Goal: Task Accomplishment & Management: Manage account settings

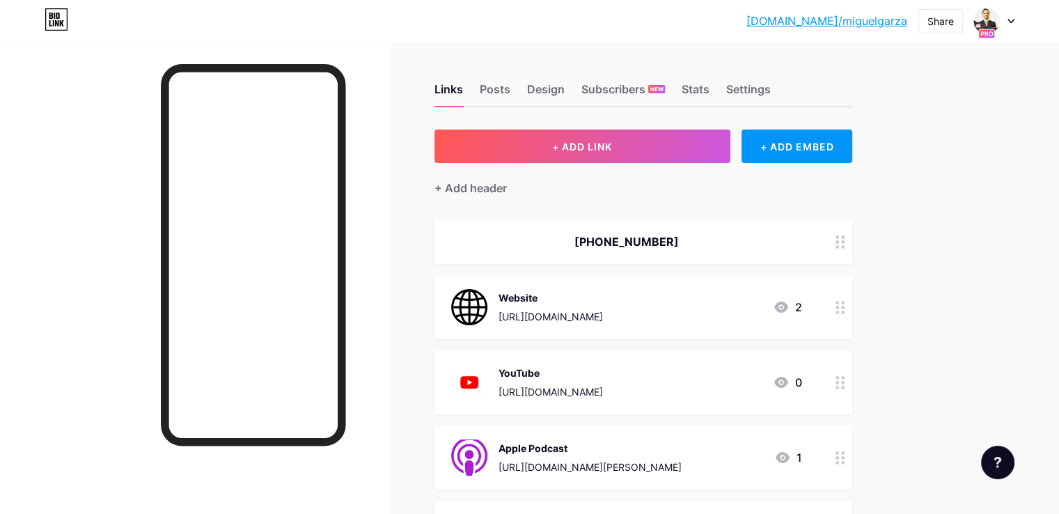
click at [1014, 17] on div "[DOMAIN_NAME]/[PERSON_NAME]... [DOMAIN_NAME]/miguelgarza Share Switch accounts …" at bounding box center [529, 20] width 1059 height 25
click at [1008, 21] on icon at bounding box center [1011, 21] width 7 height 5
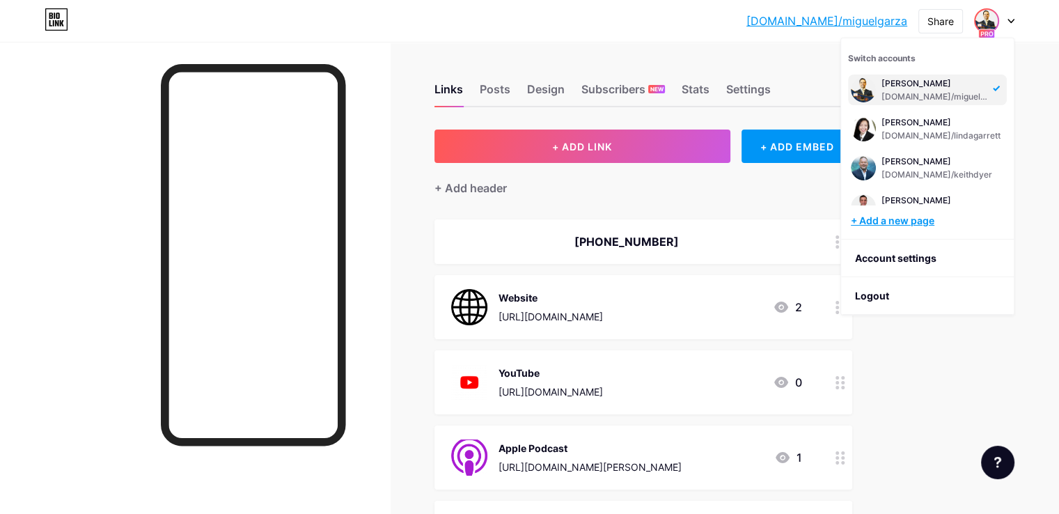
click at [911, 217] on div "+ Add a new page" at bounding box center [929, 221] width 156 height 14
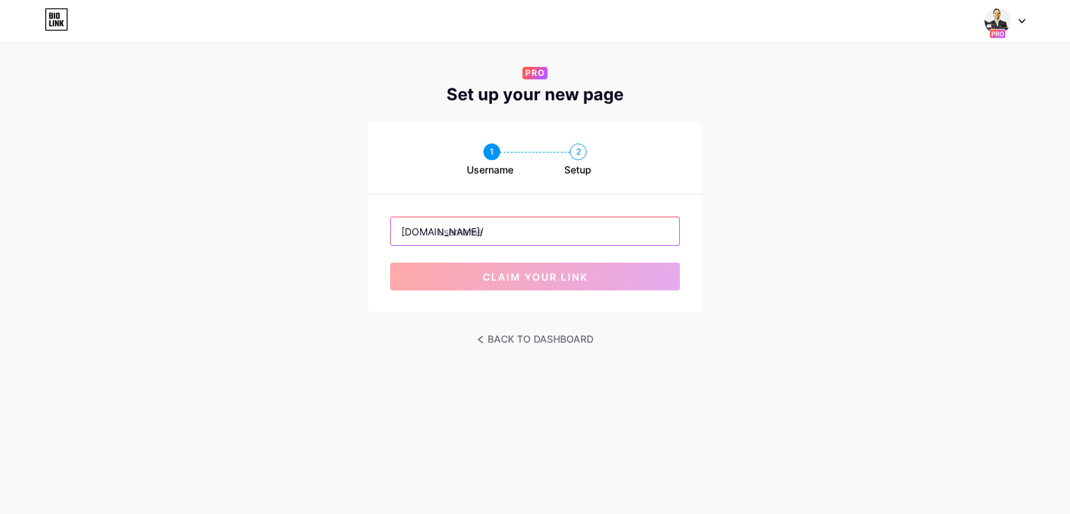
click at [494, 235] on input "text" at bounding box center [535, 231] width 288 height 28
paste input "daviddrwencke"
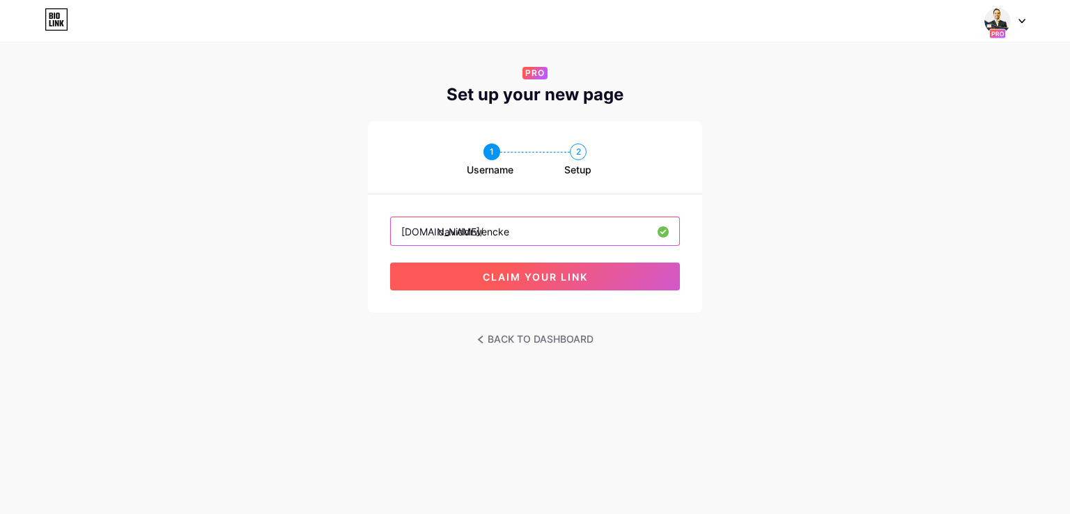
type input "daviddrwencke"
click at [508, 276] on span "claim your link" at bounding box center [535, 277] width 105 height 12
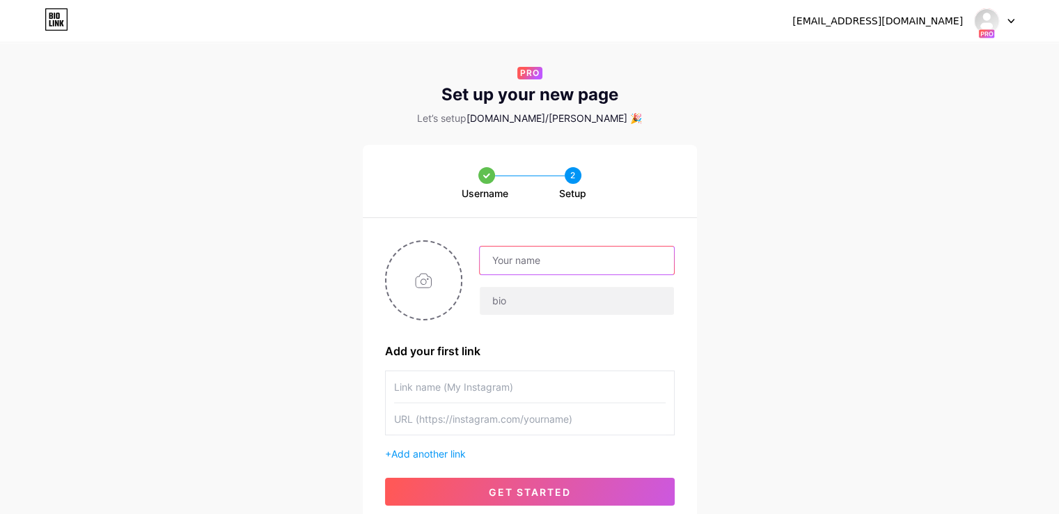
click at [527, 269] on input "text" at bounding box center [577, 261] width 194 height 28
paste input "DavidDrwencke"
click at [520, 261] on input "DavidDrwencke" at bounding box center [577, 261] width 194 height 28
click at [522, 265] on input "[PERSON_NAME]" at bounding box center [577, 261] width 194 height 28
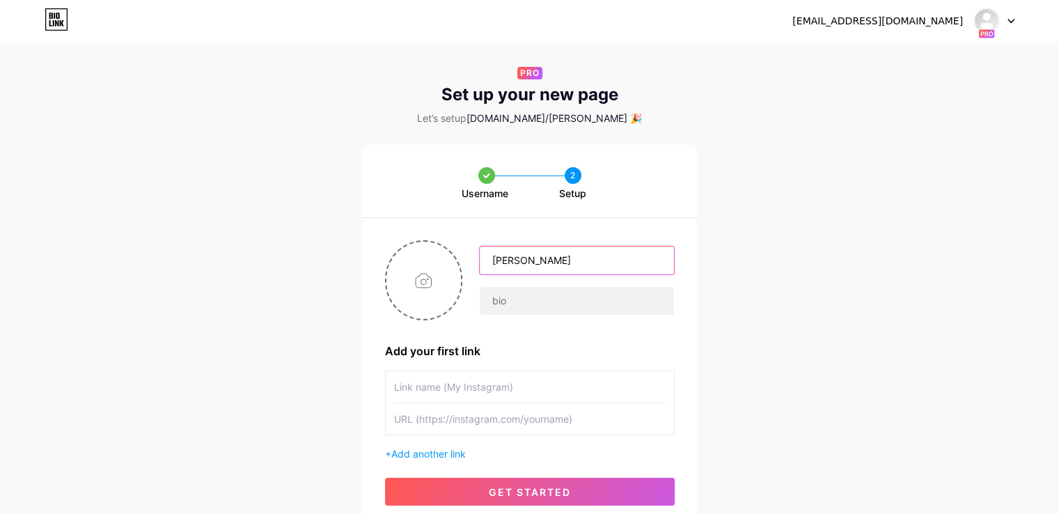
click at [522, 265] on input "[PERSON_NAME]" at bounding box center [577, 261] width 194 height 28
type input "[PERSON_NAME]"
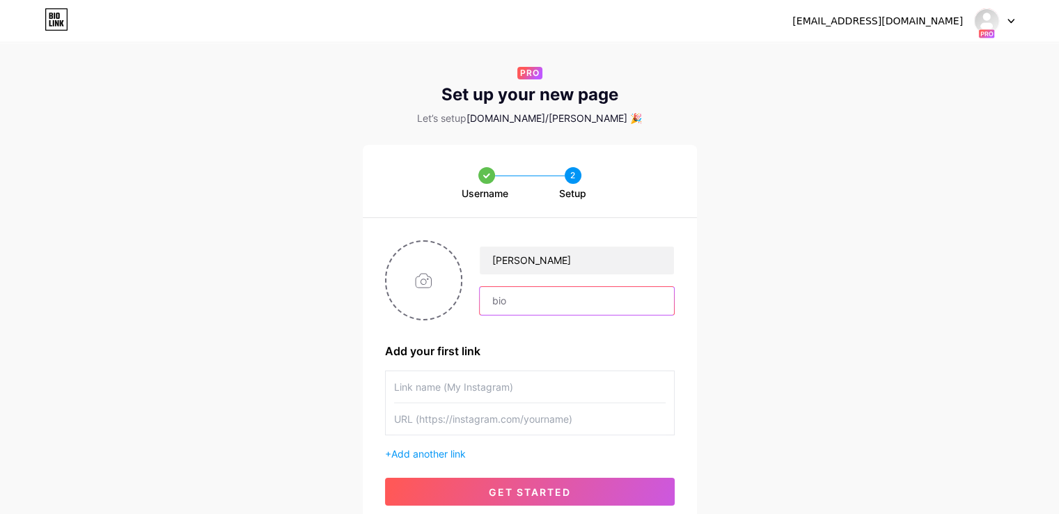
click at [538, 302] on input "text" at bounding box center [577, 301] width 194 height 28
paste input "DRD Law, LLC"
type input "DRD Law, LLC"
click at [423, 283] on input "file" at bounding box center [424, 280] width 75 height 77
type input "C:\fakepath\YT Profile Picture 2.jpg"
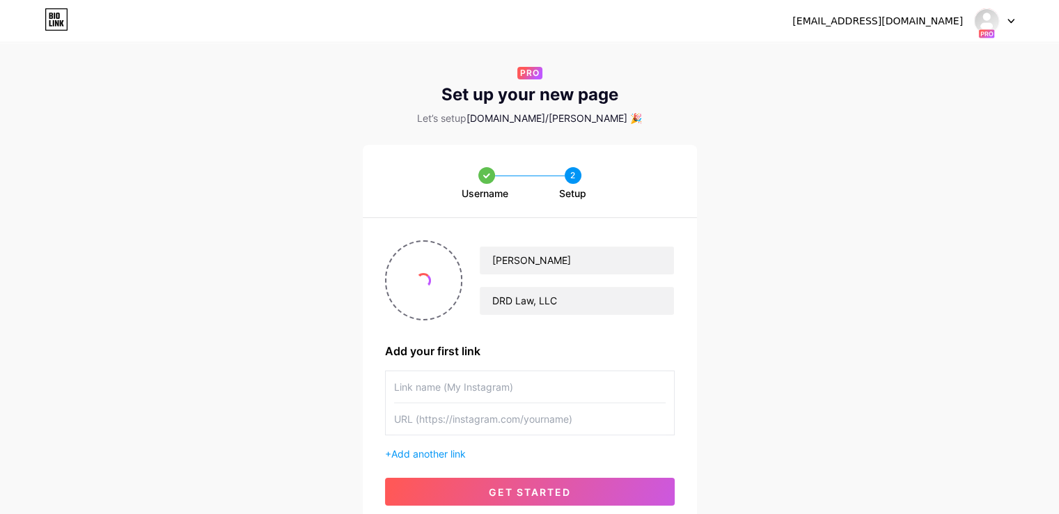
click at [507, 389] on input "text" at bounding box center [530, 386] width 272 height 31
type input "Website"
paste input "[URL][DOMAIN_NAME]"
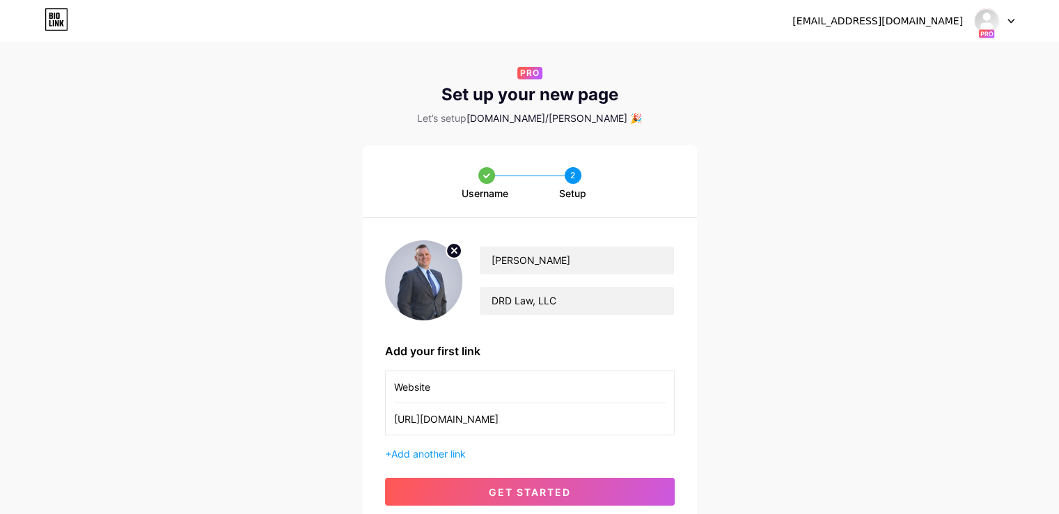
scroll to position [70, 0]
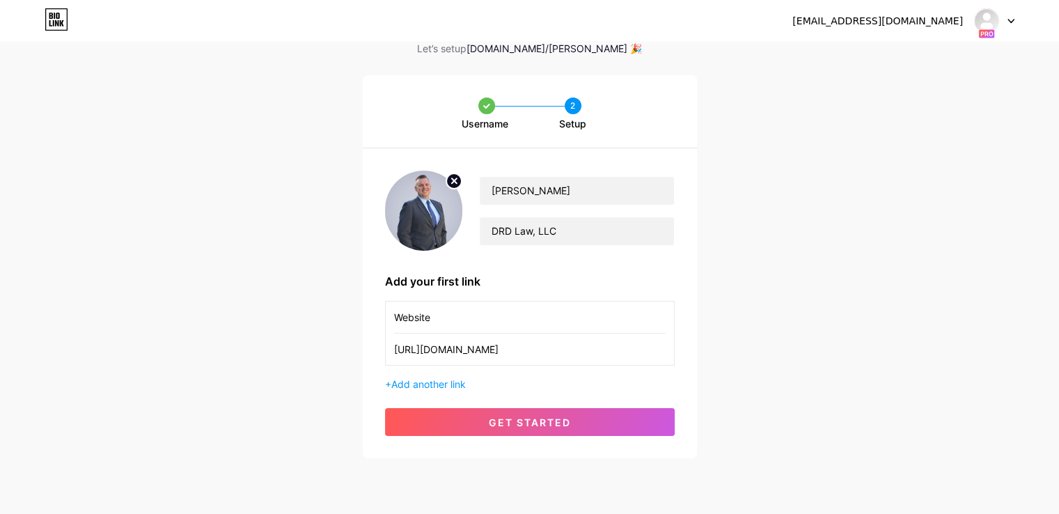
type input "[URL][DOMAIN_NAME]"
click at [431, 389] on div "+ Add another link" at bounding box center [530, 384] width 290 height 15
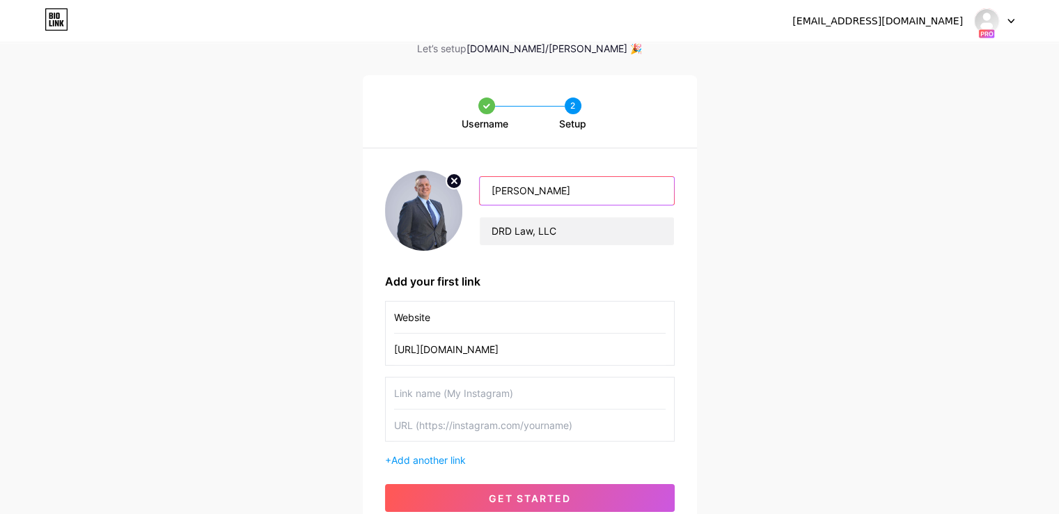
click at [628, 192] on input "[PERSON_NAME]" at bounding box center [577, 191] width 194 height 28
click at [444, 402] on input "text" at bounding box center [530, 392] width 272 height 31
type input "YouTube"
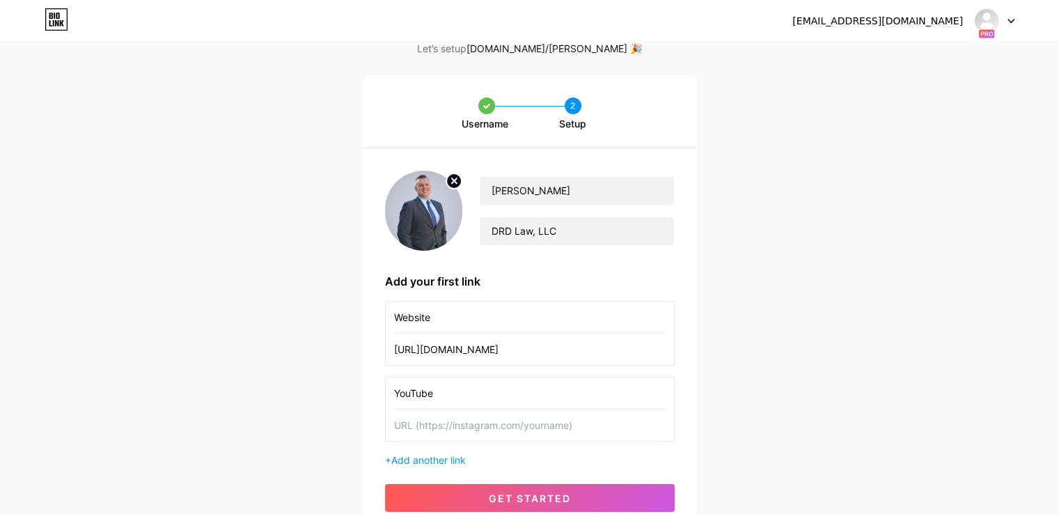
paste input "[URL][DOMAIN_NAME]"
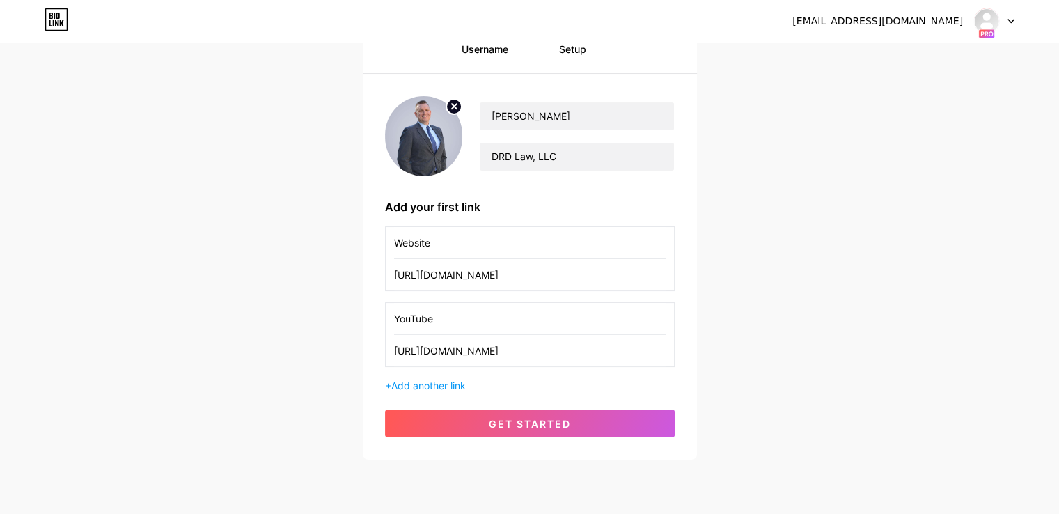
scroll to position [145, 0]
type input "[URL][DOMAIN_NAME]"
click at [425, 384] on span "Add another link" at bounding box center [428, 385] width 75 height 12
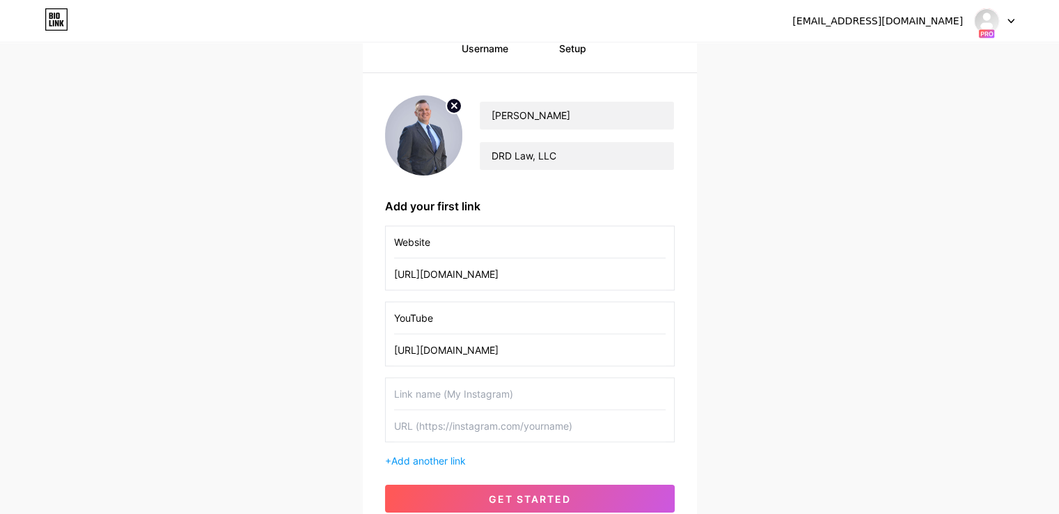
click at [412, 385] on input "text" at bounding box center [530, 393] width 272 height 31
click at [543, 119] on input "[PERSON_NAME]" at bounding box center [577, 116] width 194 height 28
click at [442, 388] on input "text" at bounding box center [530, 393] width 272 height 31
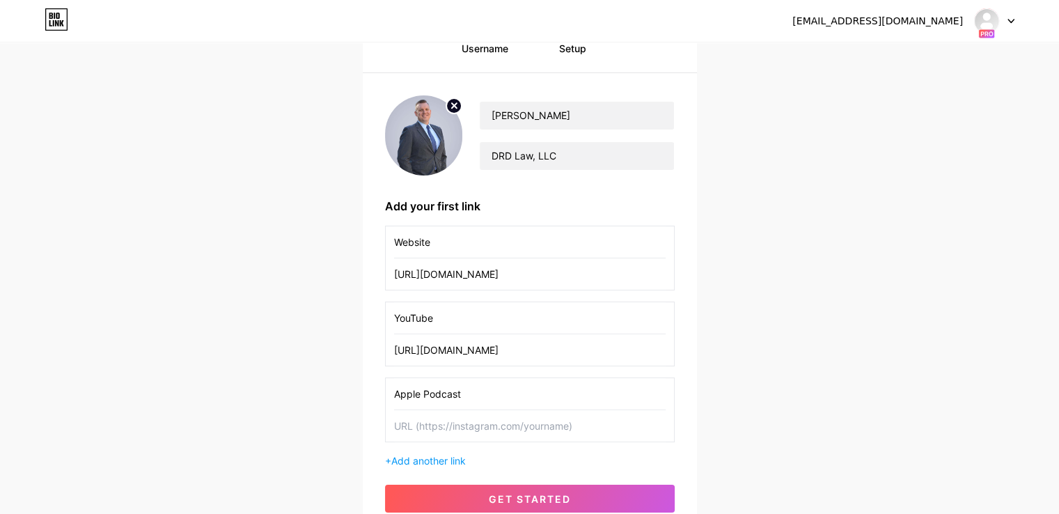
type input "Apple Podcast"
paste input "[URL][DOMAIN_NAME][PERSON_NAME]"
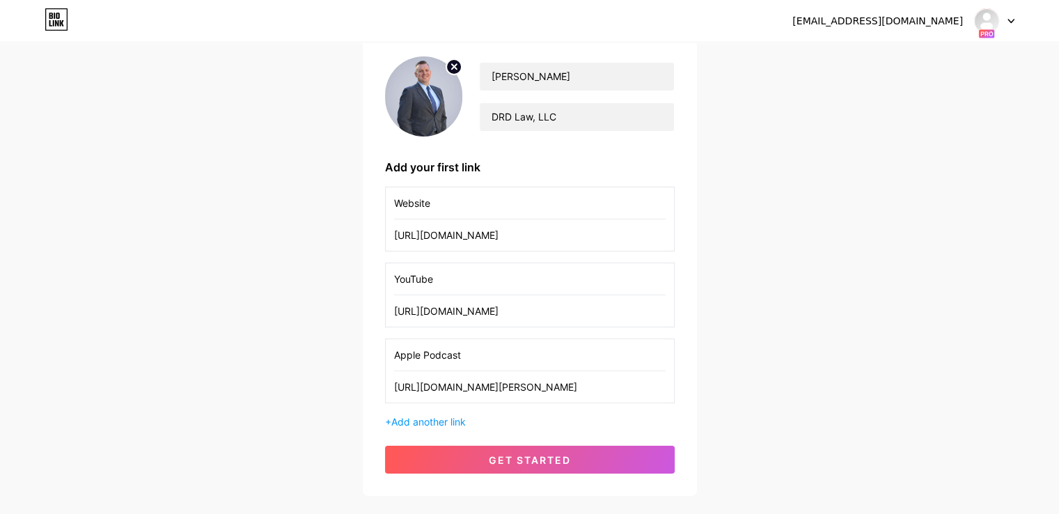
scroll to position [220, 0]
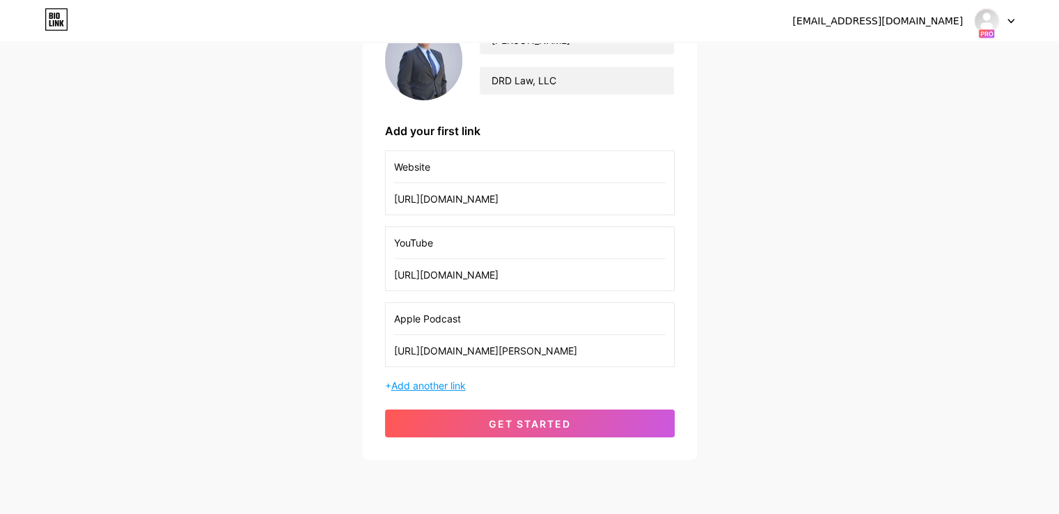
type input "[URL][DOMAIN_NAME][PERSON_NAME]"
click at [430, 385] on span "Add another link" at bounding box center [428, 386] width 75 height 12
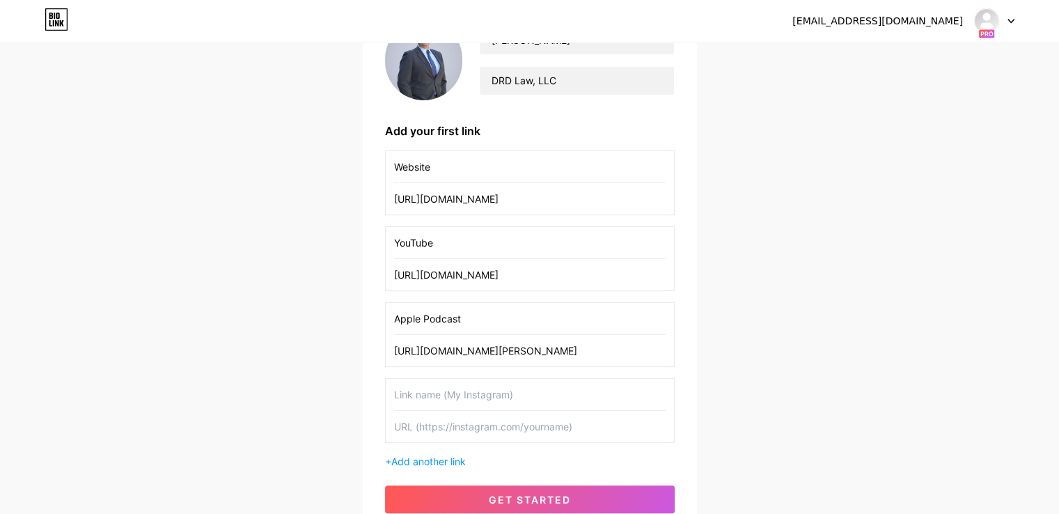
click at [437, 381] on input "text" at bounding box center [530, 394] width 272 height 31
type input "Spotify"
click at [464, 430] on input "text" at bounding box center [530, 426] width 272 height 31
paste input "[URL][DOMAIN_NAME]"
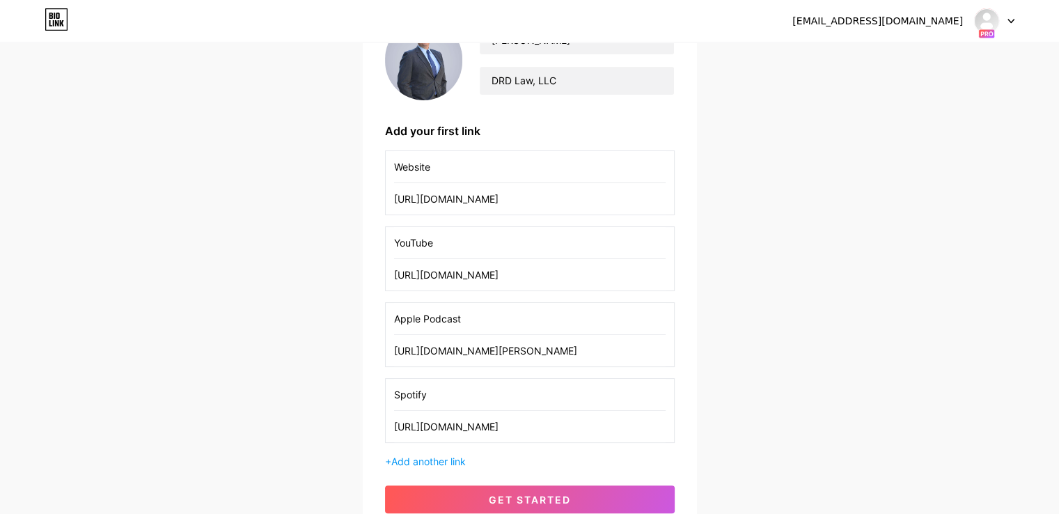
type input "[URL][DOMAIN_NAME]"
click at [464, 396] on input "Spotify" at bounding box center [530, 394] width 272 height 31
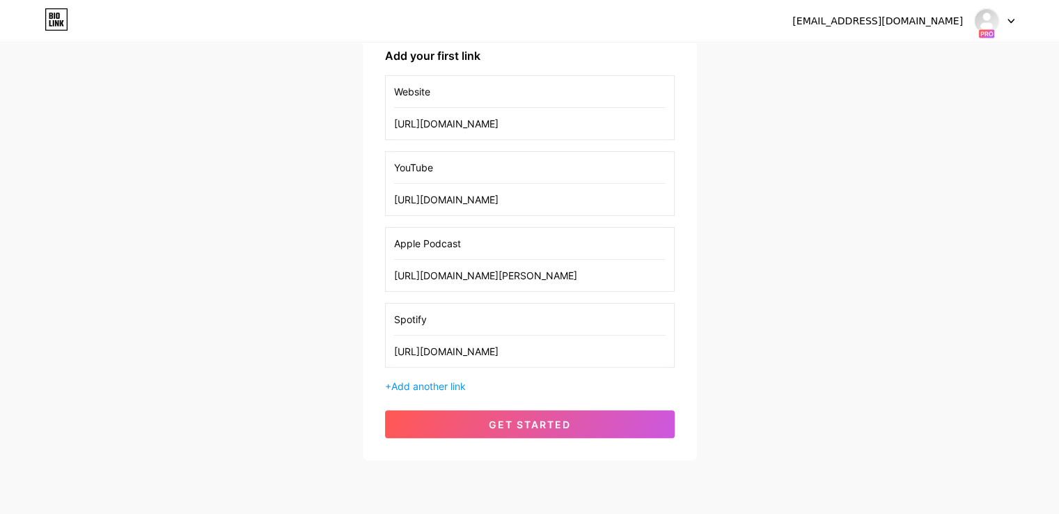
scroll to position [295, 0]
click at [460, 396] on div "[PERSON_NAME] DRD Law, LLC Add your first link Website [URL][DOMAIN_NAME] YouTu…" at bounding box center [530, 192] width 334 height 538
click at [459, 380] on span "Add another link" at bounding box center [428, 386] width 75 height 12
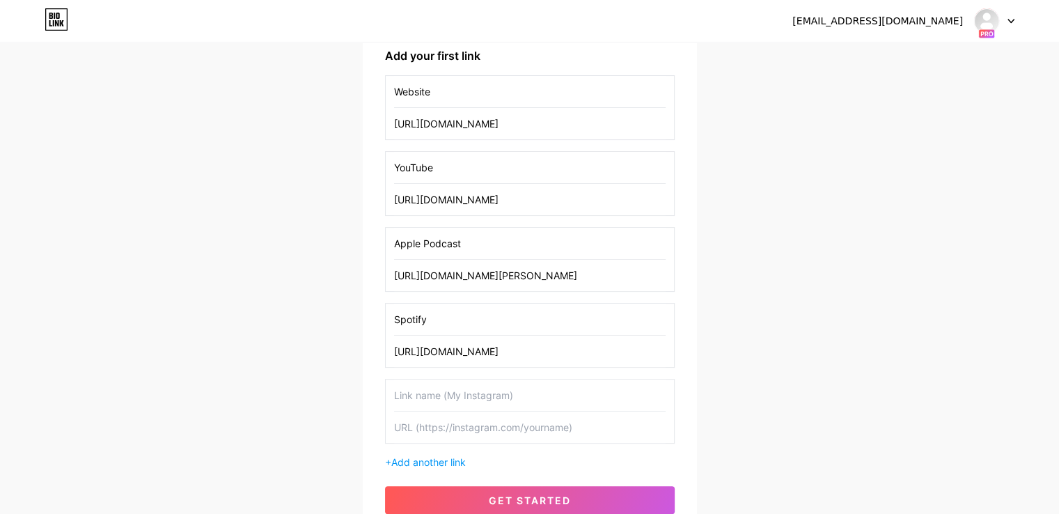
click at [446, 384] on input "text" at bounding box center [530, 395] width 272 height 31
type input "Facebook"
paste input "[URL][DOMAIN_NAME]"
type input "[URL][DOMAIN_NAME]"
click at [445, 382] on input "Facebook" at bounding box center [530, 395] width 272 height 31
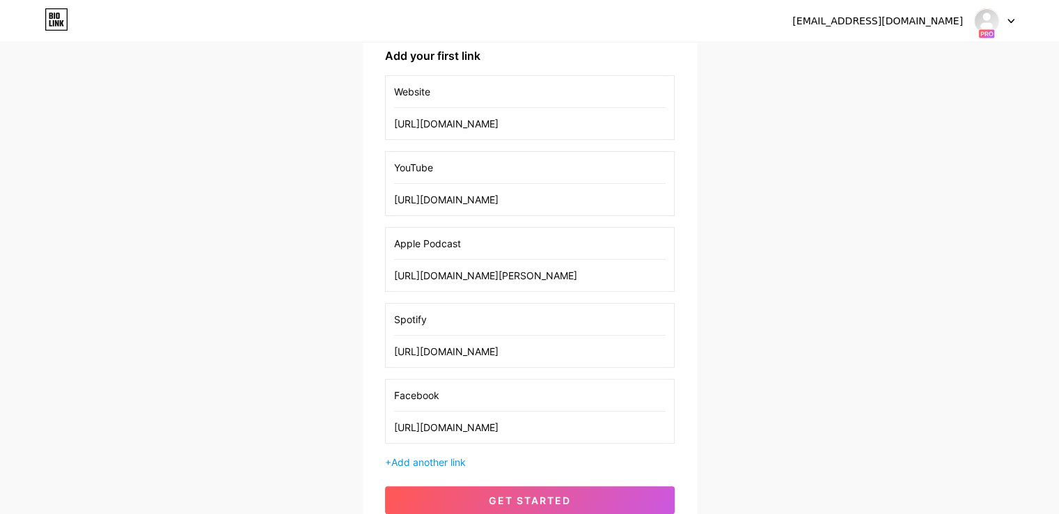
click at [445, 382] on input "Facebook" at bounding box center [530, 395] width 272 height 31
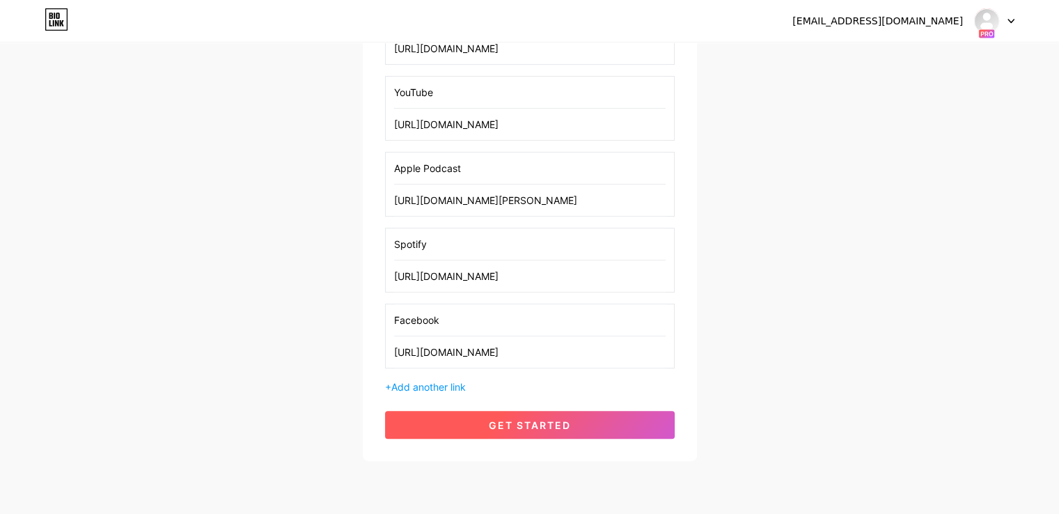
scroll to position [371, 0]
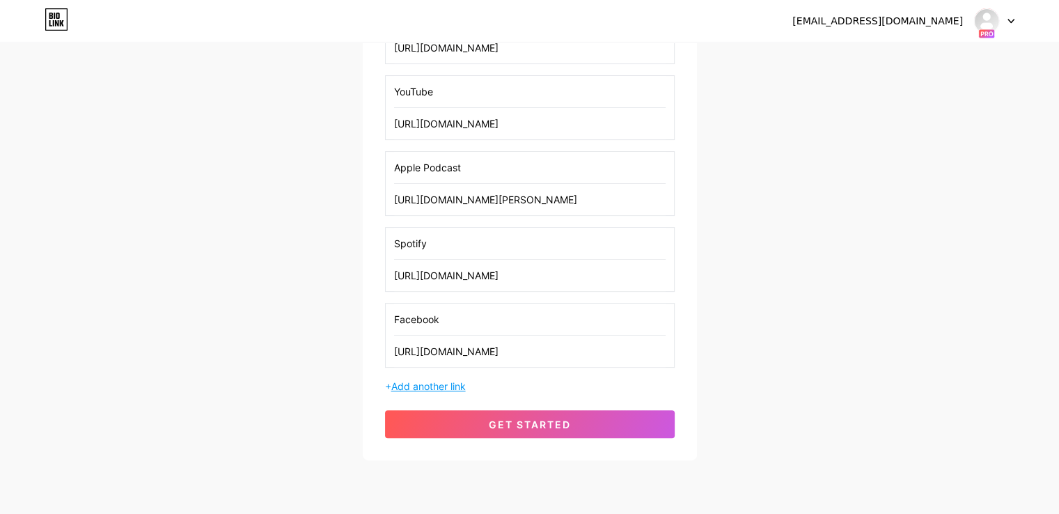
click at [460, 380] on span "Add another link" at bounding box center [428, 386] width 75 height 12
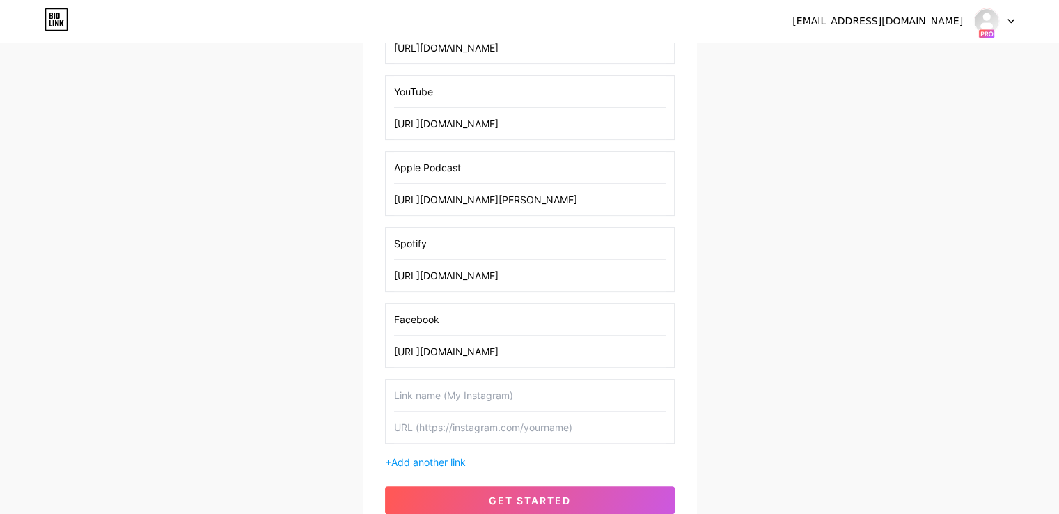
click at [427, 381] on input "text" at bounding box center [530, 395] width 272 height 31
type input "Instagram"
paste input "[URL][DOMAIN_NAME]"
type input "[URL][DOMAIN_NAME]"
click at [426, 380] on input "Instagram" at bounding box center [530, 395] width 272 height 31
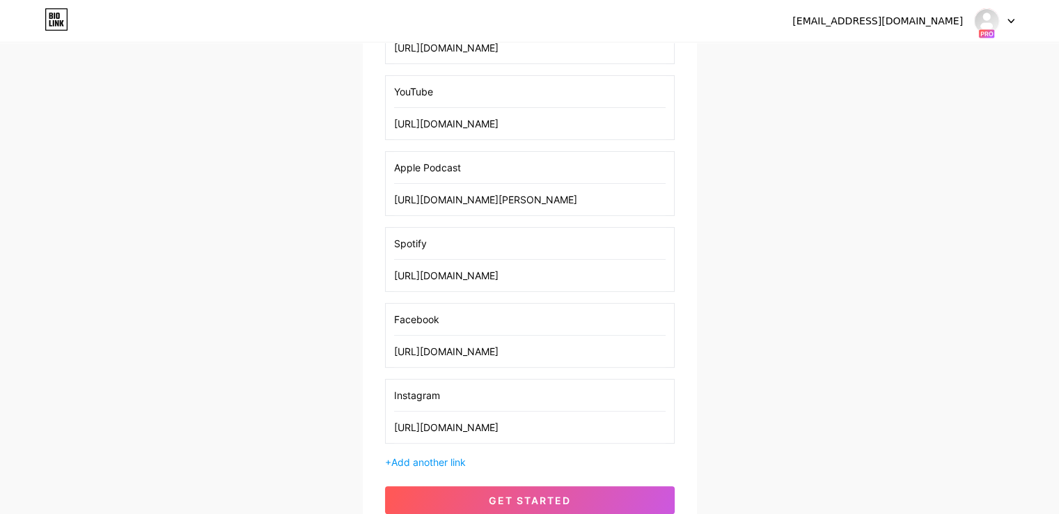
click at [426, 380] on input "Instagram" at bounding box center [530, 395] width 272 height 31
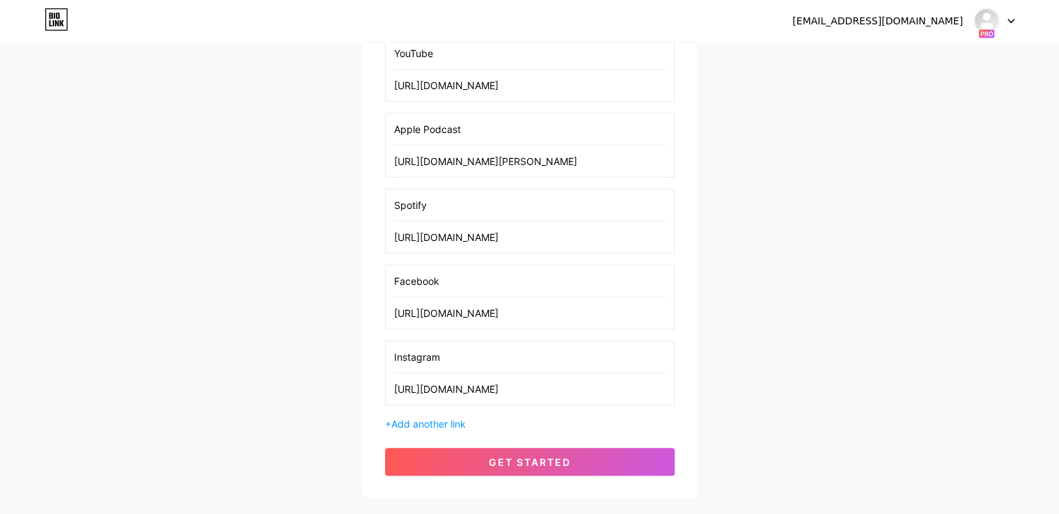
scroll to position [446, 0]
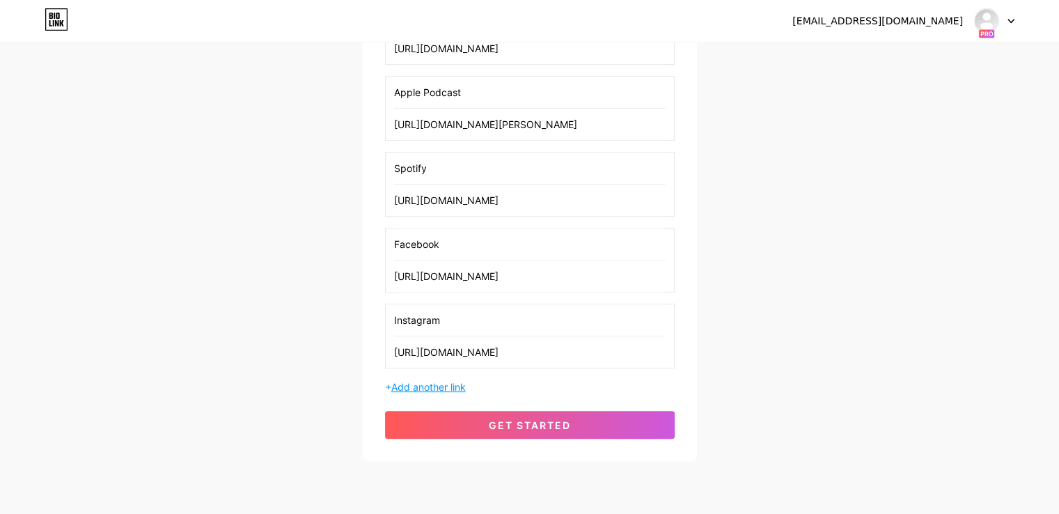
click at [432, 382] on span "Add another link" at bounding box center [428, 387] width 75 height 12
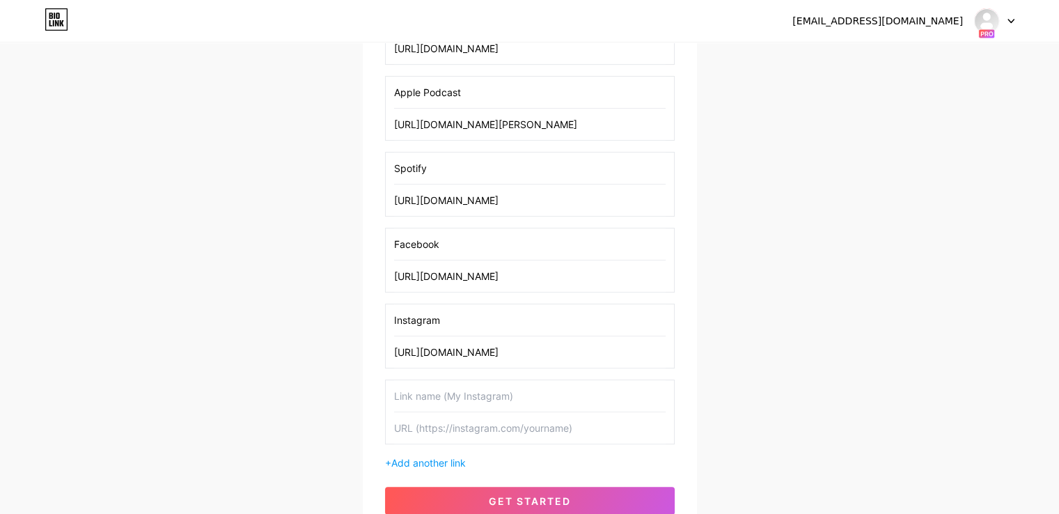
click at [462, 384] on input "text" at bounding box center [530, 395] width 272 height 31
type input "LinkedIn"
paste input "[URL][DOMAIN_NAME]"
type input "[URL][DOMAIN_NAME]"
click at [462, 384] on input "LinkedIn" at bounding box center [530, 395] width 272 height 31
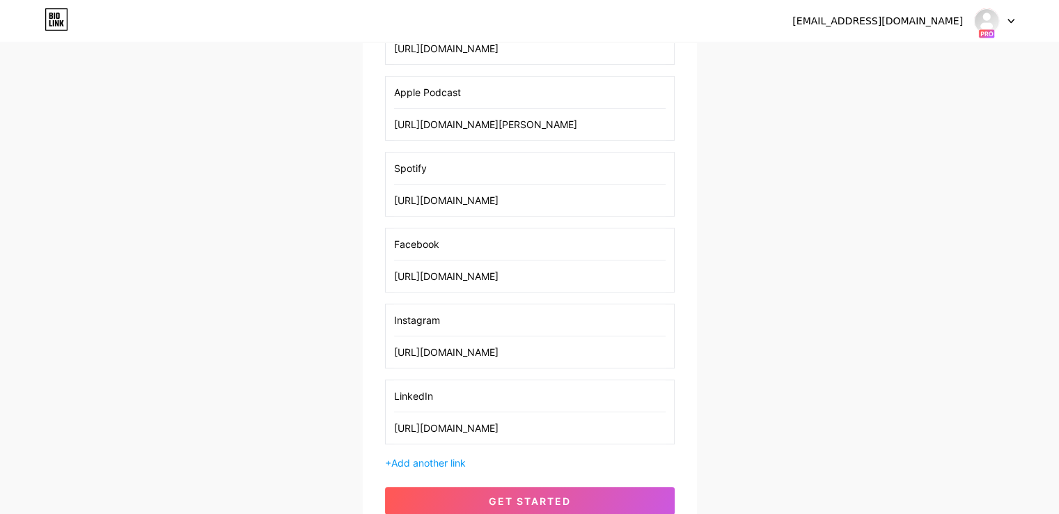
click at [462, 384] on input "LinkedIn" at bounding box center [530, 395] width 272 height 31
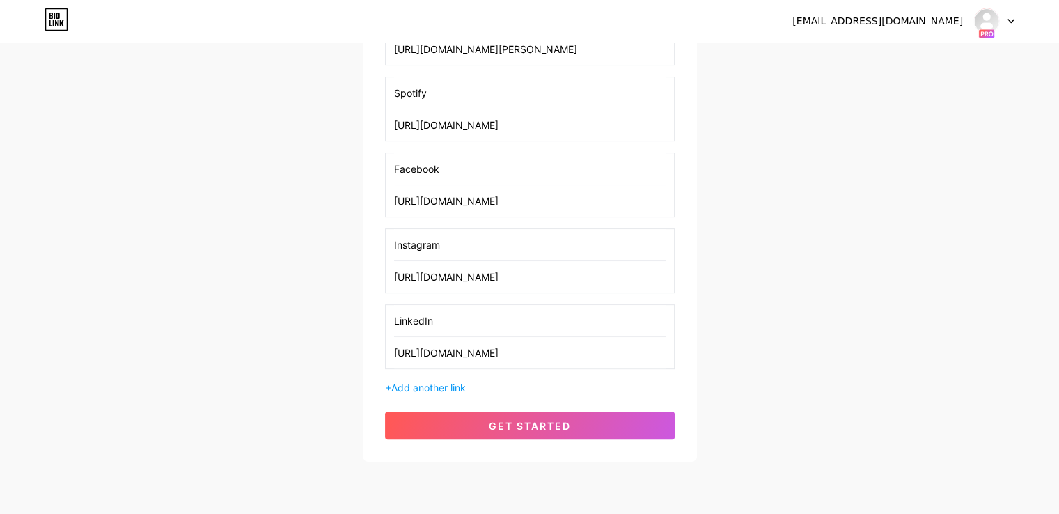
scroll to position [522, 0]
click at [438, 385] on span "Add another link" at bounding box center [428, 387] width 75 height 12
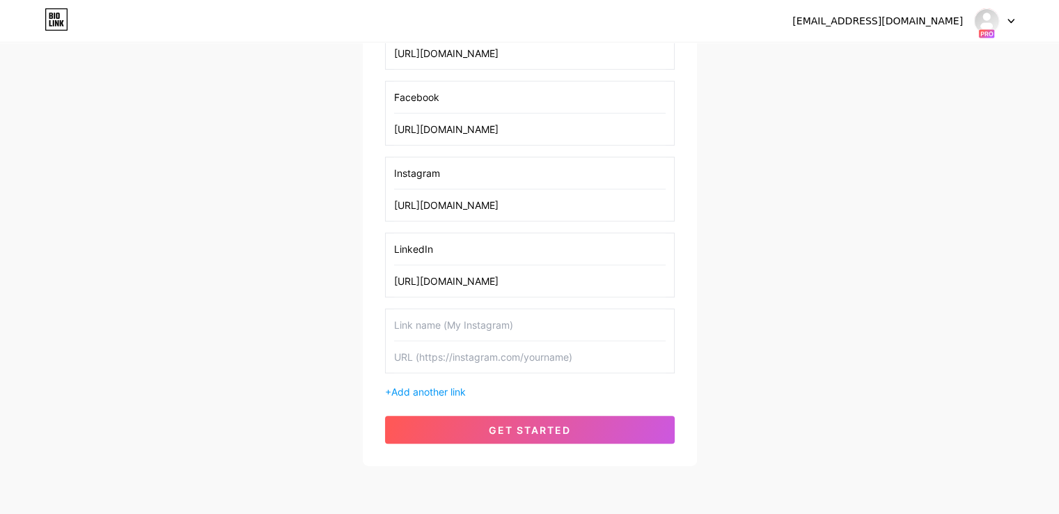
scroll to position [598, 0]
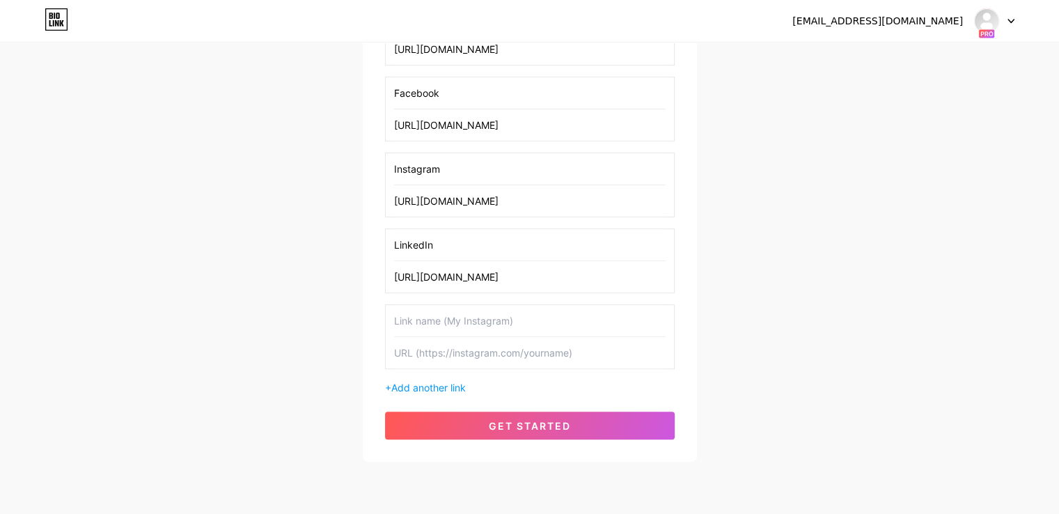
click at [453, 313] on input "text" at bounding box center [530, 320] width 272 height 31
type input "TikTok"
paste input "[URL][DOMAIN_NAME]"
type input "[URL][DOMAIN_NAME]"
click at [452, 313] on input "TikTok" at bounding box center [530, 320] width 272 height 31
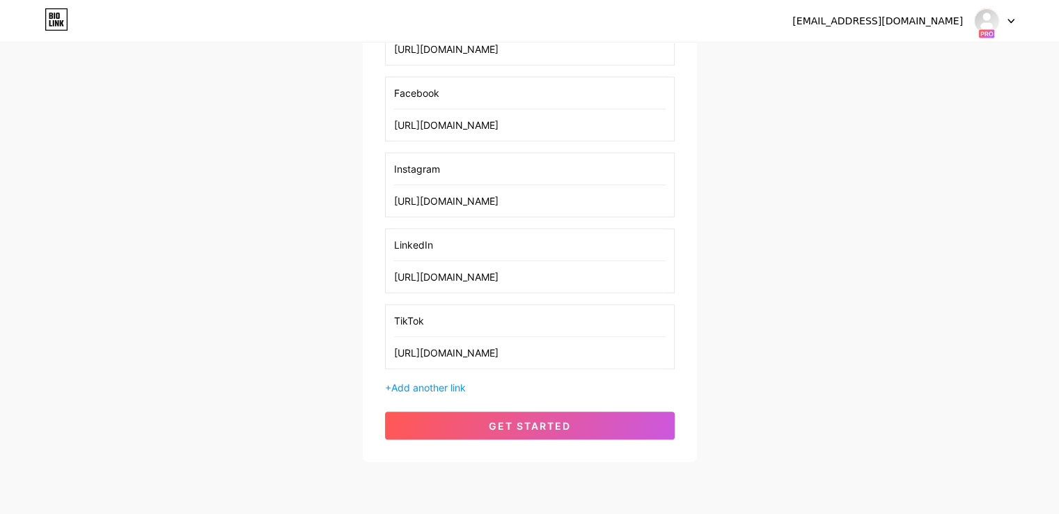
click at [452, 313] on input "TikTok" at bounding box center [530, 320] width 272 height 31
click at [449, 382] on span "Add another link" at bounding box center [428, 388] width 75 height 12
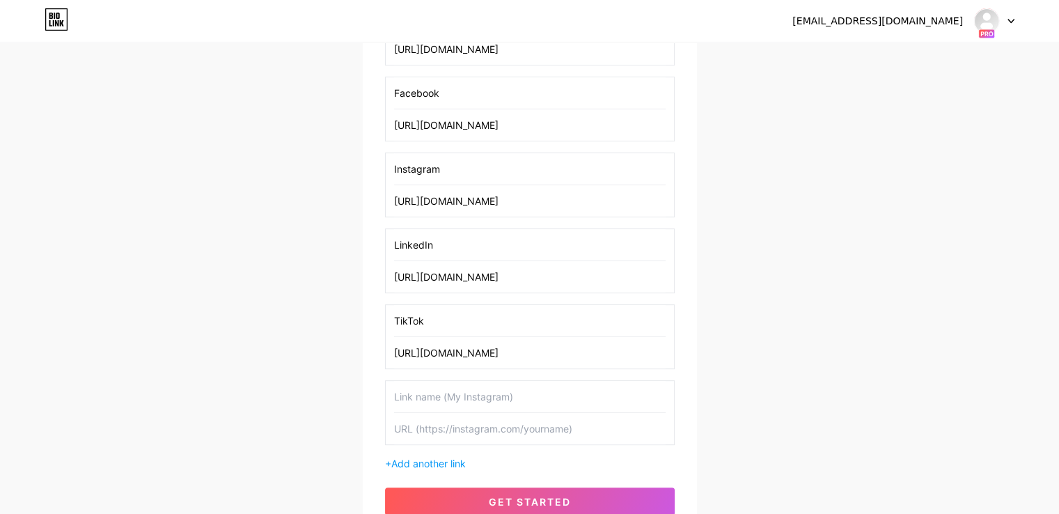
click at [453, 327] on input "TikTok" at bounding box center [530, 320] width 272 height 31
click at [506, 387] on input "text" at bounding box center [530, 396] width 272 height 31
type input "Amazon Music"
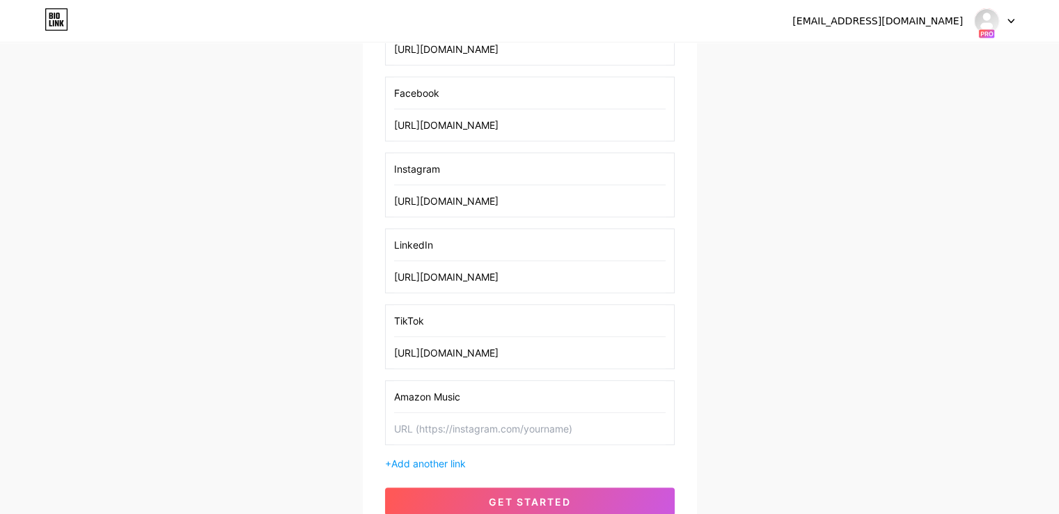
paste input "[URL][DOMAIN_NAME][PERSON_NAME]"
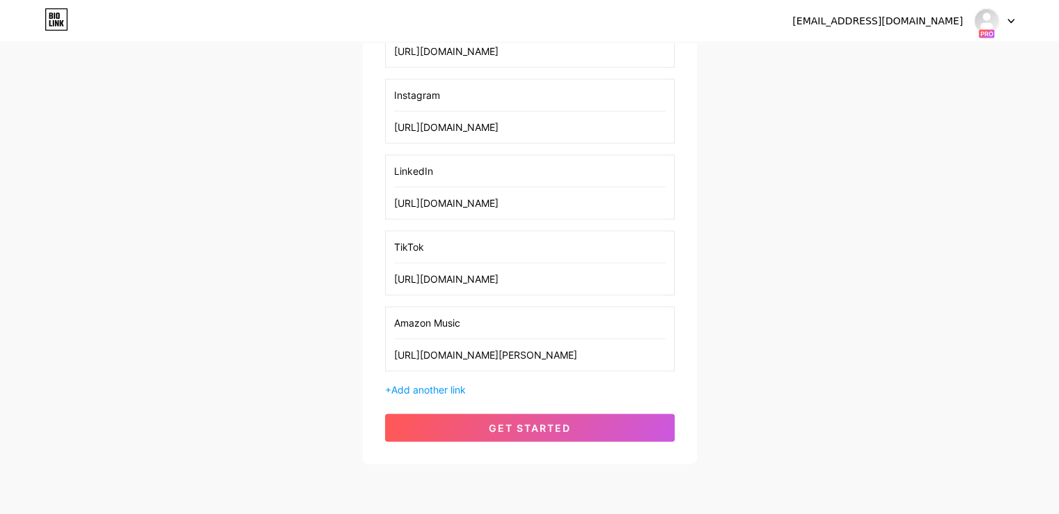
scroll to position [673, 0]
type input "[URL][DOMAIN_NAME][PERSON_NAME]"
click at [448, 382] on span "Add another link" at bounding box center [428, 388] width 75 height 12
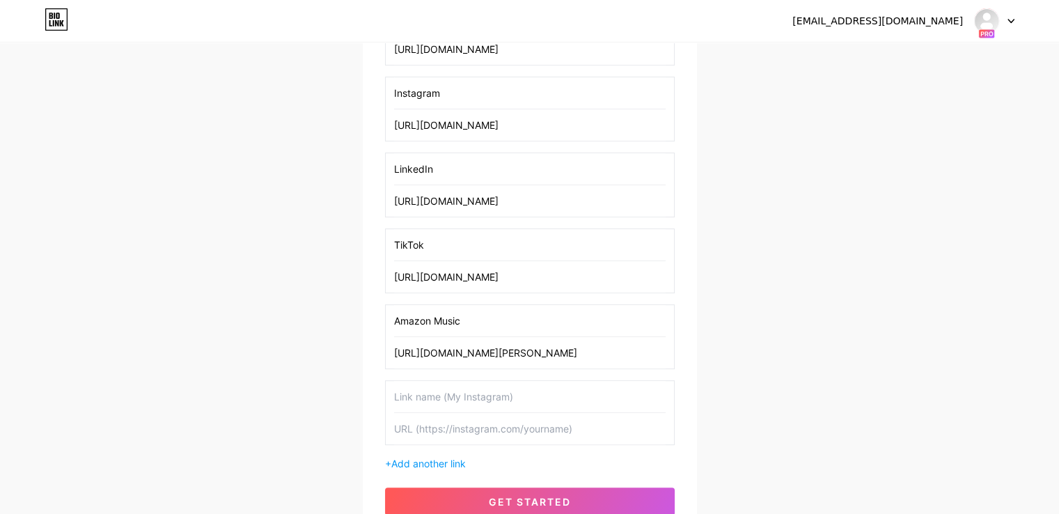
click at [467, 390] on input "text" at bounding box center [530, 396] width 272 height 31
type input "iHeartRadio"
paste input "[URL][DOMAIN_NAME]"
type input "[URL][DOMAIN_NAME]"
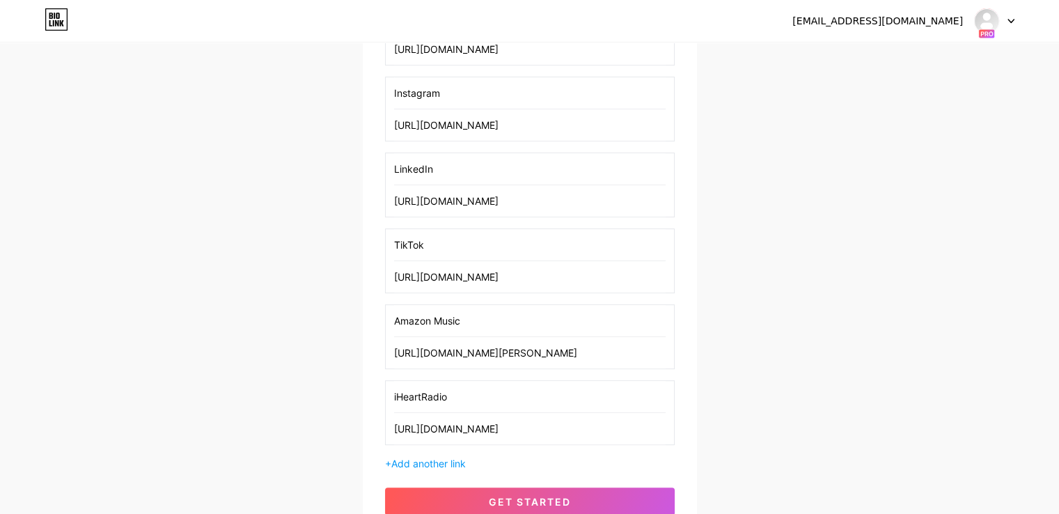
click at [466, 390] on input "iHeartRadio" at bounding box center [530, 396] width 272 height 31
click at [466, 389] on input "iHeartRadio" at bounding box center [530, 396] width 272 height 31
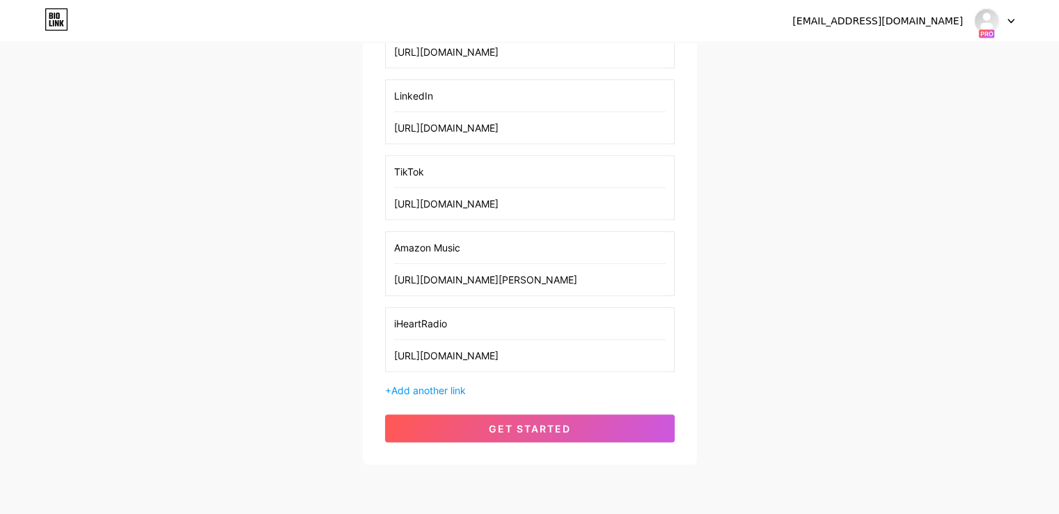
scroll to position [749, 0]
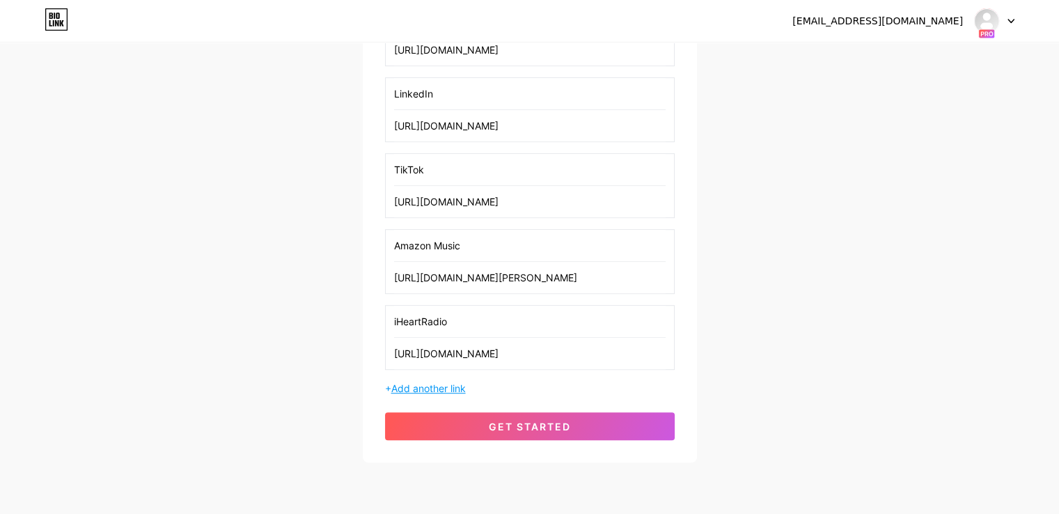
click at [424, 383] on span "Add another link" at bounding box center [428, 388] width 75 height 12
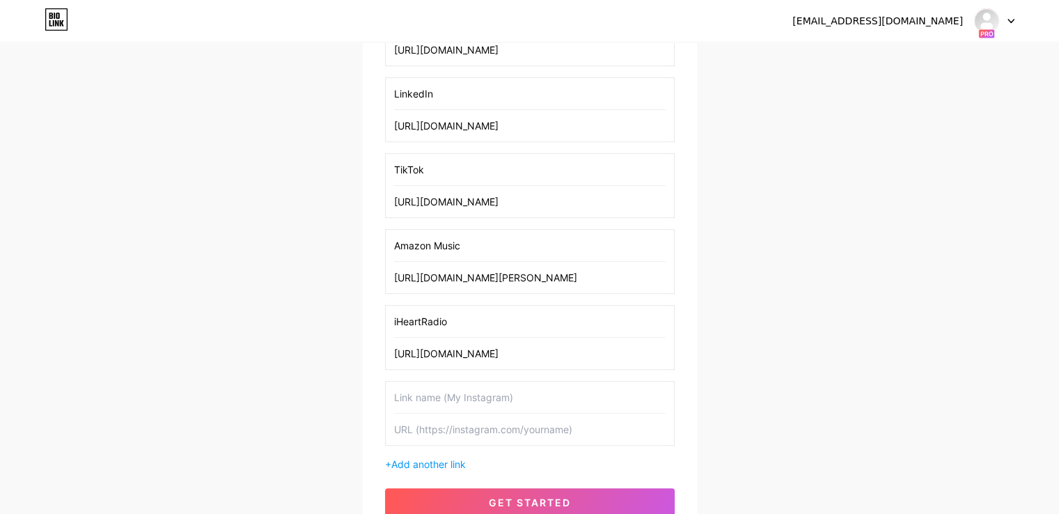
click at [470, 391] on input "text" at bounding box center [530, 397] width 272 height 31
type input "PlayerFM"
paste input "[URL][DOMAIN_NAME]"
type input "[URL][DOMAIN_NAME]"
click at [469, 391] on input "PlayerFM" at bounding box center [530, 397] width 272 height 31
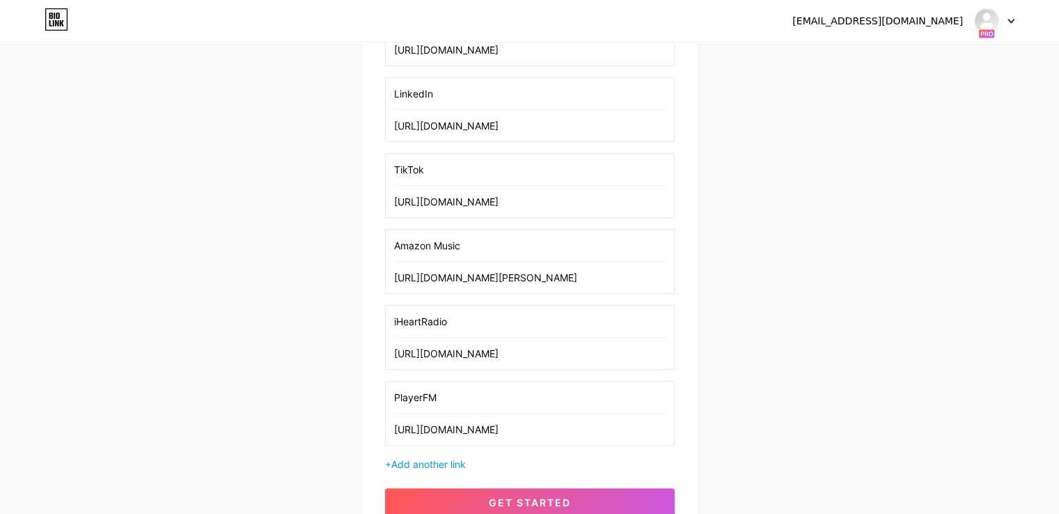
click at [469, 391] on input "PlayerFM" at bounding box center [530, 397] width 272 height 31
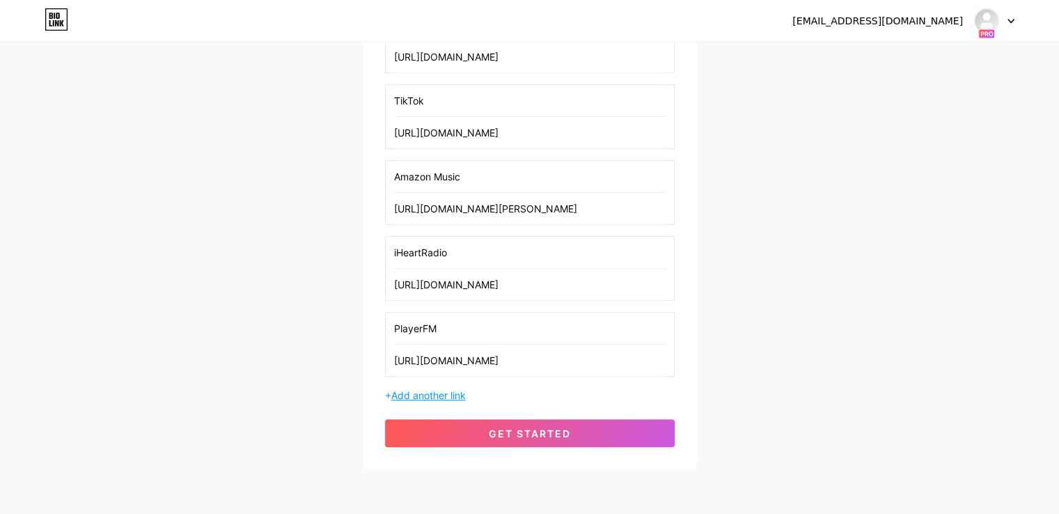
scroll to position [818, 0]
click at [460, 391] on span "Add another link" at bounding box center [428, 395] width 75 height 12
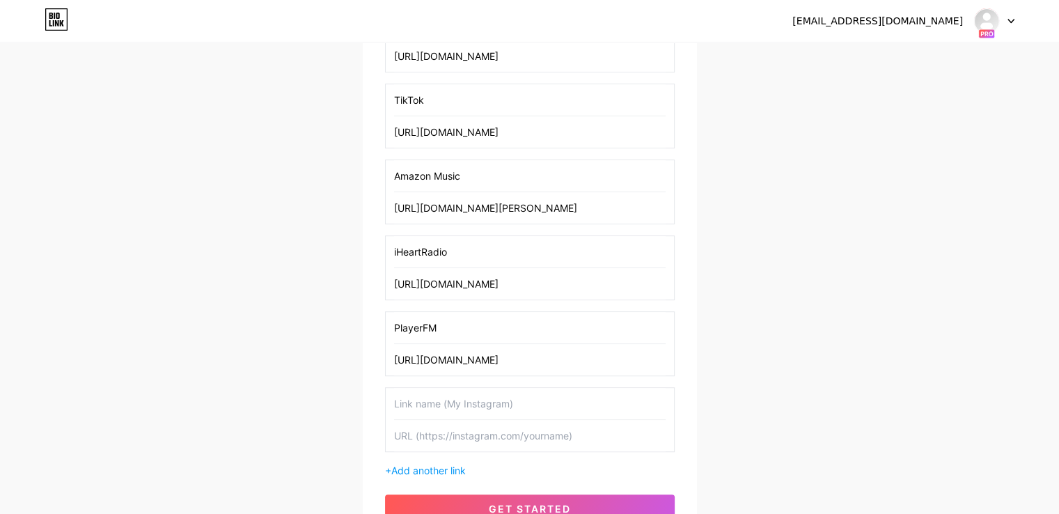
click at [446, 414] on input "text" at bounding box center [530, 403] width 272 height 31
type input "Podbean"
click at [496, 432] on input "text" at bounding box center [530, 435] width 272 height 31
paste input "[URL][DOMAIN_NAME]"
type input "[URL][DOMAIN_NAME]"
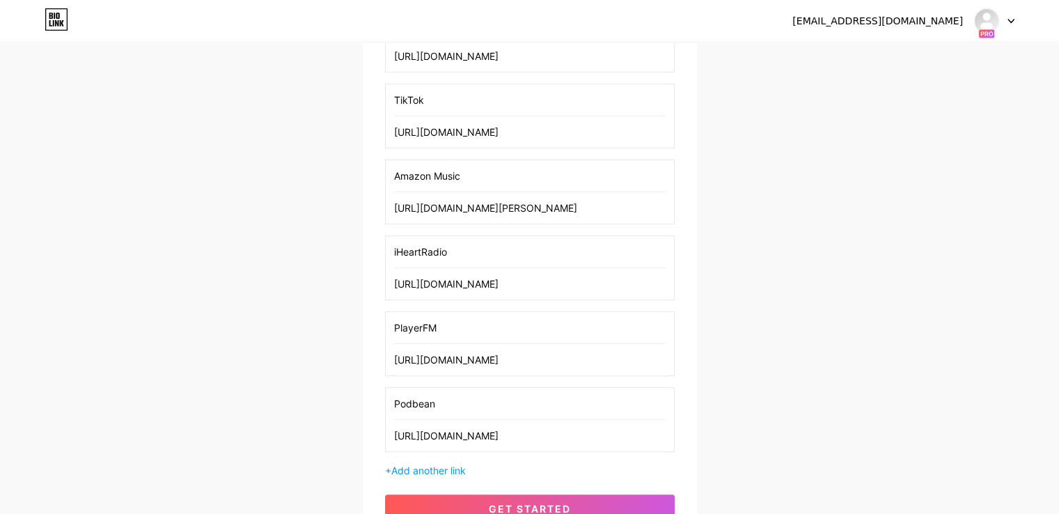
click at [492, 404] on input "Podbean" at bounding box center [530, 403] width 272 height 31
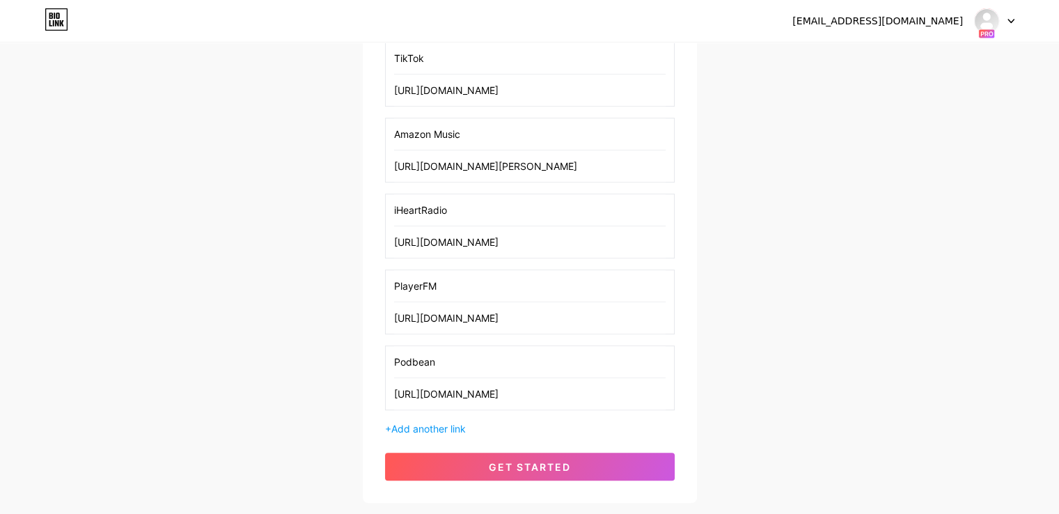
scroll to position [900, 0]
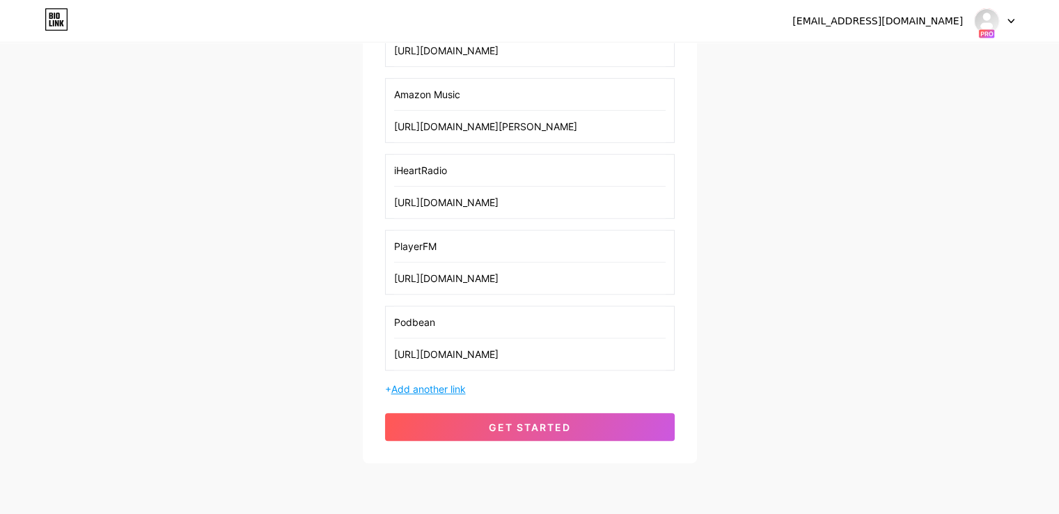
click at [460, 383] on span "Add another link" at bounding box center [428, 389] width 75 height 12
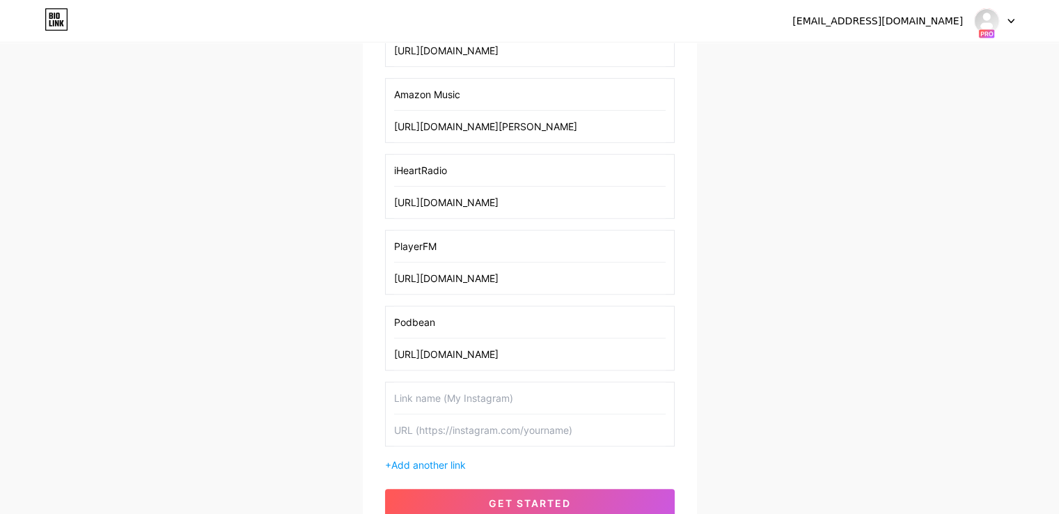
click at [460, 398] on input "text" at bounding box center [530, 397] width 272 height 31
click at [459, 398] on input "Podchaser" at bounding box center [530, 397] width 272 height 31
type input "Podchaser"
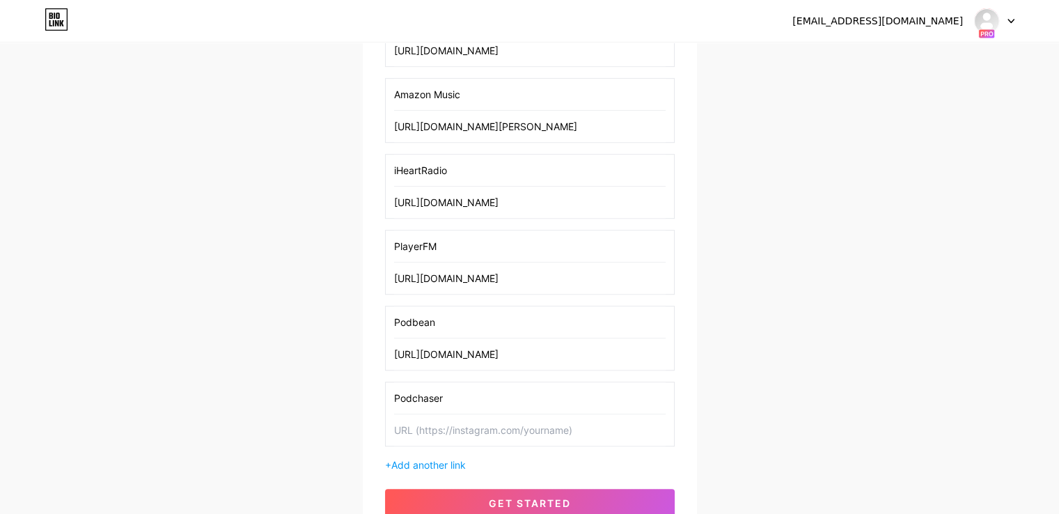
click at [467, 426] on input "text" at bounding box center [530, 429] width 272 height 31
paste input "[URL][DOMAIN_NAME]"
type input "[URL][DOMAIN_NAME]"
click at [446, 391] on input "Podchaser" at bounding box center [530, 397] width 272 height 31
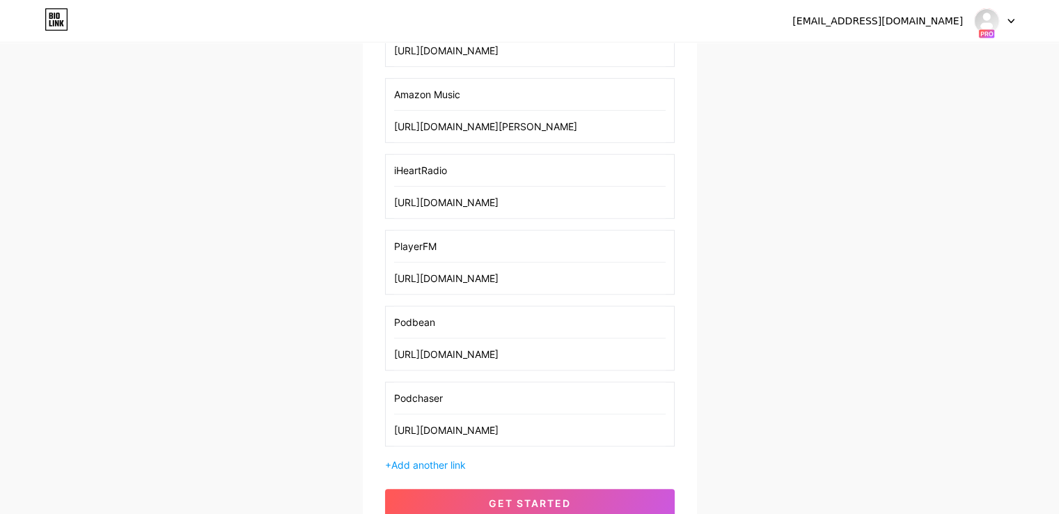
scroll to position [0, 0]
click at [446, 391] on input "Podchaser" at bounding box center [530, 397] width 272 height 31
click at [419, 459] on span "Add another link" at bounding box center [428, 465] width 75 height 12
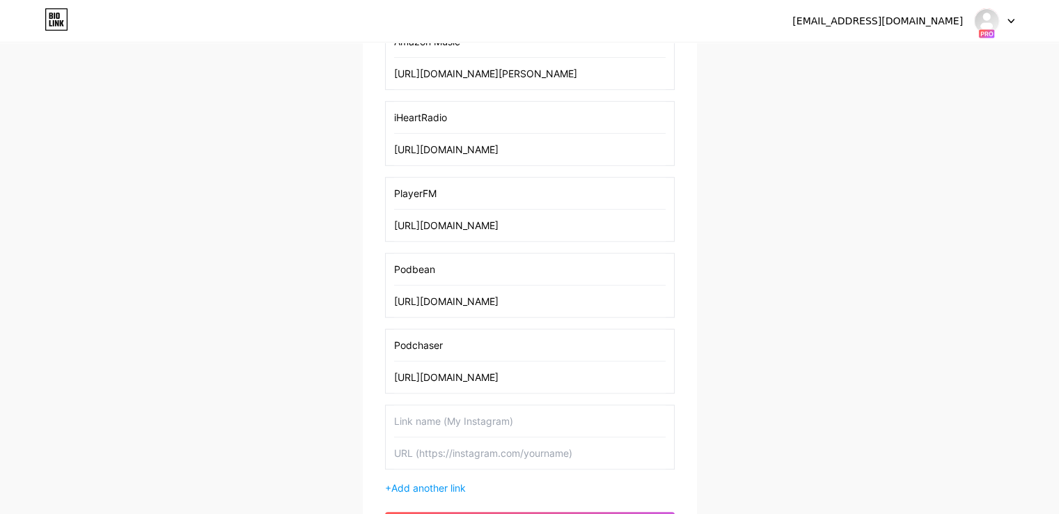
scroll to position [1039, 0]
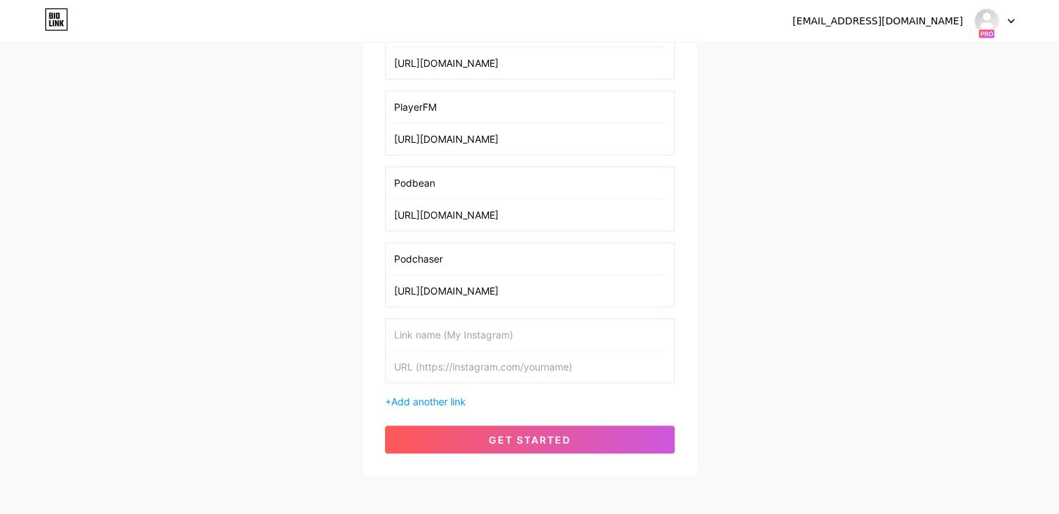
click at [458, 329] on input "text" at bounding box center [530, 334] width 272 height 31
type input "BoomPlay"
paste input "[URL][DOMAIN_NAME]"
type input "[URL][DOMAIN_NAME]"
click at [454, 329] on input "BoomPlay" at bounding box center [530, 334] width 272 height 31
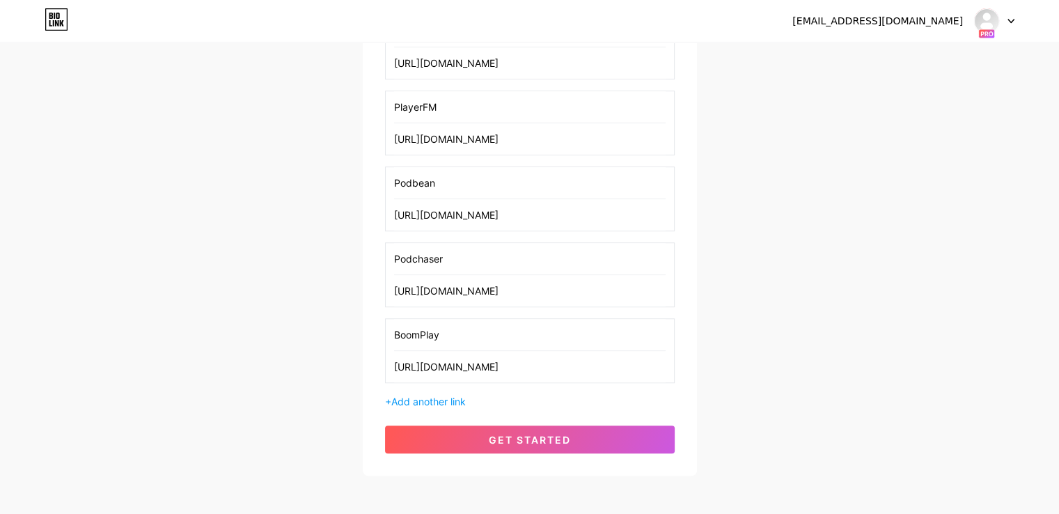
click at [454, 329] on input "BoomPlay" at bounding box center [530, 334] width 272 height 31
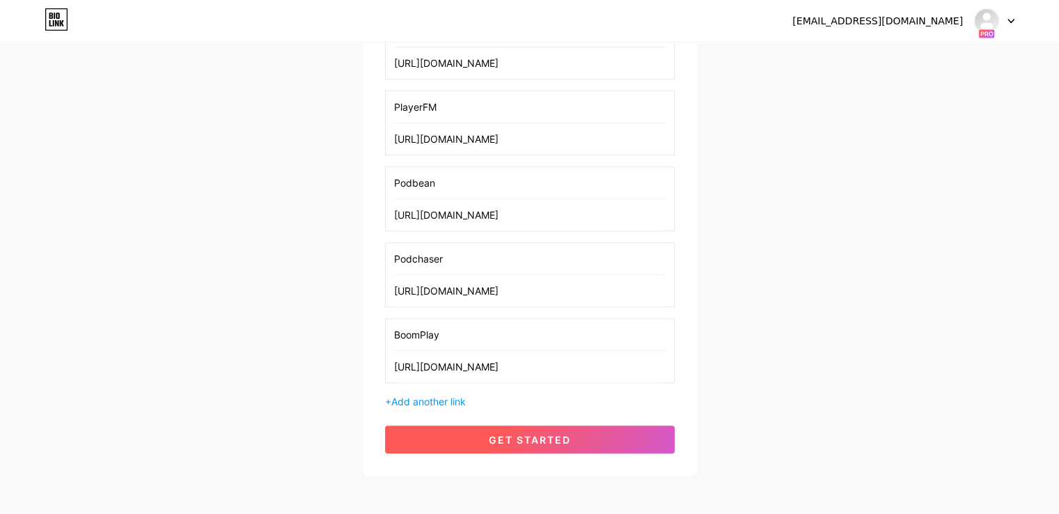
click at [496, 426] on button "get started" at bounding box center [530, 440] width 290 height 28
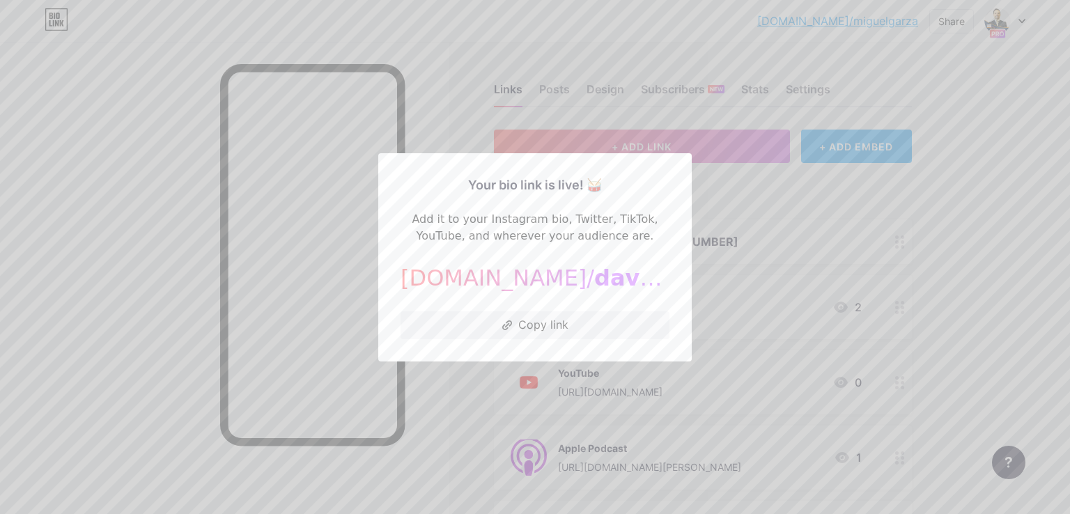
click at [594, 283] on span "daviddrwencke" at bounding box center [689, 278] width 190 height 26
click at [1001, 237] on div at bounding box center [535, 257] width 1070 height 514
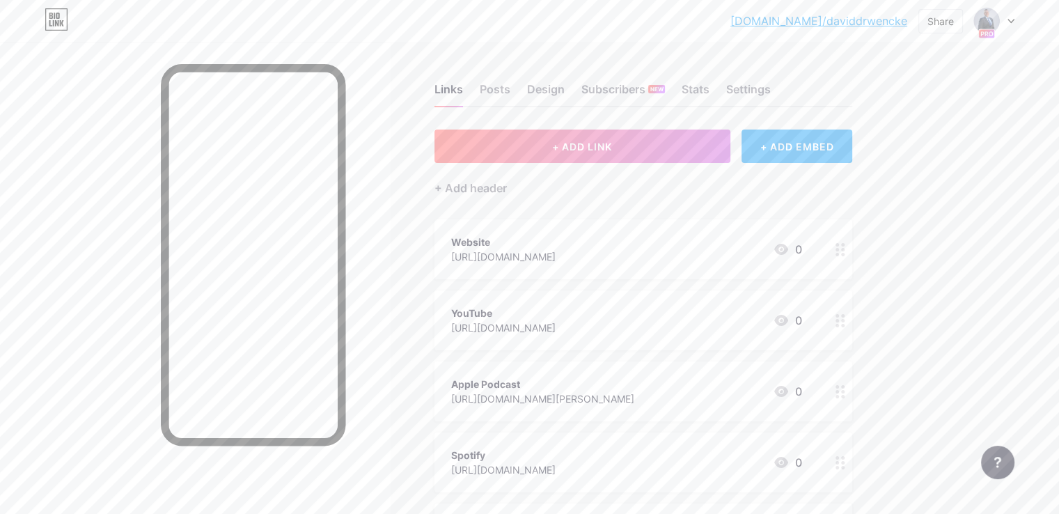
click at [869, 17] on link "[DOMAIN_NAME]/daviddrwencke" at bounding box center [819, 21] width 177 height 17
click at [507, 184] on div "+ Add header" at bounding box center [471, 188] width 72 height 17
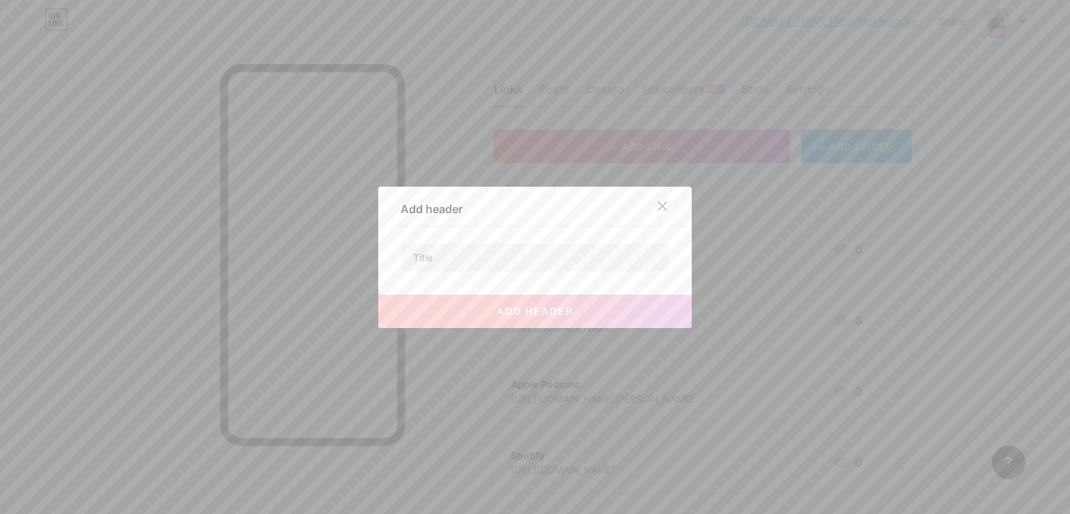
click at [475, 281] on div "add header" at bounding box center [534, 300] width 313 height 56
click at [492, 264] on input "text" at bounding box center [534, 258] width 267 height 28
paste input "[PHONE_NUMBER]"
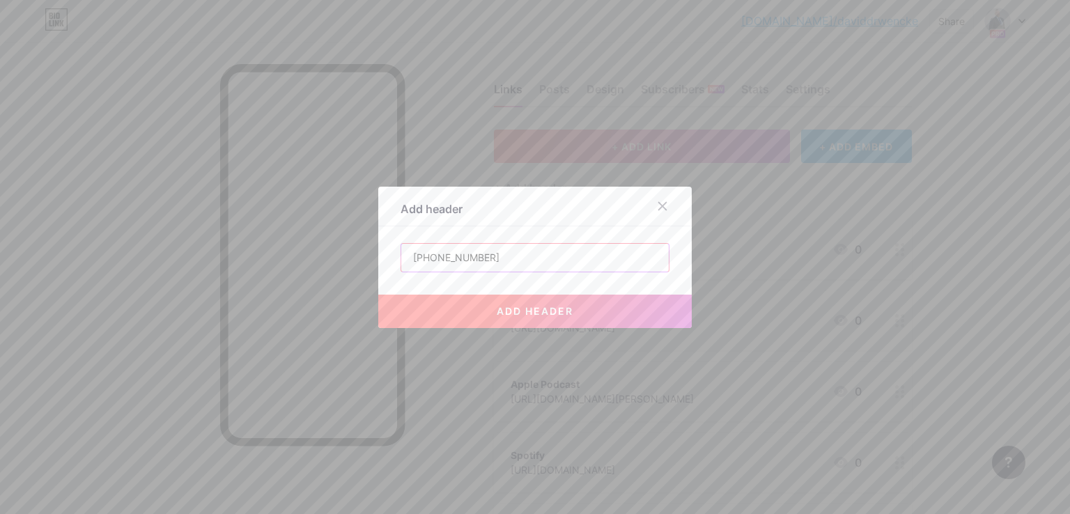
type input "[PHONE_NUMBER]"
click at [460, 306] on button "add header" at bounding box center [534, 311] width 313 height 33
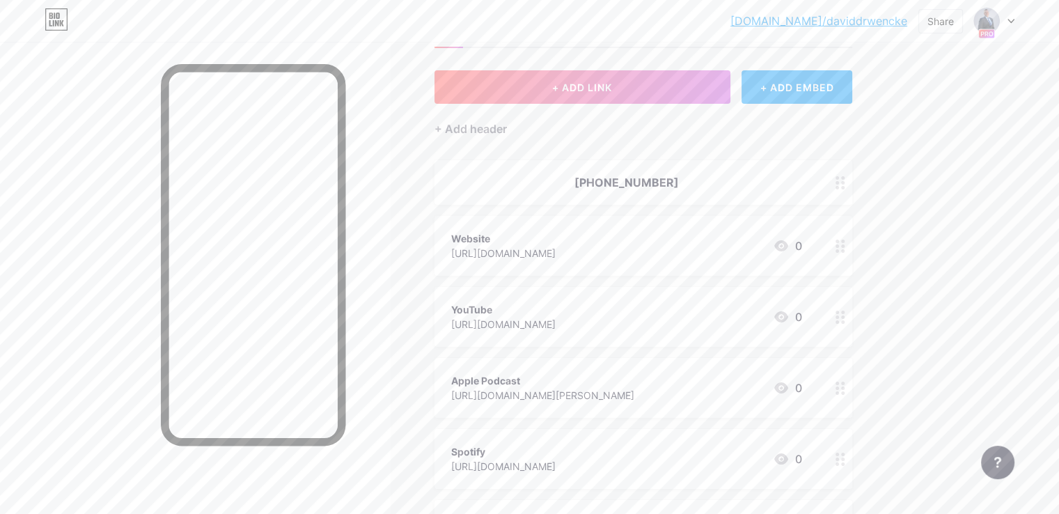
scroll to position [139, 0]
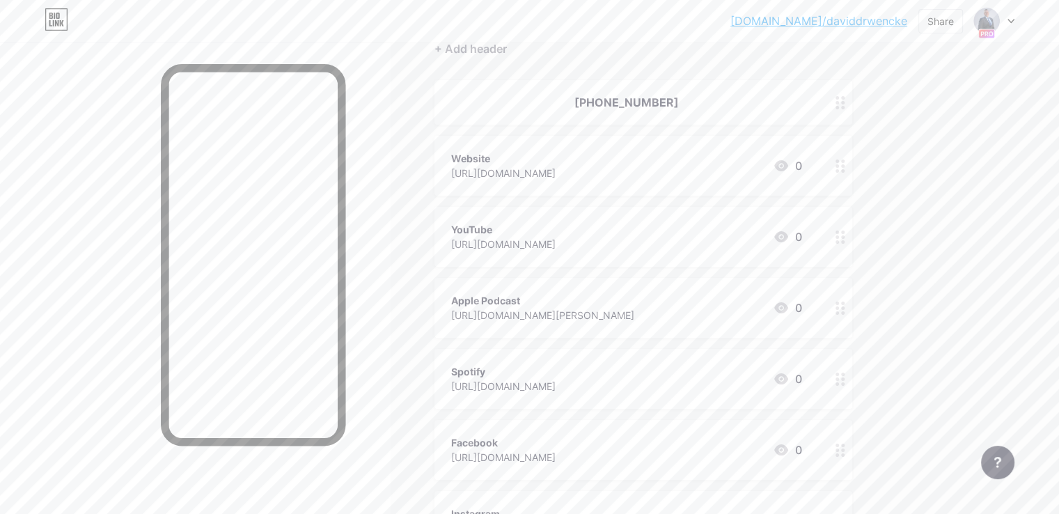
click at [788, 163] on icon at bounding box center [781, 165] width 14 height 11
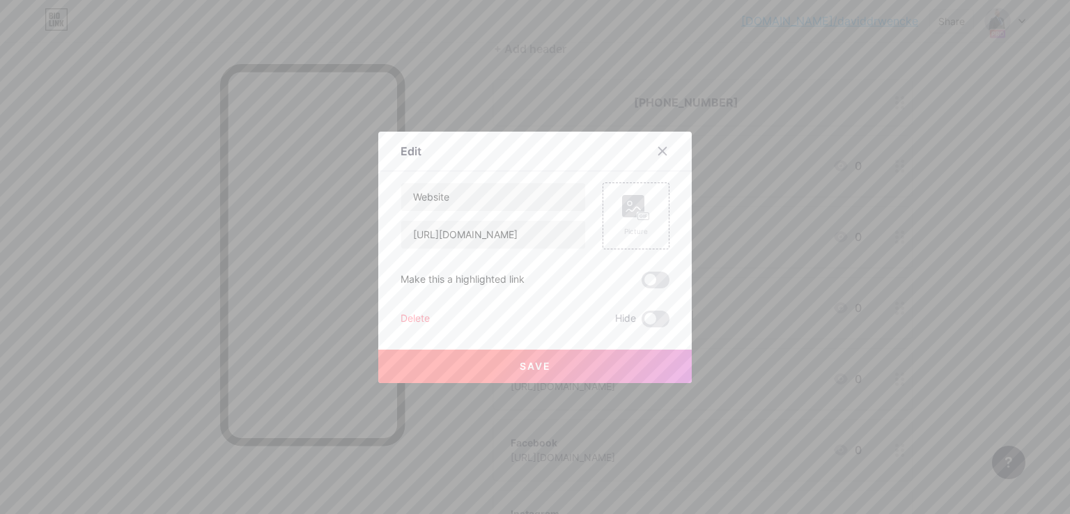
click at [674, 210] on div "Edit Content YouTube Play YouTube video without leaving your page. ADD Vimeo Pl…" at bounding box center [534, 257] width 313 height 251
click at [650, 210] on div "Picture" at bounding box center [635, 215] width 67 height 67
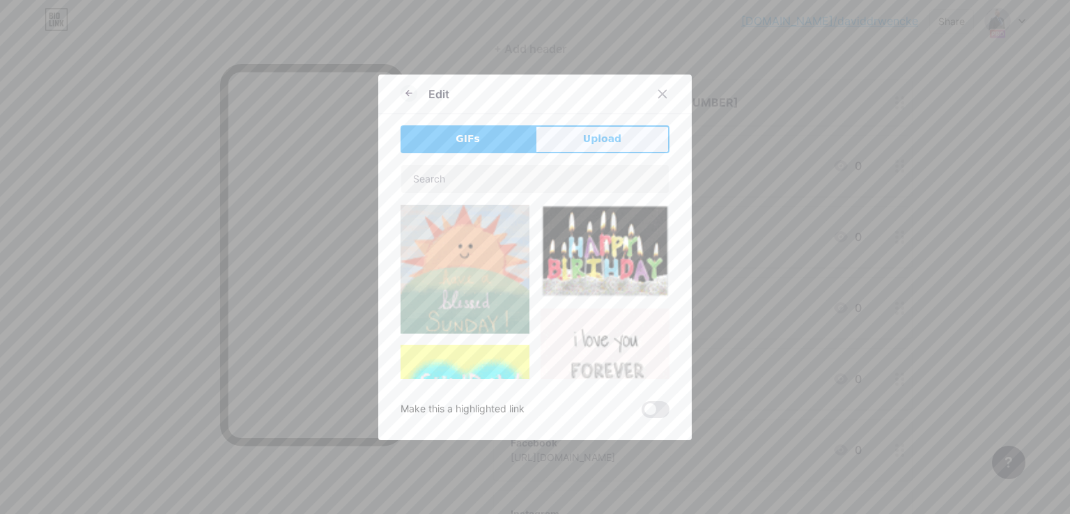
click at [613, 137] on button "Upload" at bounding box center [602, 139] width 134 height 28
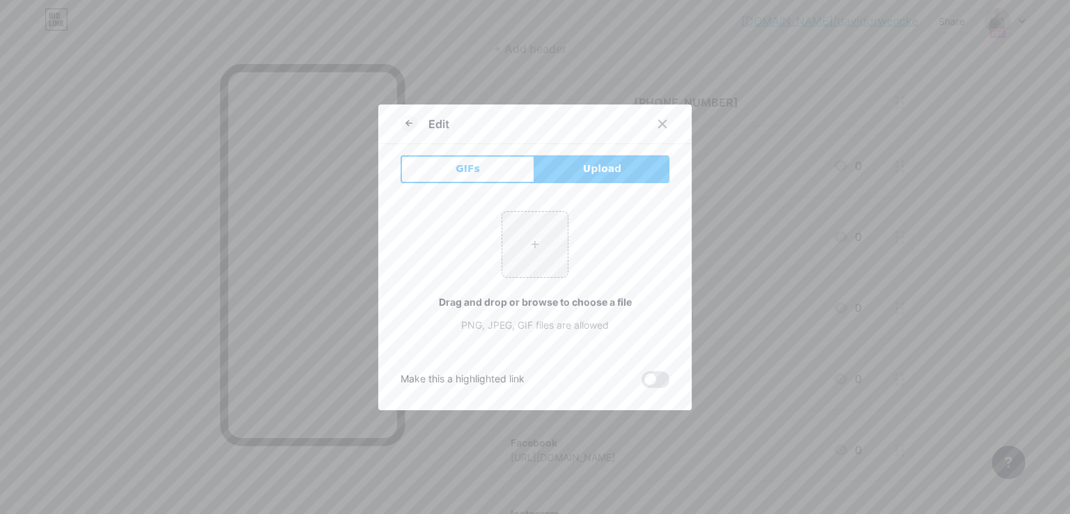
click at [497, 292] on div "+ Drag and drop or browse to choose a file PNG, JPEG, GIF files are allowed" at bounding box center [534, 271] width 269 height 121
click at [546, 243] on input "file" at bounding box center [534, 244] width 65 height 65
type input "C:\fakepath\Website.png"
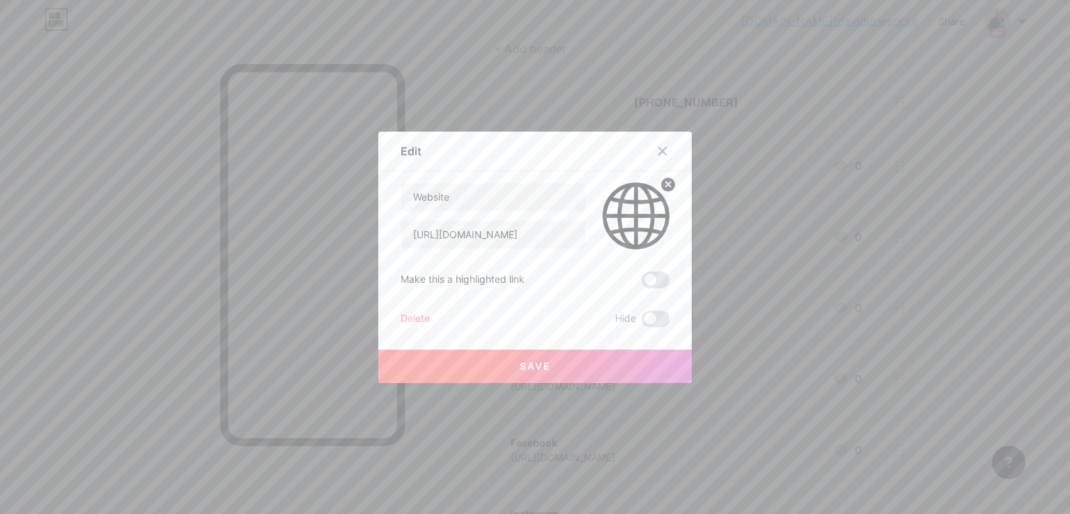
click at [529, 374] on button "Save" at bounding box center [534, 366] width 313 height 33
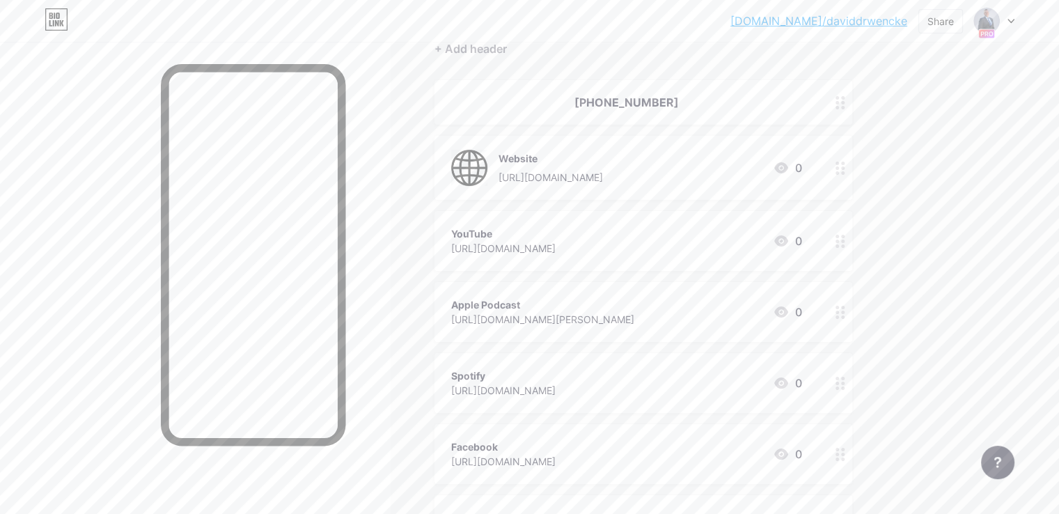
click at [790, 241] on icon at bounding box center [781, 241] width 17 height 17
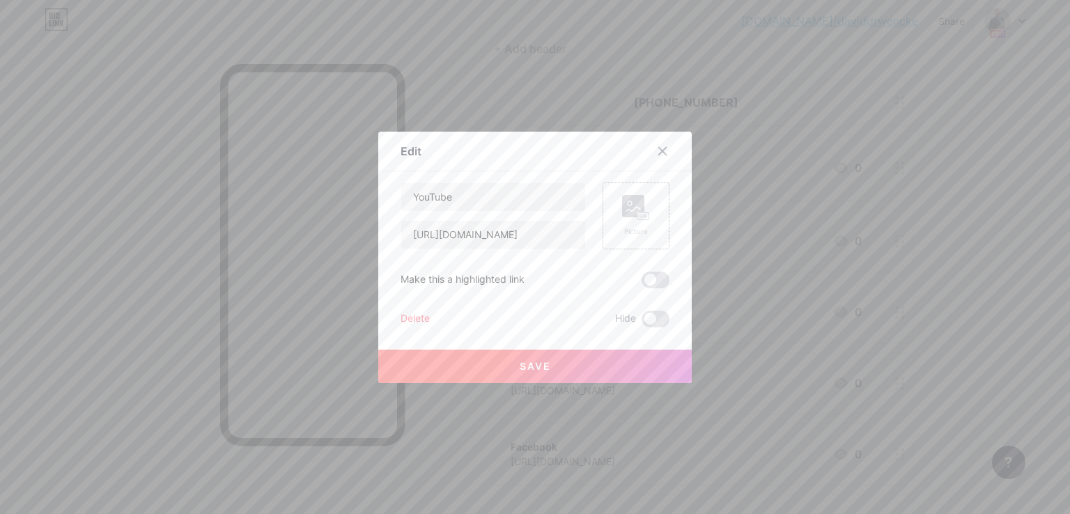
click at [639, 205] on icon at bounding box center [636, 208] width 28 height 26
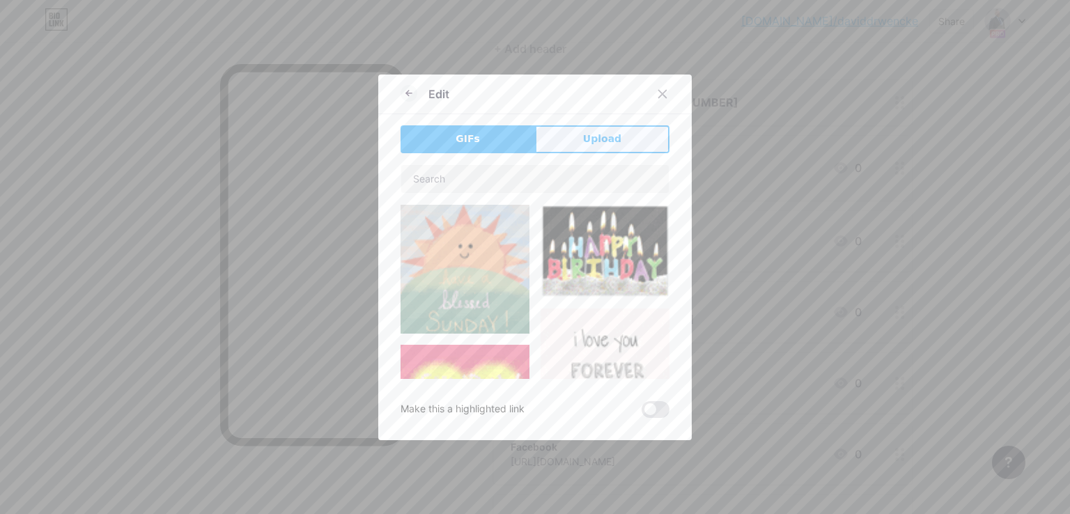
click at [649, 128] on button "Upload" at bounding box center [602, 139] width 134 height 28
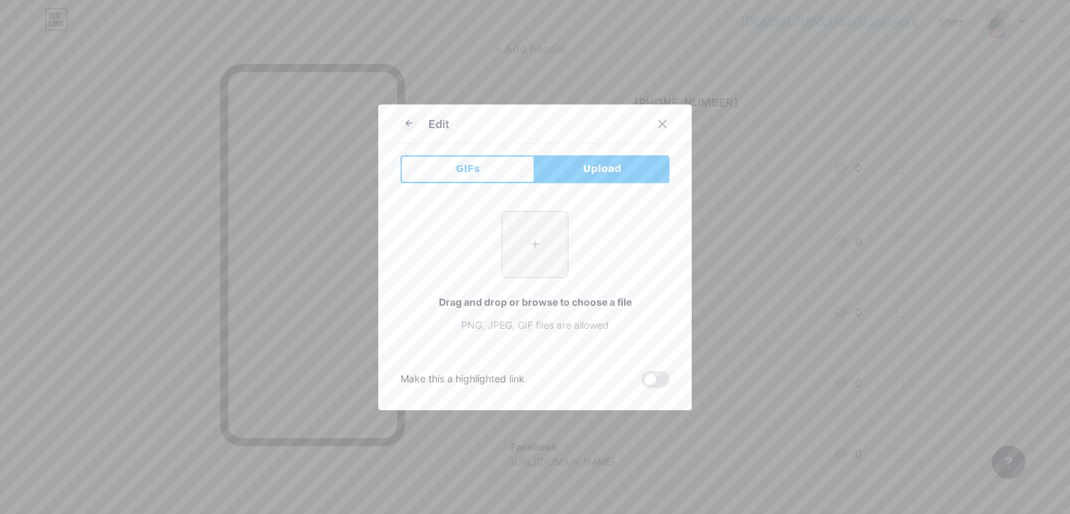
click at [529, 259] on input "file" at bounding box center [534, 244] width 65 height 65
type input "C:\fakepath\YouTube.png"
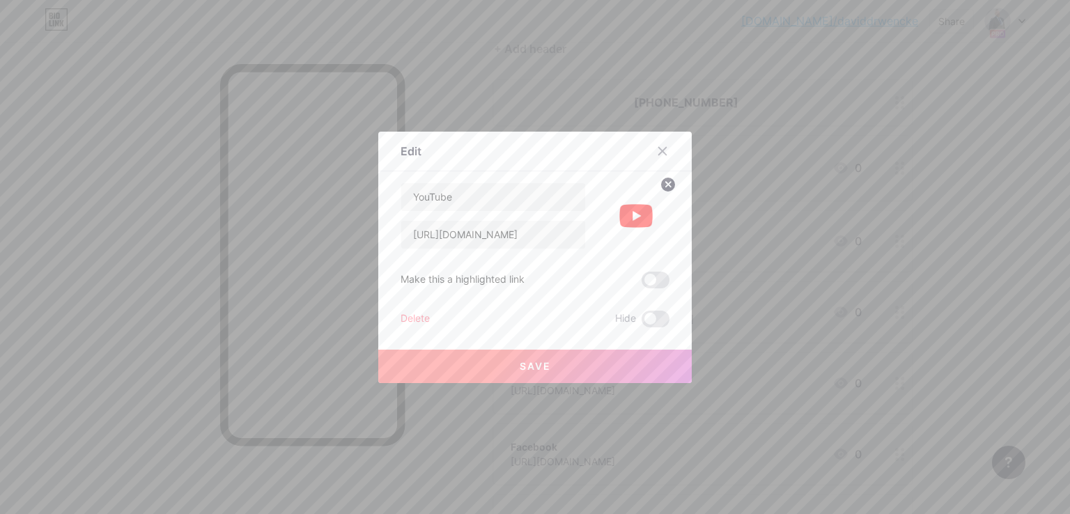
click at [541, 366] on span "Save" at bounding box center [535, 366] width 31 height 12
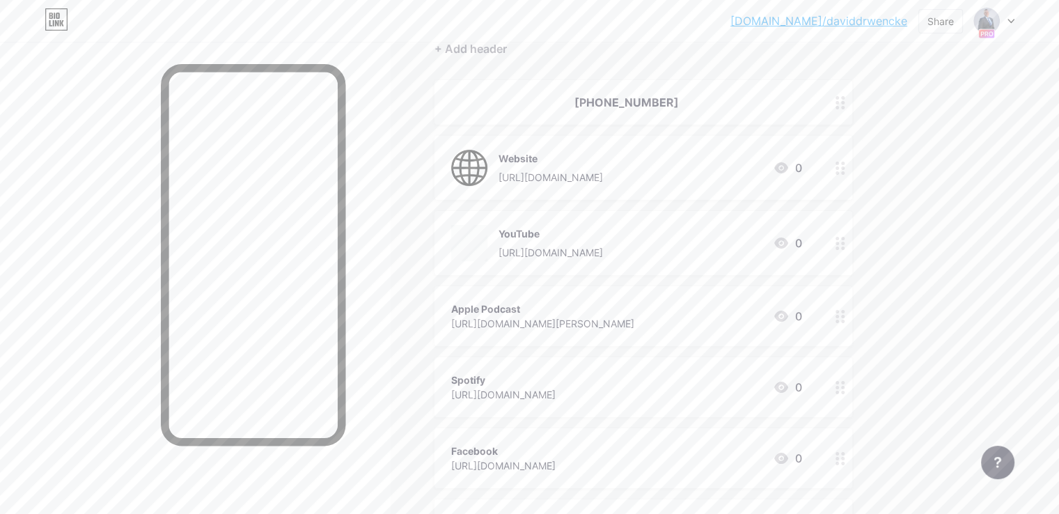
click at [788, 313] on icon at bounding box center [781, 316] width 14 height 11
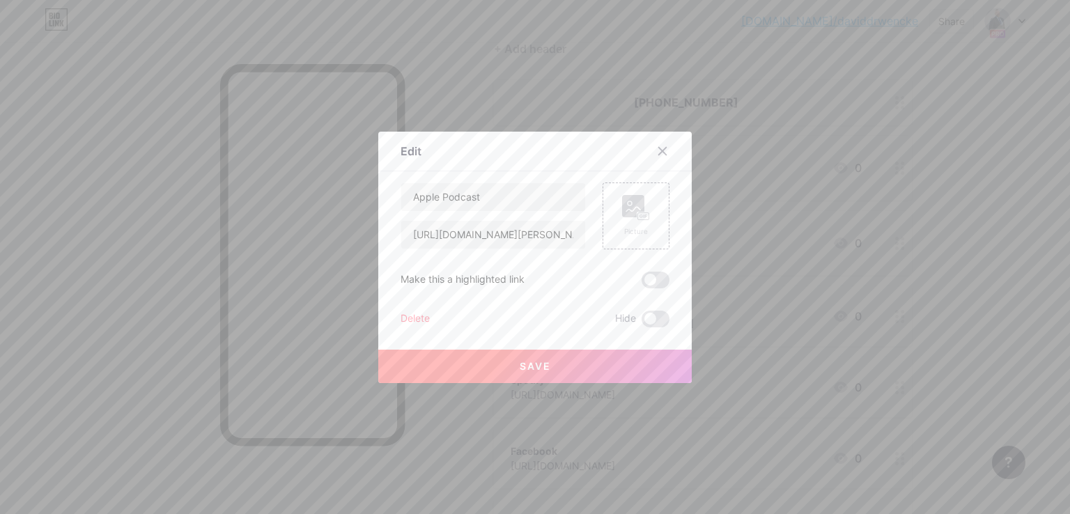
click at [664, 203] on div "Edit Content YouTube Play YouTube video without leaving your page. ADD Vimeo Pl…" at bounding box center [534, 257] width 313 height 251
click at [646, 204] on div "Picture" at bounding box center [635, 215] width 67 height 67
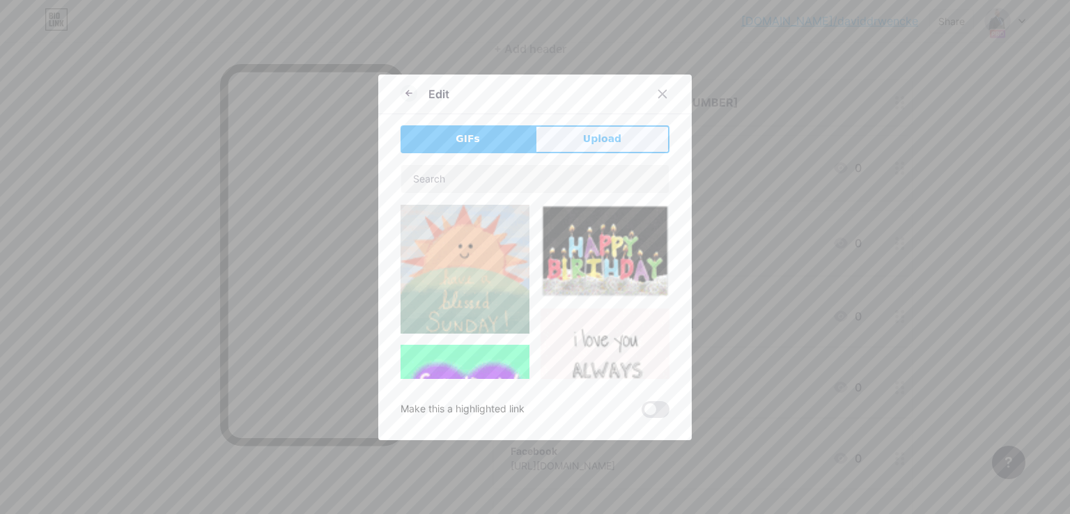
click at [616, 137] on button "Upload" at bounding box center [602, 139] width 134 height 28
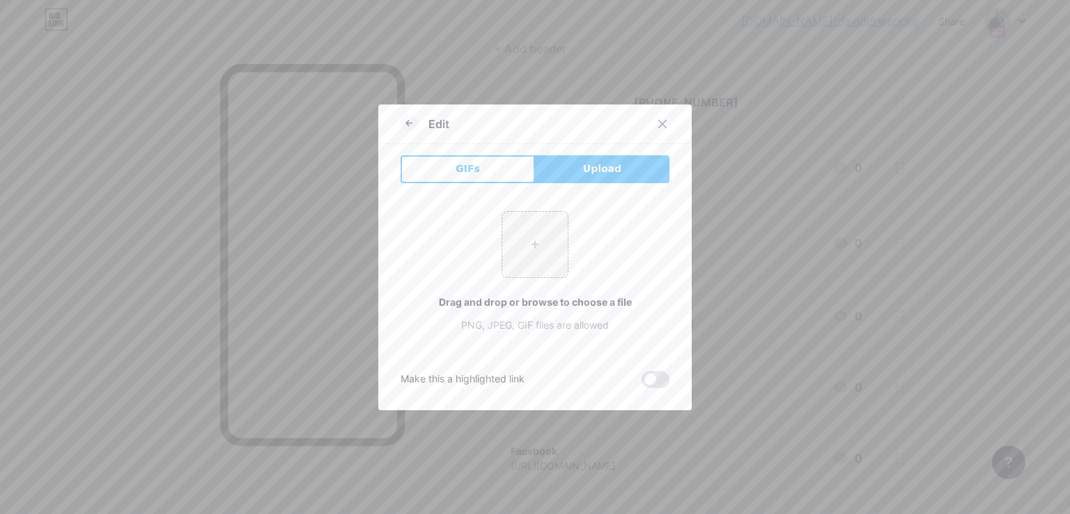
click at [565, 251] on div "+ Drag and drop or browse to choose a file PNG, JPEG, GIF files are allowed" at bounding box center [534, 271] width 269 height 121
click at [543, 248] on input "file" at bounding box center [534, 244] width 65 height 65
type input "C:\fakepath\apple-podcast-logo-0CF661058F-seeklogo.com.png"
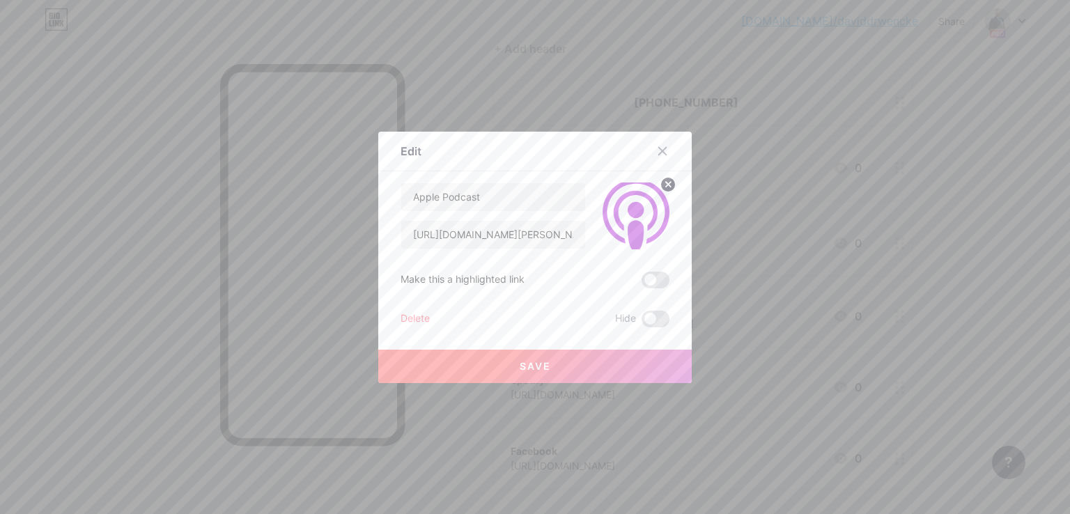
click at [554, 357] on button "Save" at bounding box center [534, 366] width 313 height 33
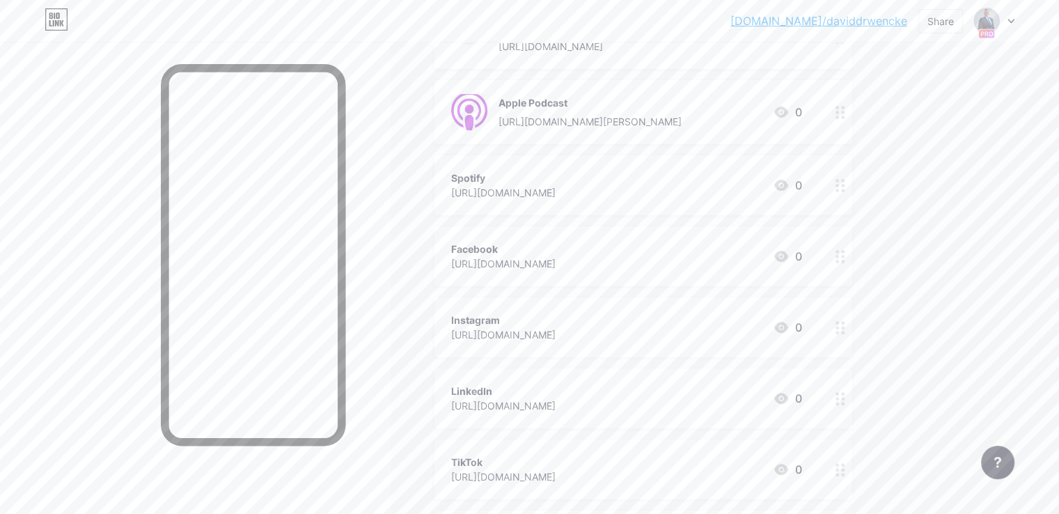
scroll to position [348, 0]
click at [788, 180] on icon at bounding box center [781, 182] width 14 height 11
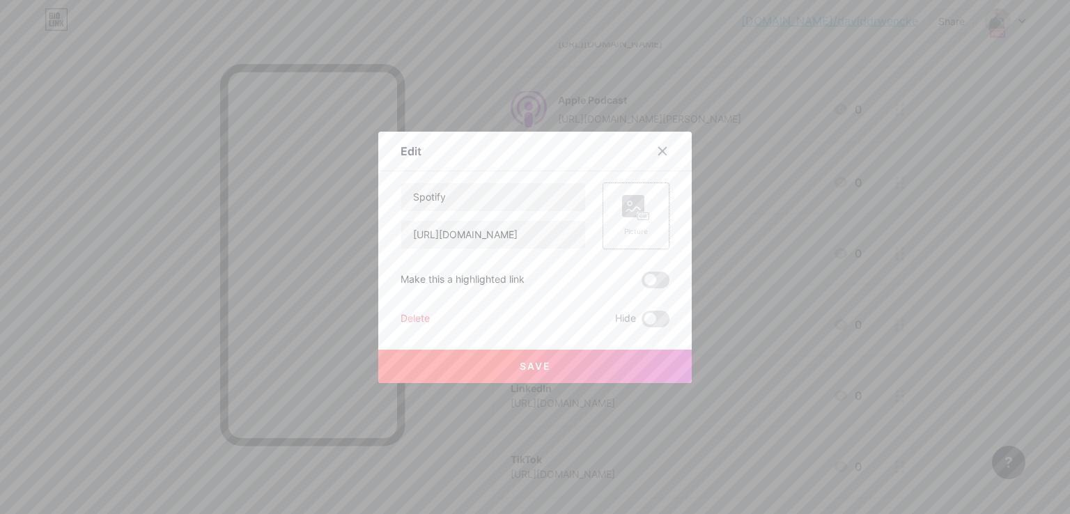
click at [649, 213] on div "Picture" at bounding box center [635, 215] width 67 height 67
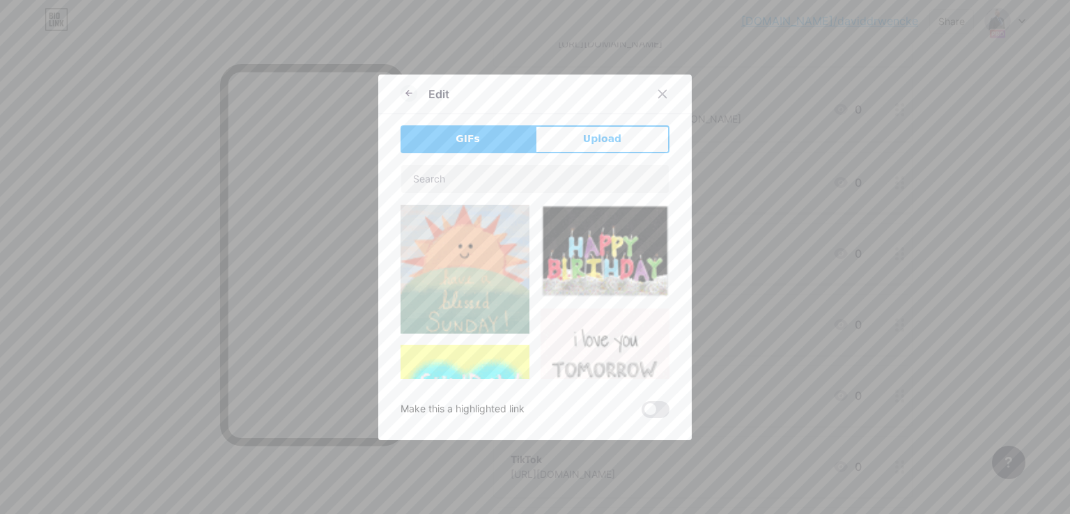
click at [628, 125] on button "Upload" at bounding box center [602, 139] width 134 height 28
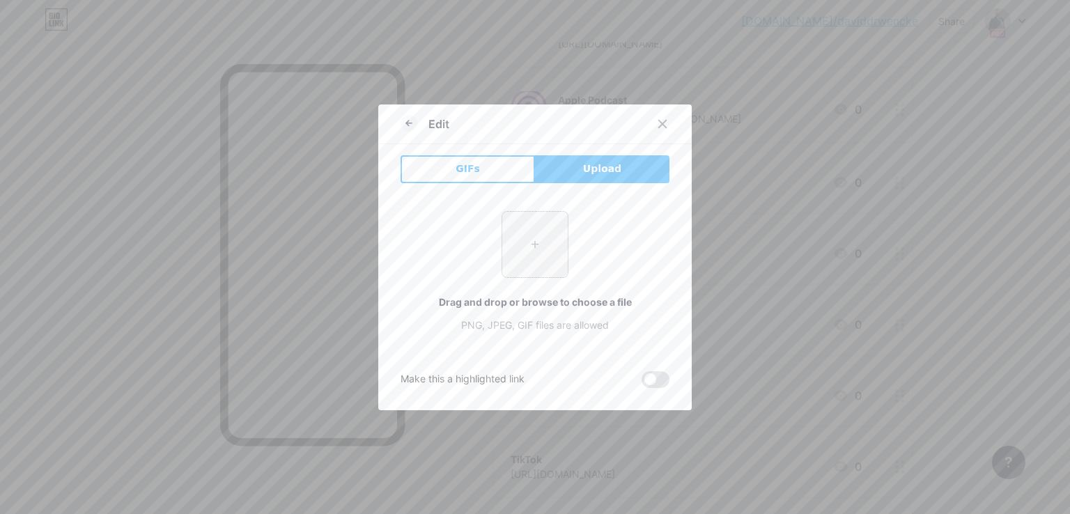
click at [534, 242] on input "file" at bounding box center [534, 244] width 65 height 65
type input "C:\fakepath\Spotify_icon.png"
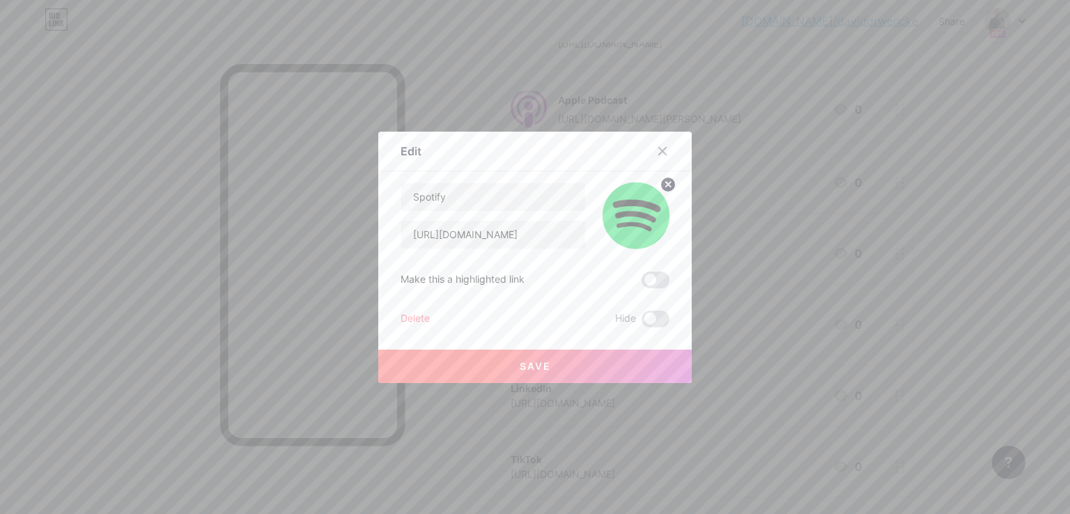
click at [554, 363] on button "Save" at bounding box center [534, 366] width 313 height 33
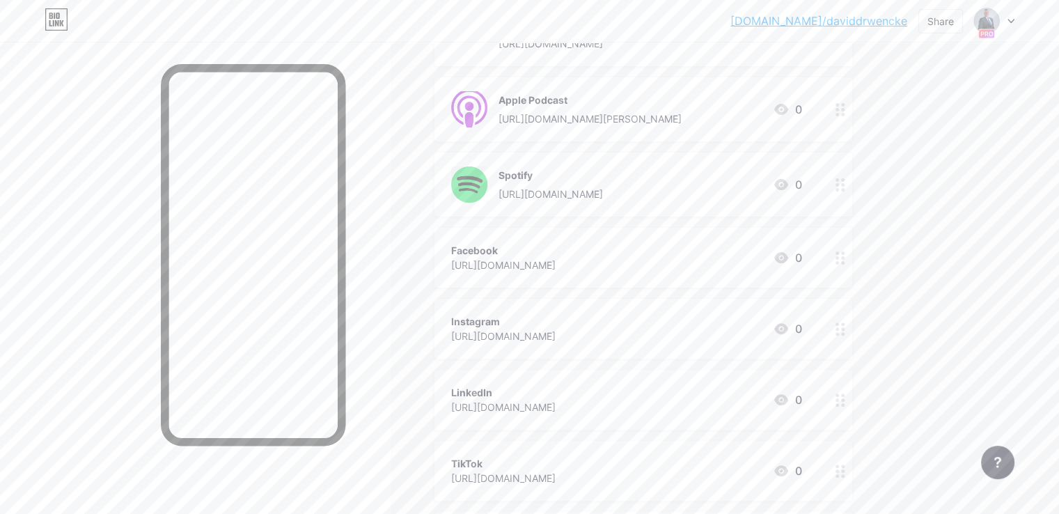
scroll to position [418, 0]
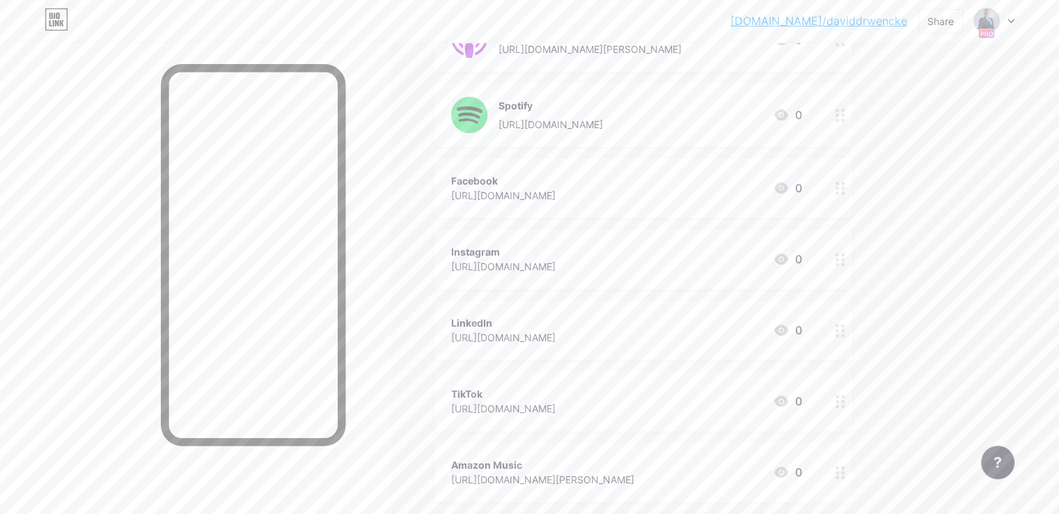
click at [788, 185] on icon at bounding box center [781, 187] width 14 height 11
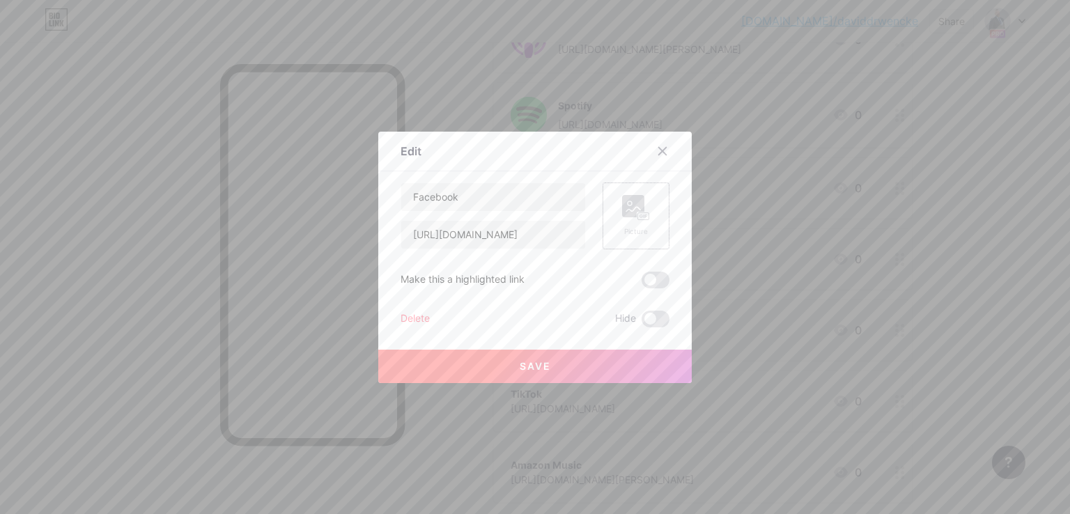
click at [639, 219] on div "Picture" at bounding box center [636, 216] width 28 height 42
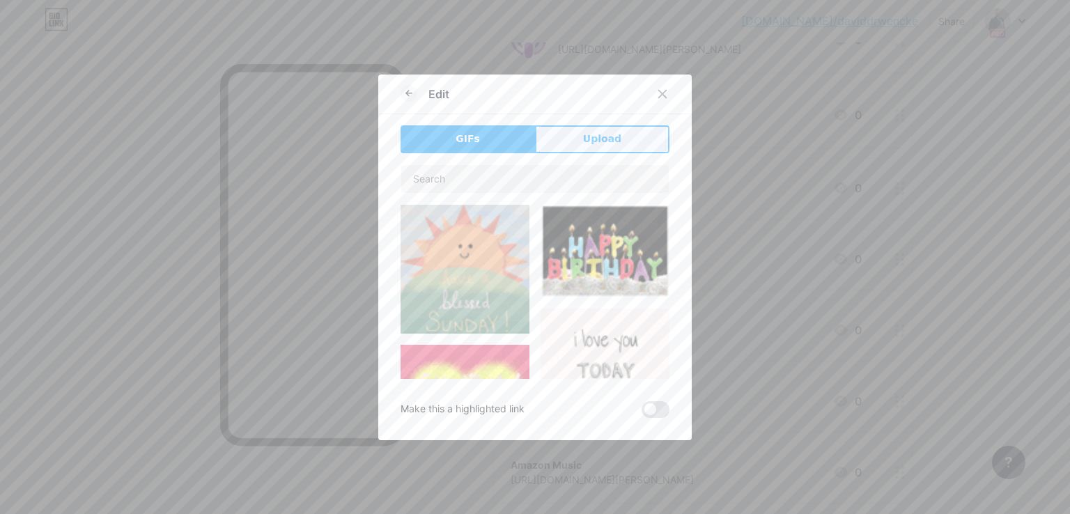
click at [608, 143] on span "Upload" at bounding box center [602, 139] width 38 height 15
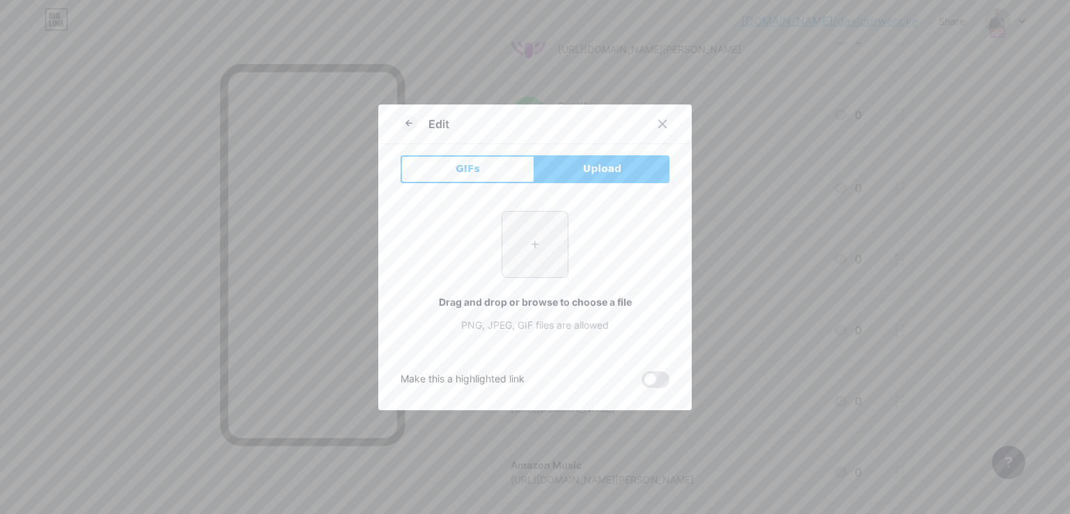
click at [534, 232] on input "file" at bounding box center [534, 244] width 65 height 65
type input "C:\fakepath\facebook-512.webp"
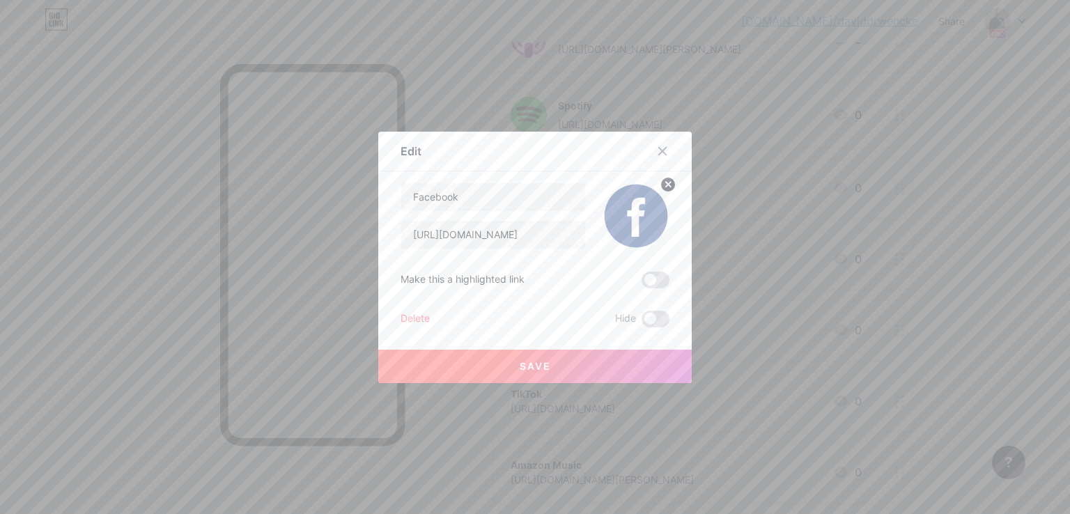
click at [541, 361] on span "Save" at bounding box center [535, 366] width 31 height 12
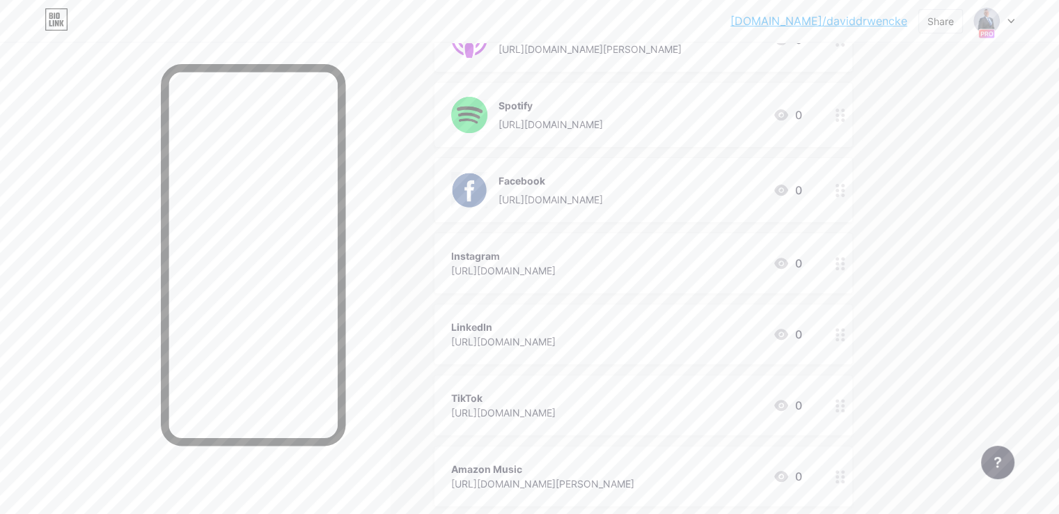
click at [788, 263] on icon at bounding box center [781, 263] width 14 height 11
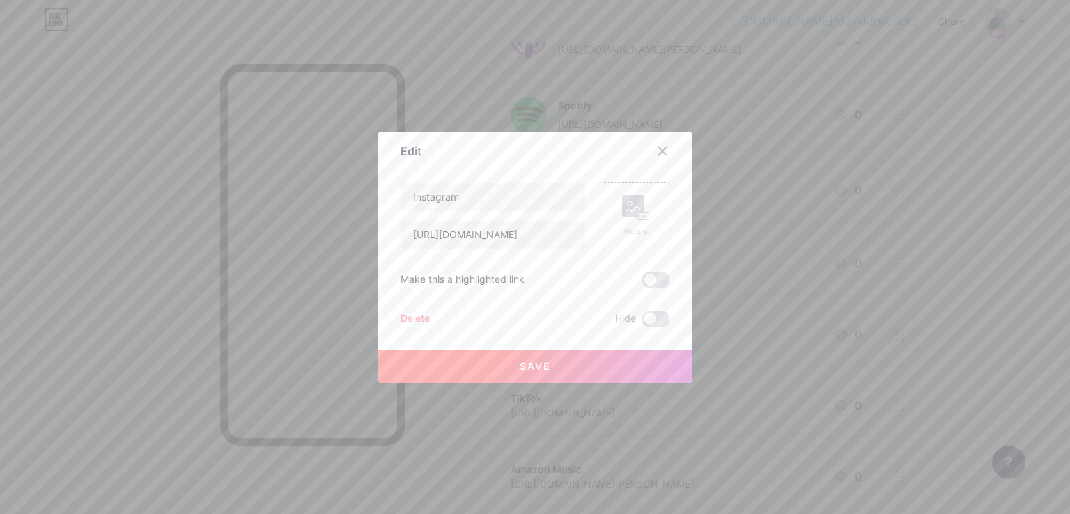
click at [625, 206] on rect at bounding box center [633, 206] width 22 height 22
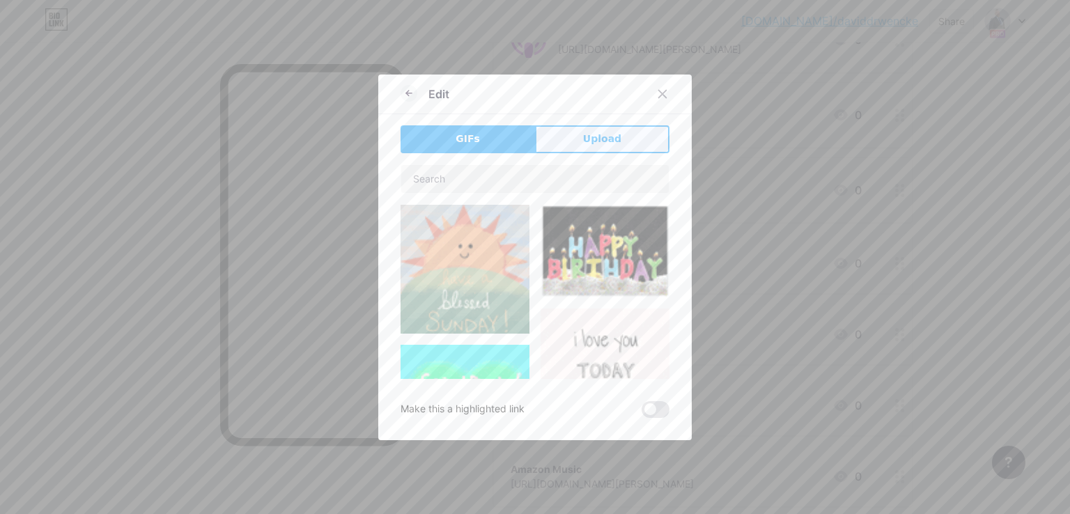
click at [644, 147] on button "Upload" at bounding box center [602, 139] width 134 height 28
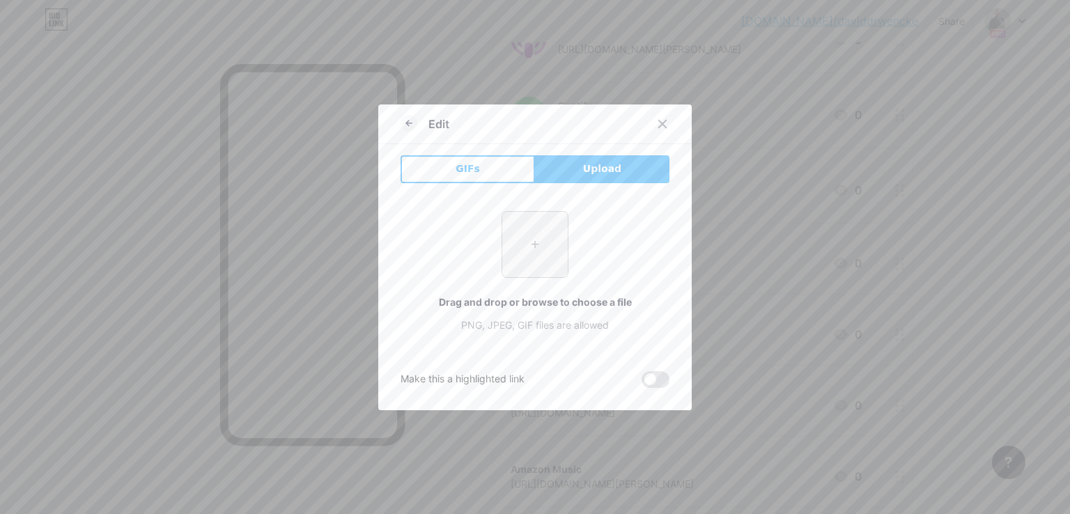
click at [524, 249] on input "file" at bounding box center [534, 244] width 65 height 65
type input "C:\fakepath\Instagram_icon.png"
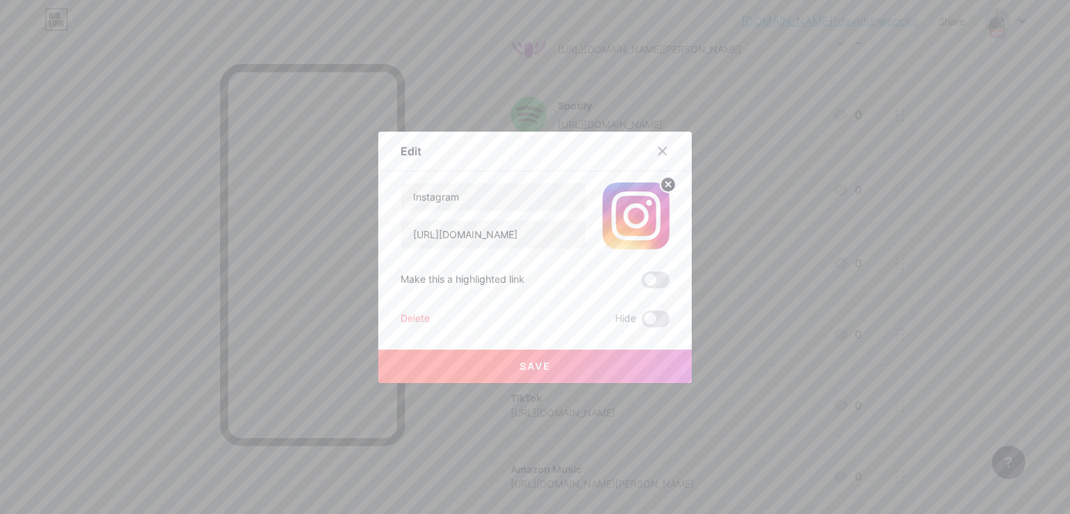
click at [524, 364] on span "Save" at bounding box center [535, 366] width 31 height 12
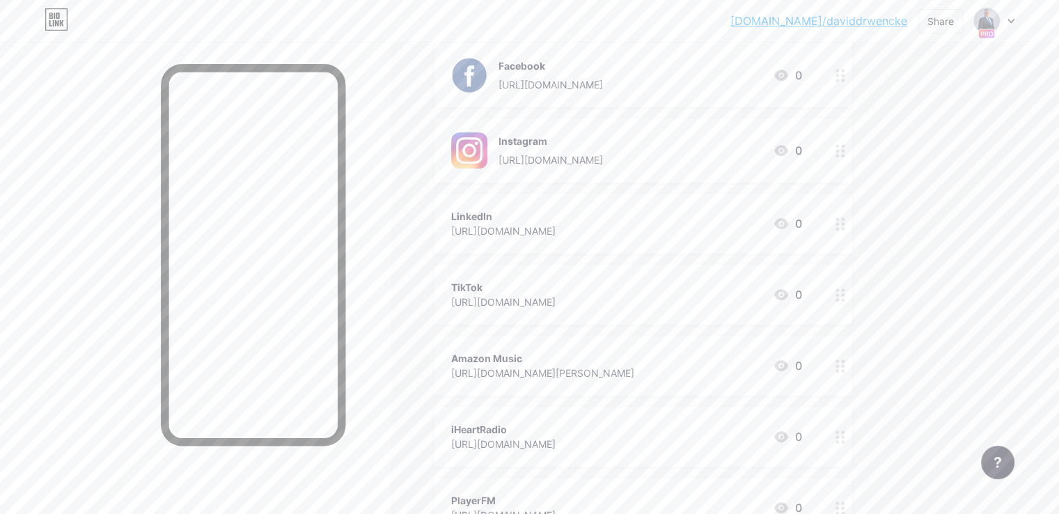
scroll to position [557, 0]
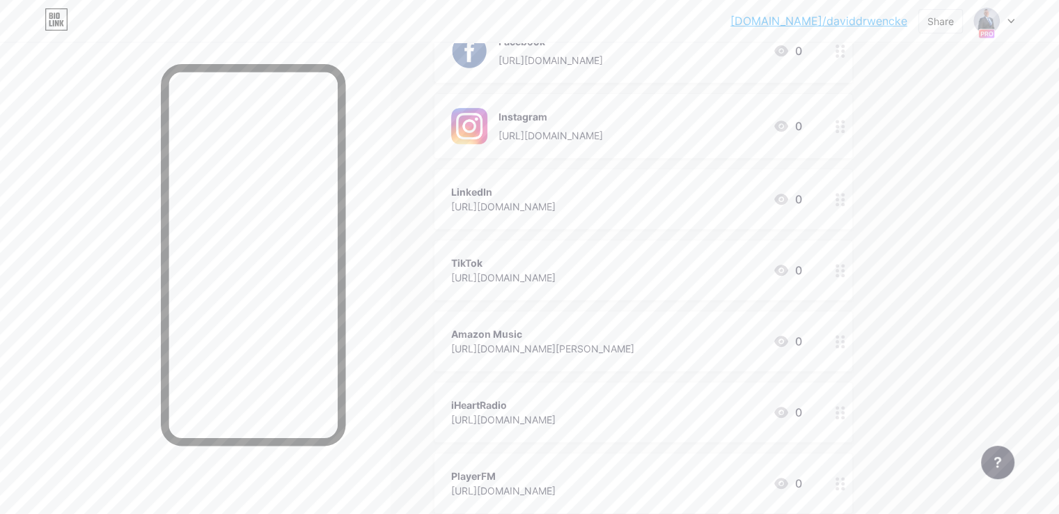
click at [788, 202] on icon at bounding box center [781, 199] width 14 height 11
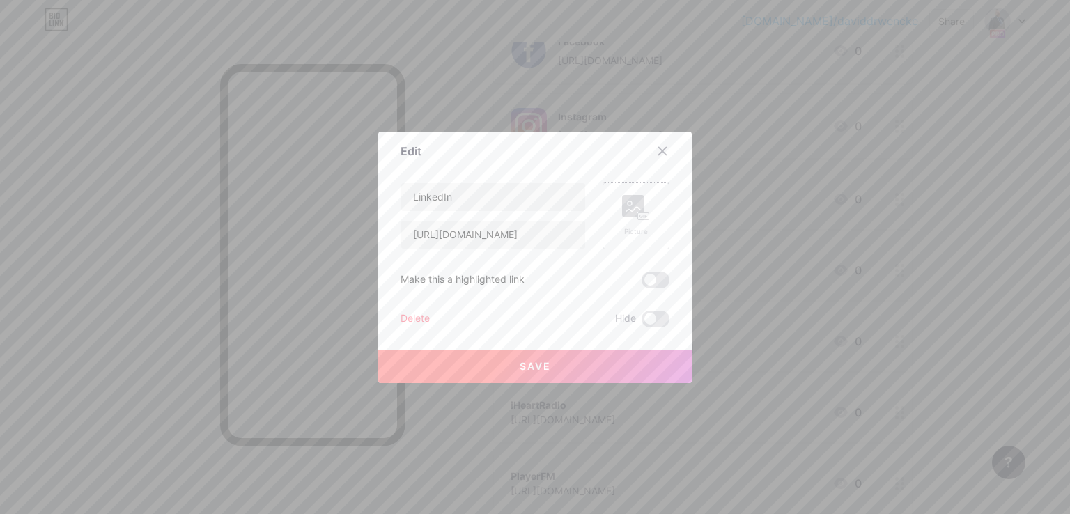
click at [653, 215] on div "Picture" at bounding box center [635, 215] width 67 height 67
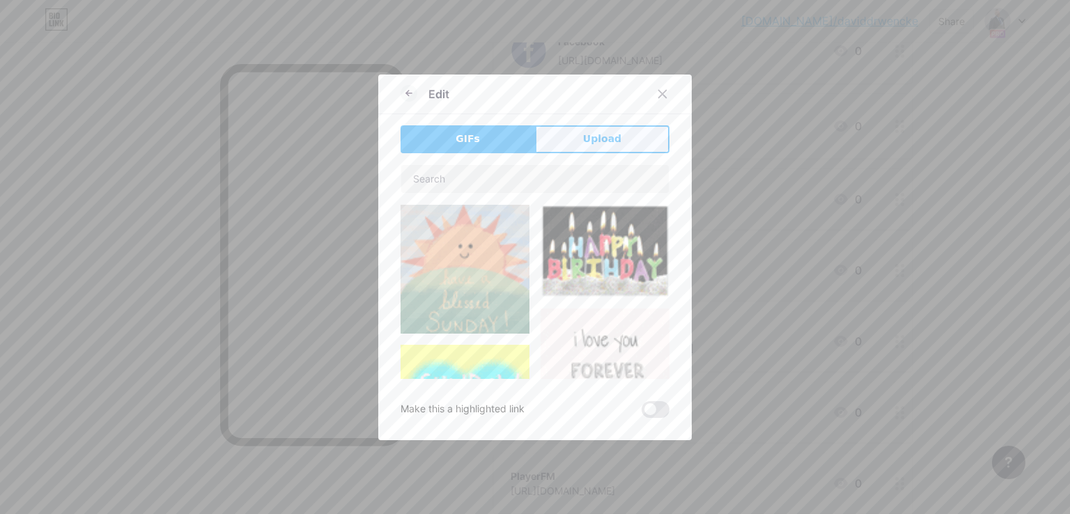
click at [602, 143] on span "Upload" at bounding box center [602, 139] width 38 height 15
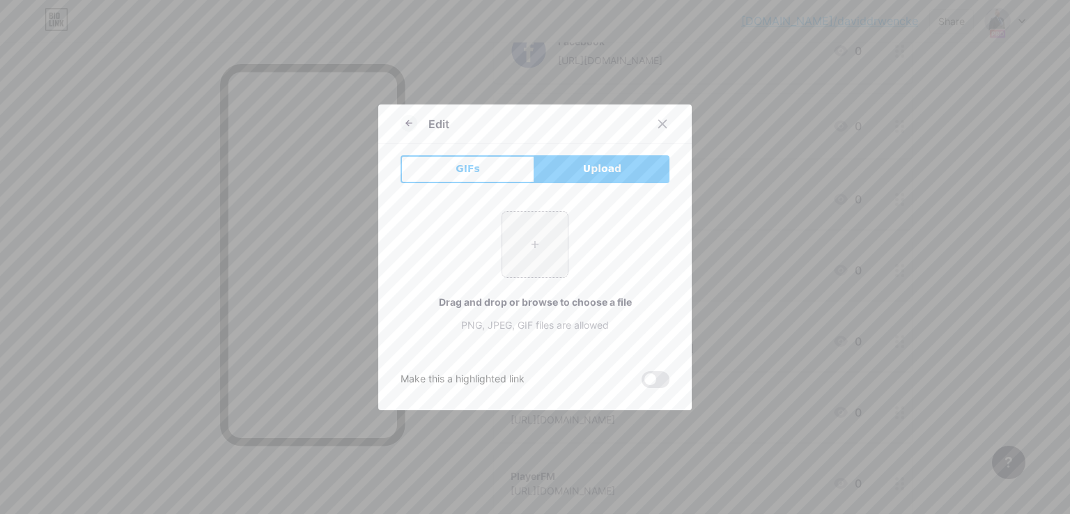
click at [521, 258] on input "file" at bounding box center [534, 244] width 65 height 65
type input "C:\fakepath\LinkedIn.png"
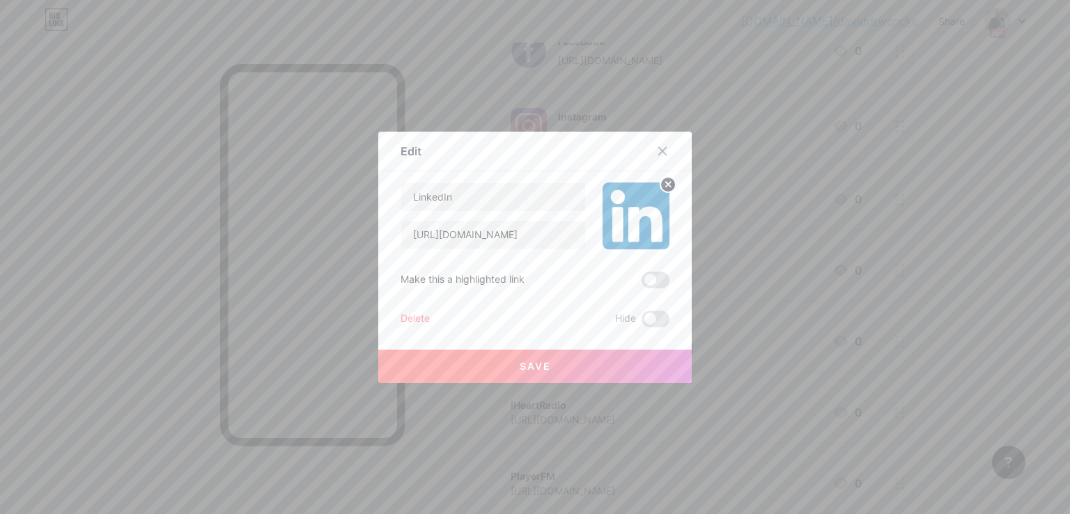
click at [499, 359] on button "Save" at bounding box center [534, 366] width 313 height 33
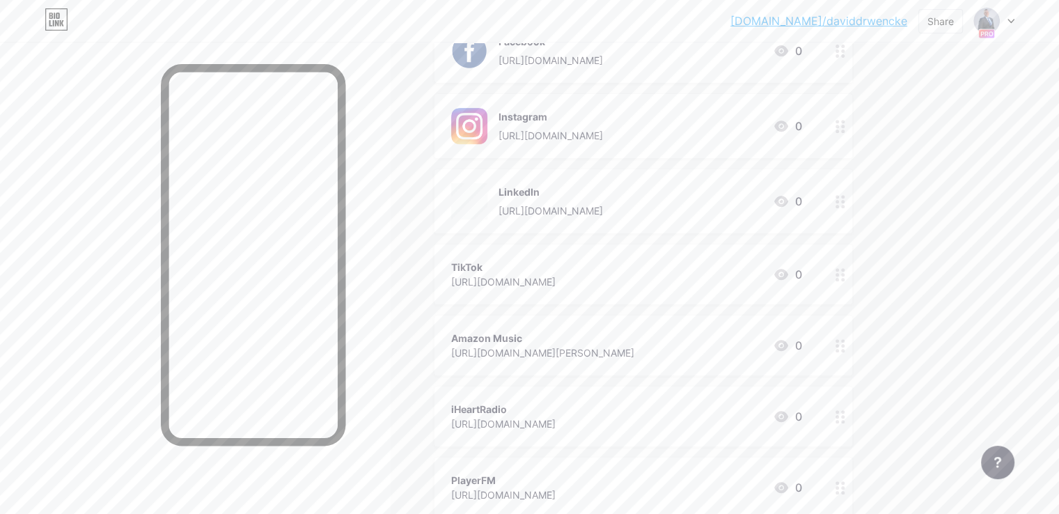
scroll to position [627, 0]
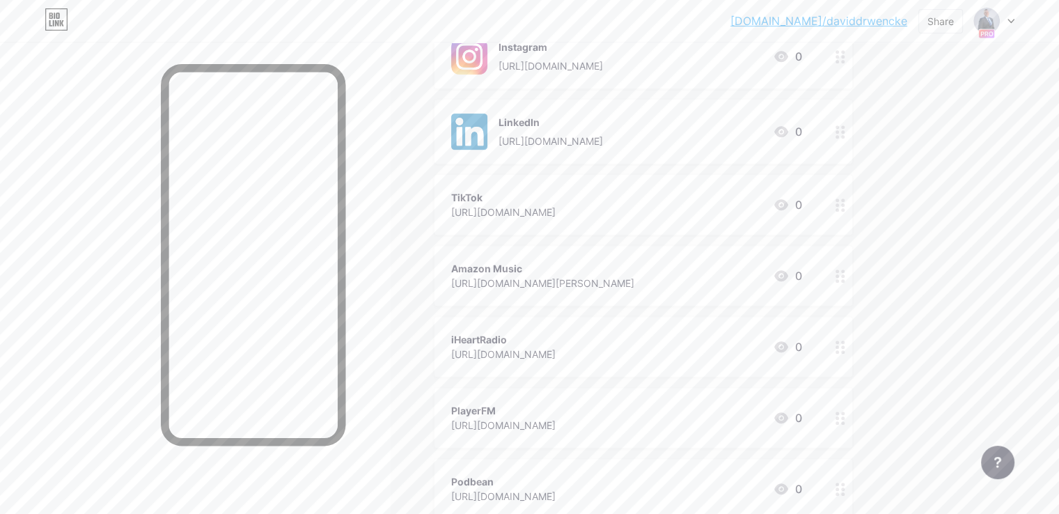
click at [790, 196] on icon at bounding box center [781, 204] width 17 height 17
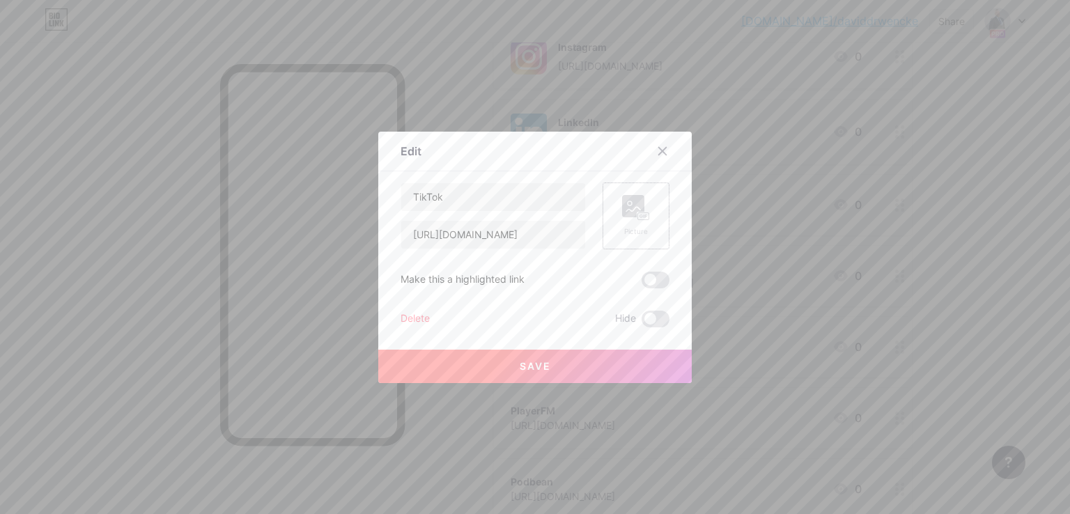
click at [638, 195] on icon at bounding box center [636, 208] width 28 height 26
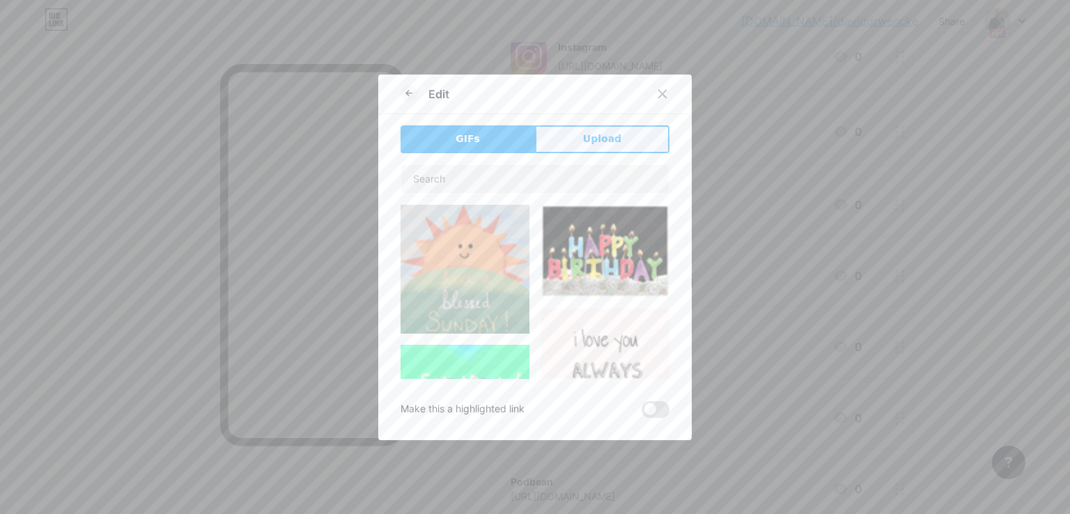
click at [630, 135] on button "Upload" at bounding box center [602, 139] width 134 height 28
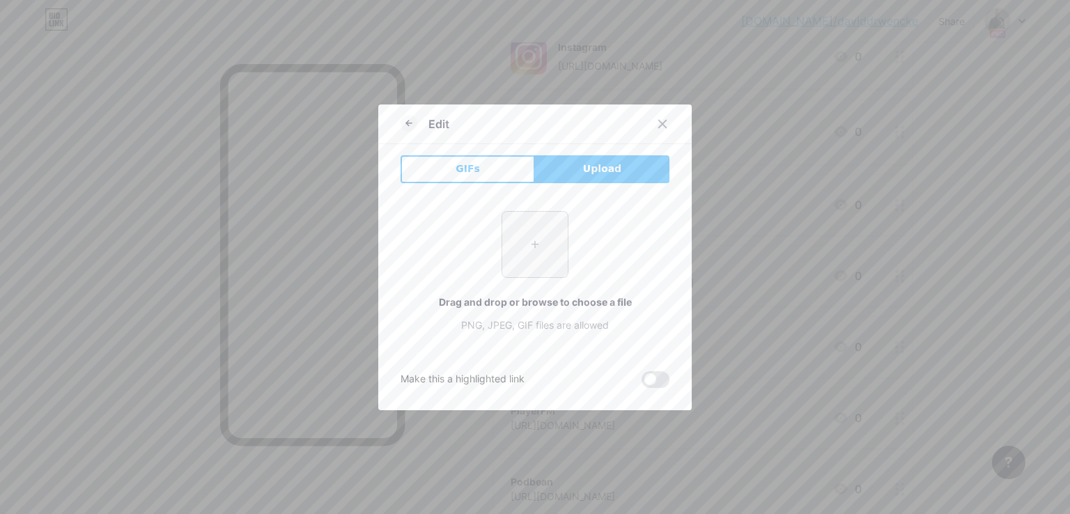
click at [532, 270] on input "file" at bounding box center [534, 244] width 65 height 65
type input "C:\fakepath\tiktok-icon-1780x2048-n4ol3tdu.png"
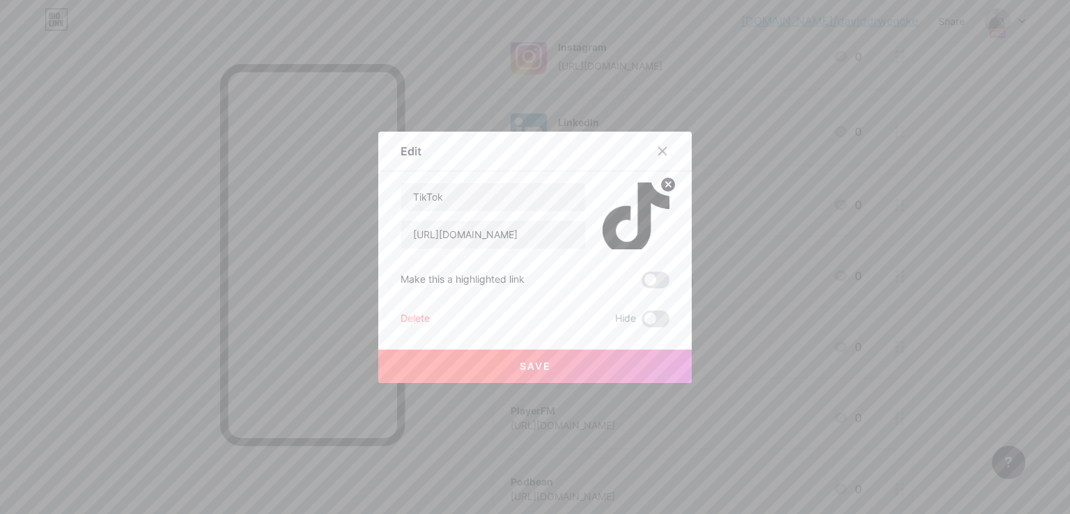
click at [530, 354] on button "Save" at bounding box center [534, 366] width 313 height 33
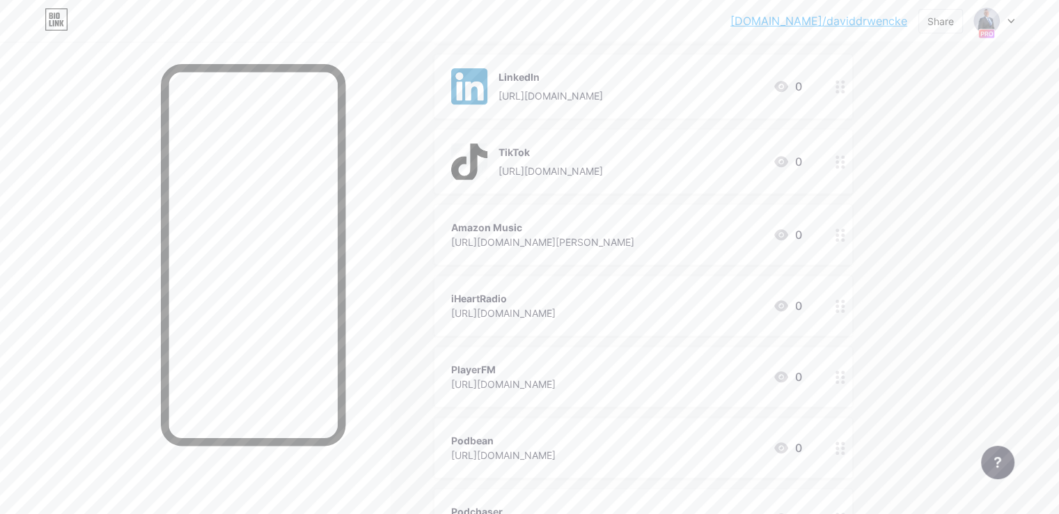
scroll to position [696, 0]
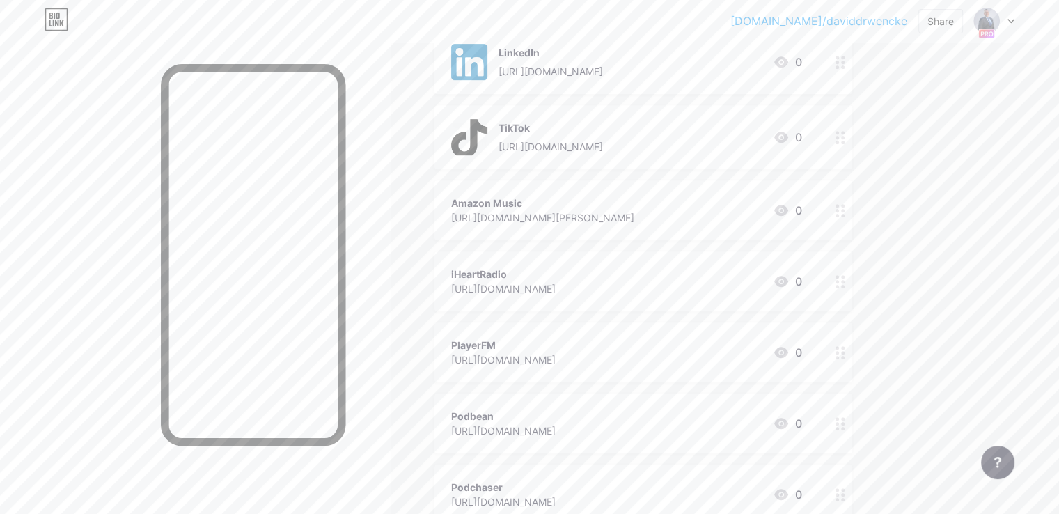
click at [790, 208] on icon at bounding box center [781, 210] width 17 height 17
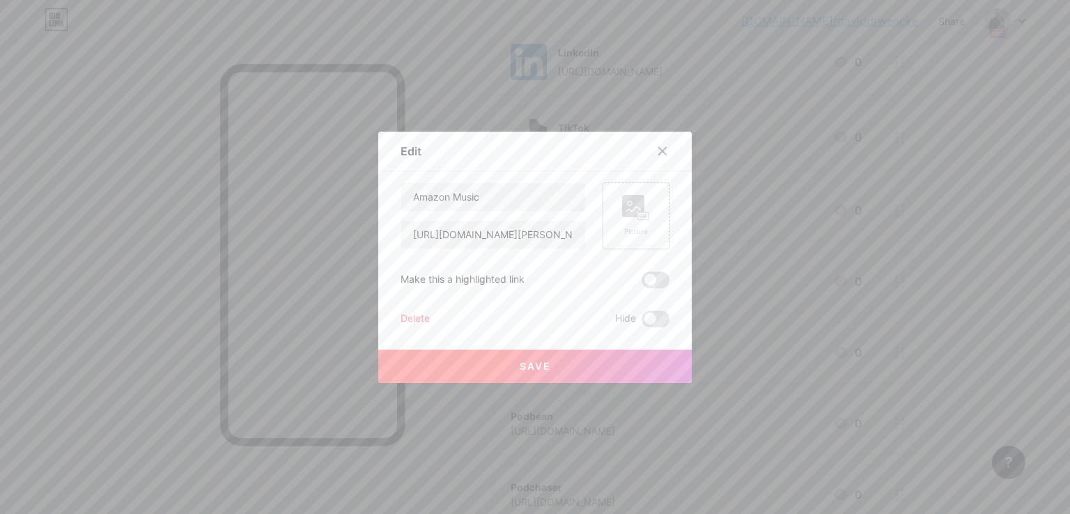
click at [662, 224] on div "Picture" at bounding box center [635, 215] width 67 height 67
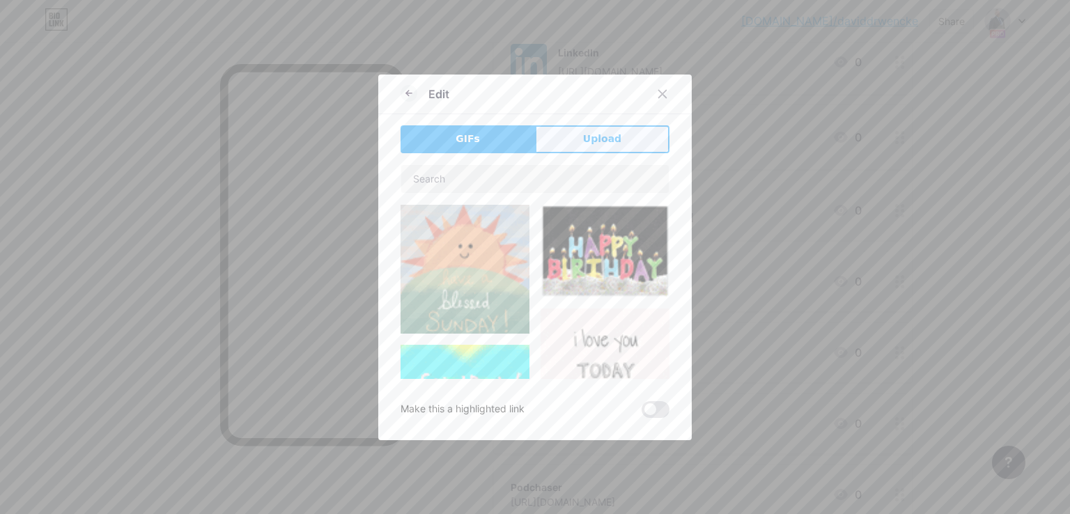
click at [613, 137] on span "Upload" at bounding box center [602, 139] width 38 height 15
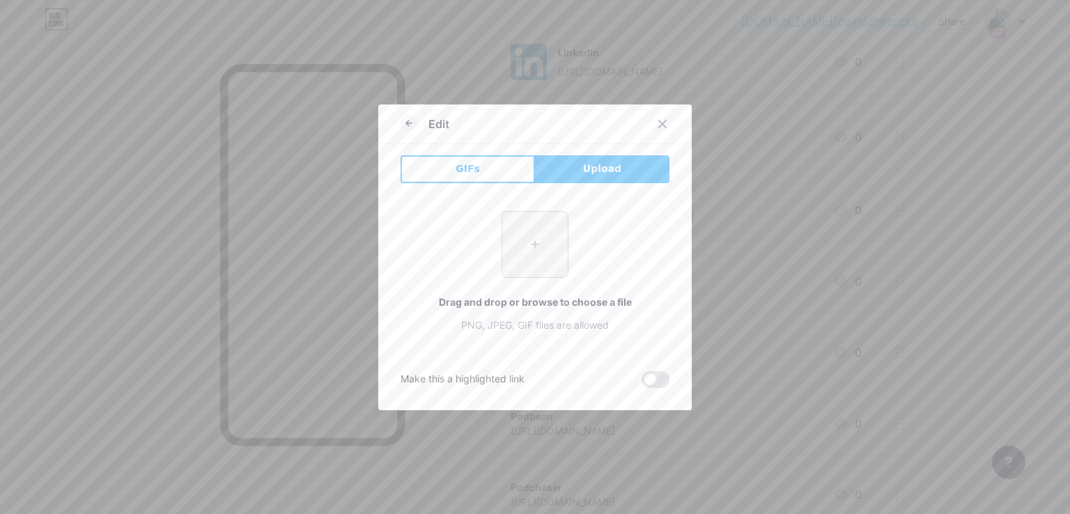
click at [542, 237] on input "file" at bounding box center [534, 244] width 65 height 65
click at [663, 129] on div at bounding box center [662, 123] width 25 height 25
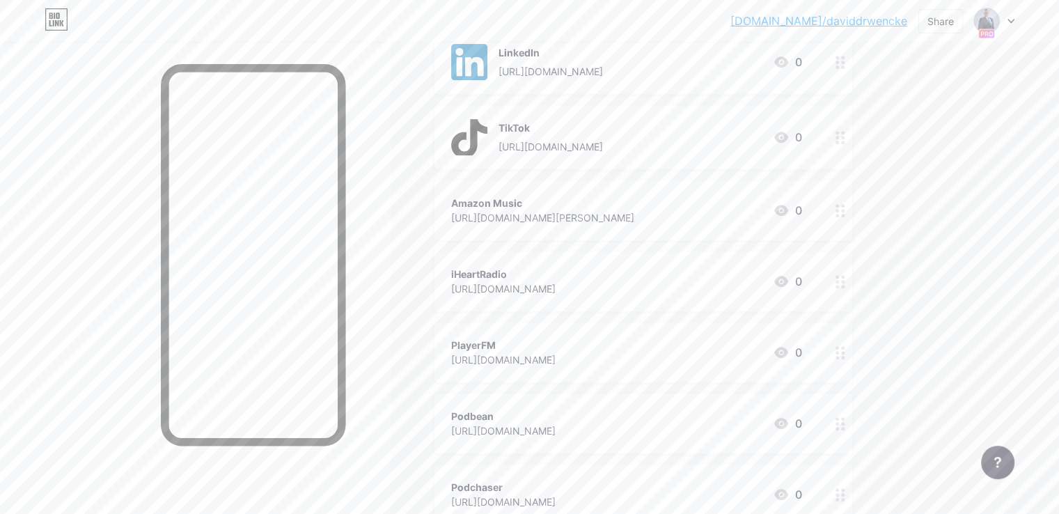
click at [788, 205] on icon at bounding box center [781, 210] width 14 height 11
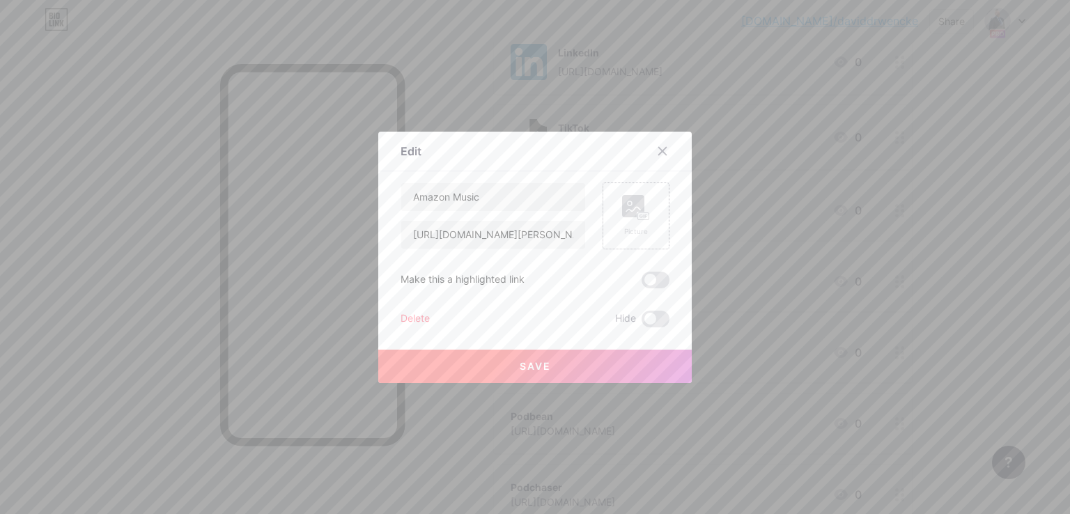
click at [638, 208] on rect at bounding box center [633, 206] width 22 height 22
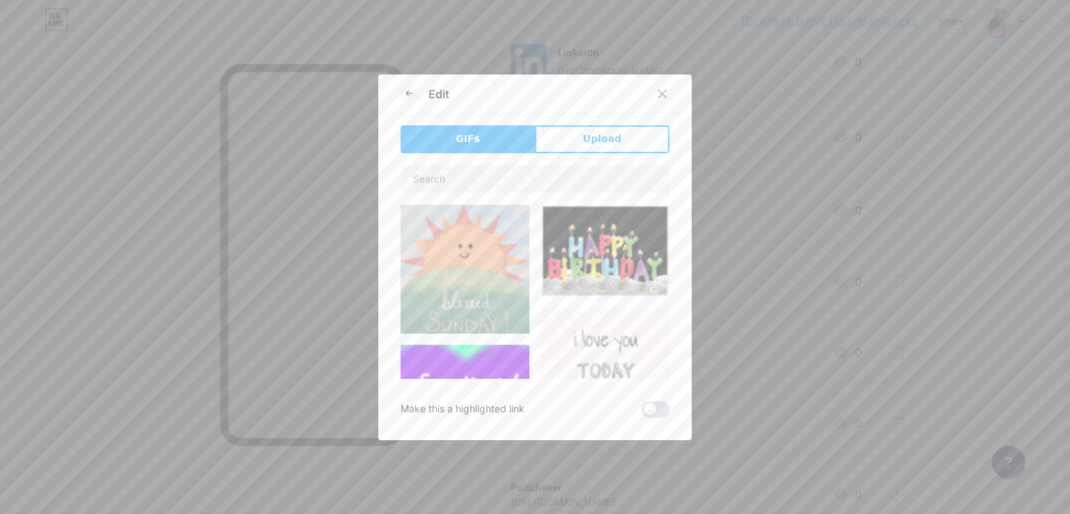
click at [618, 138] on button "Upload" at bounding box center [602, 139] width 134 height 28
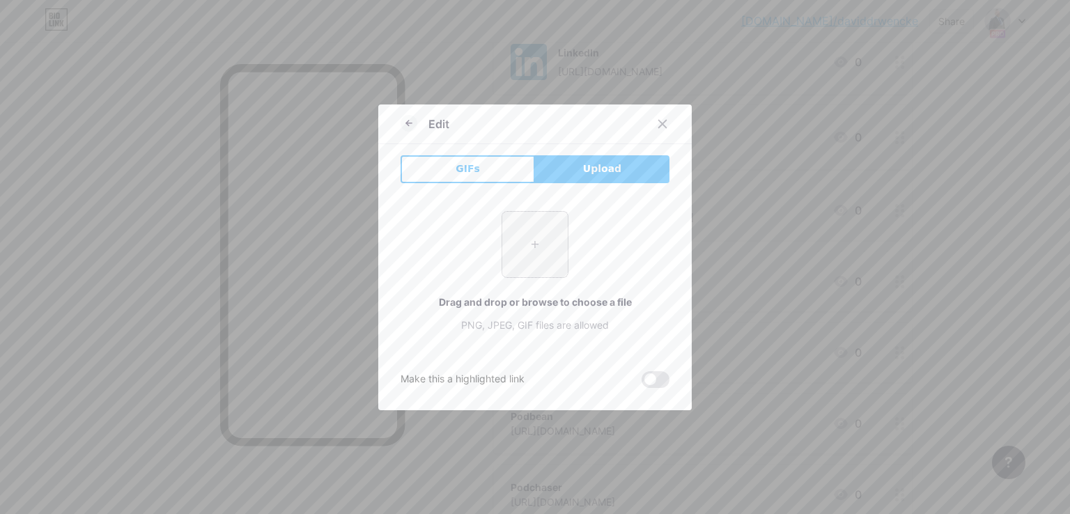
click at [543, 221] on input "file" at bounding box center [534, 244] width 65 height 65
type input "C:\fakepath\amazon-music.png"
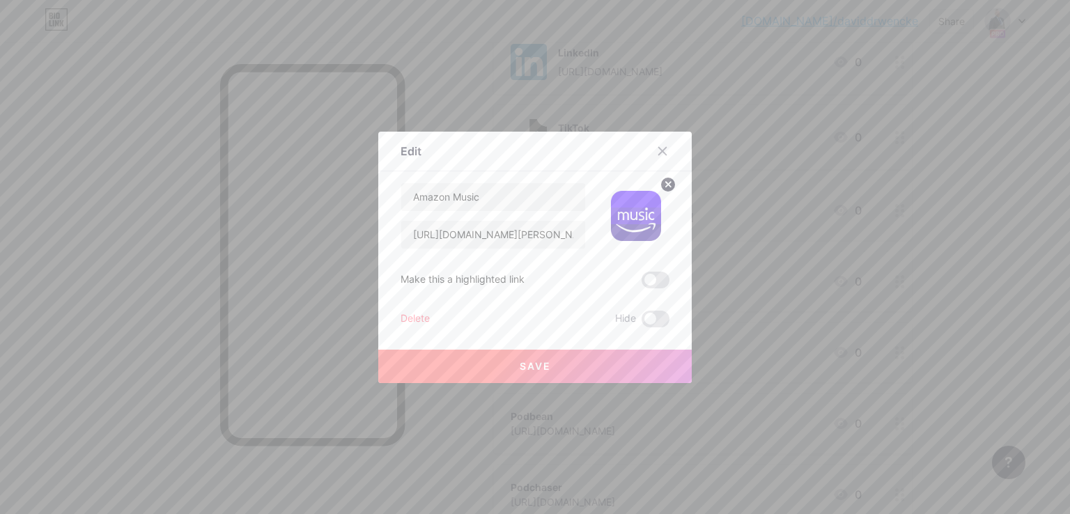
click at [527, 354] on button "Save" at bounding box center [534, 366] width 313 height 33
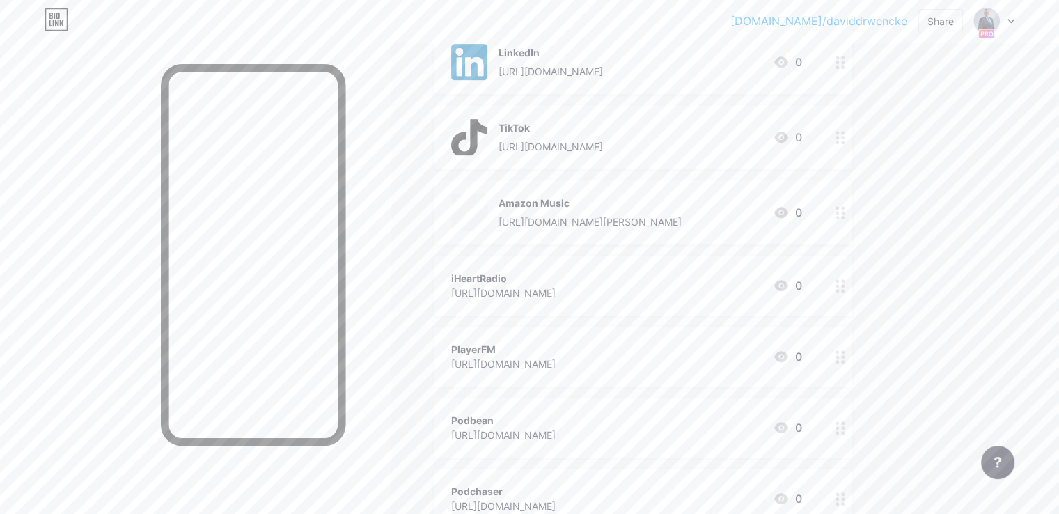
click at [790, 283] on icon at bounding box center [781, 285] width 17 height 17
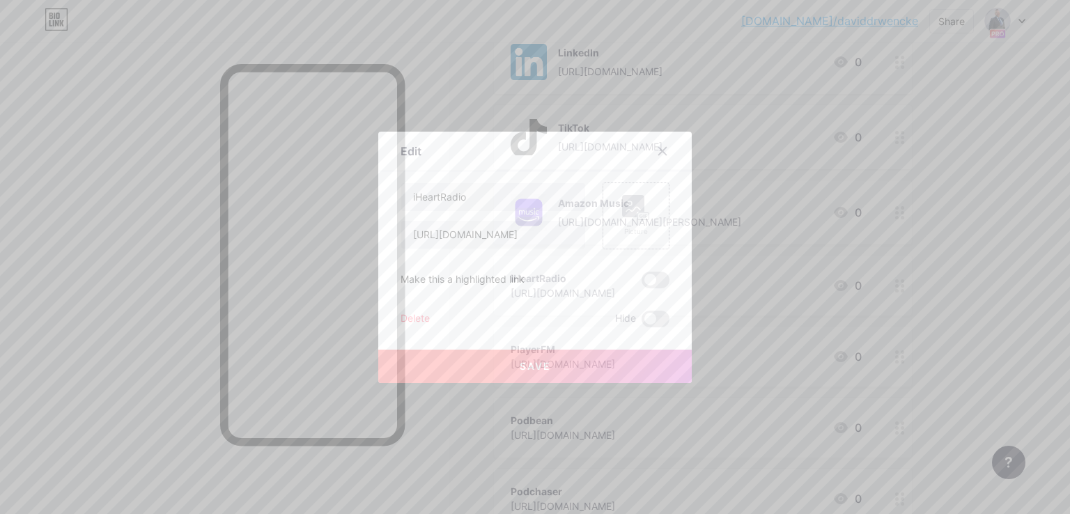
click at [635, 190] on div "Picture" at bounding box center [635, 215] width 67 height 67
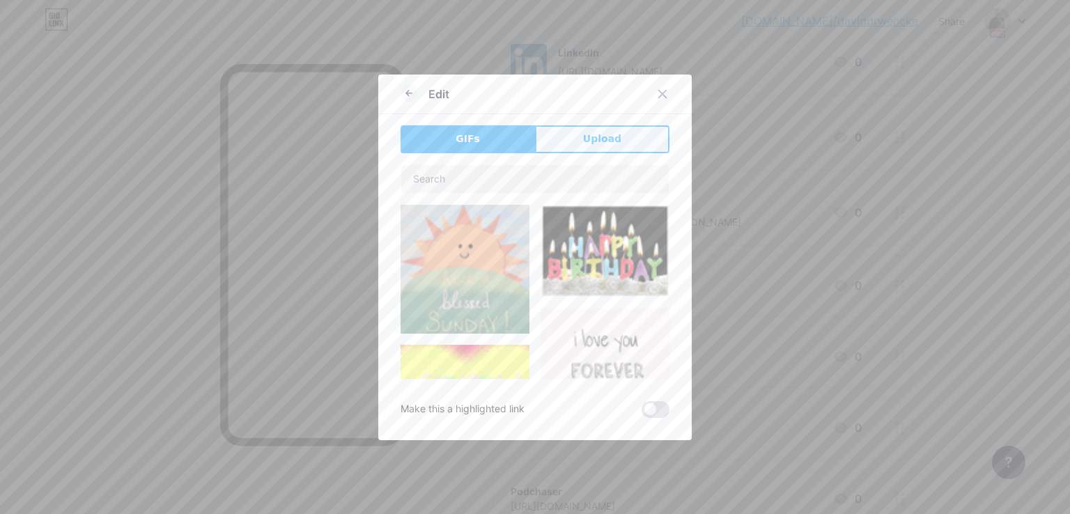
click at [561, 128] on button "Upload" at bounding box center [602, 139] width 134 height 28
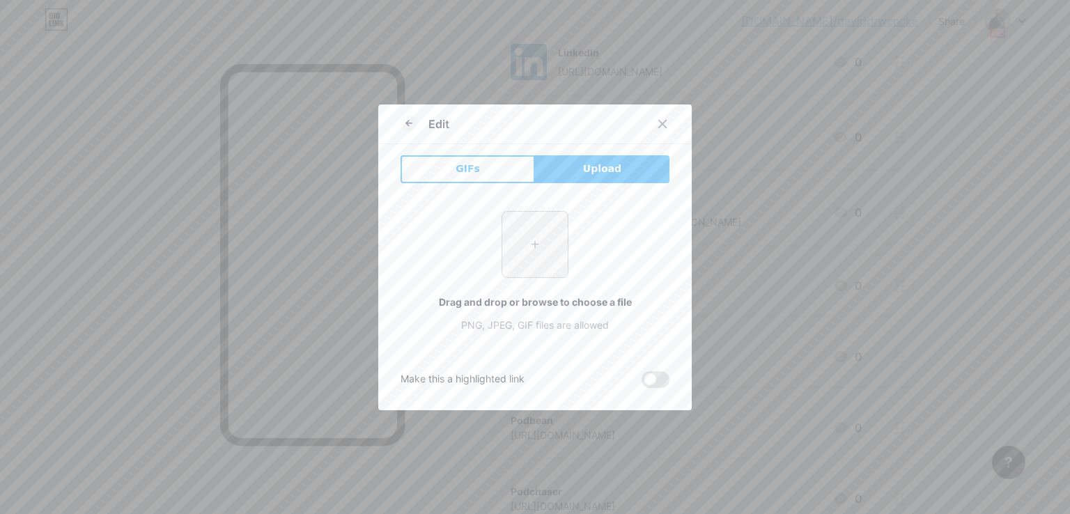
click at [521, 249] on input "file" at bounding box center [534, 244] width 65 height 65
type input "C:\fakepath\iHeart Radio.jpg"
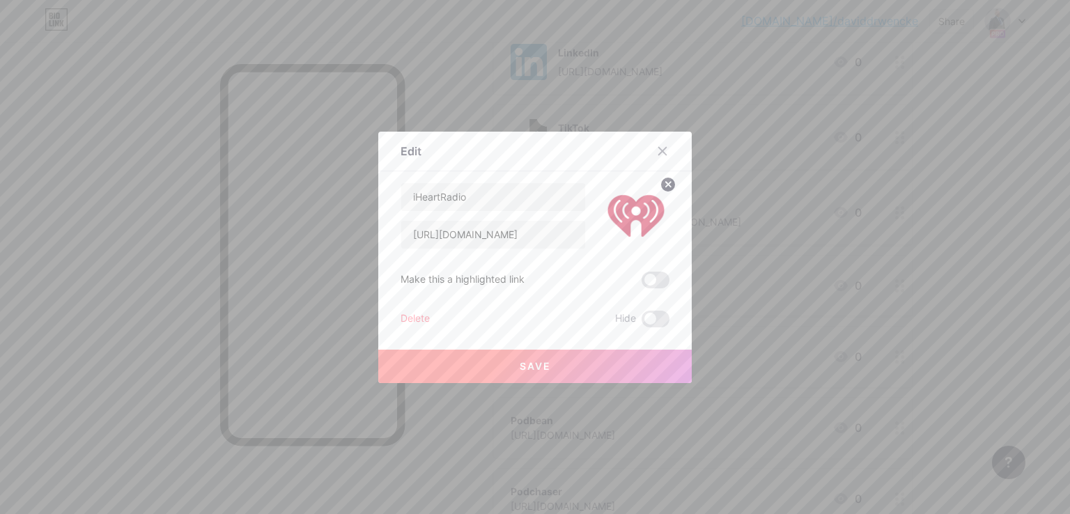
click at [554, 361] on button "Save" at bounding box center [534, 366] width 313 height 33
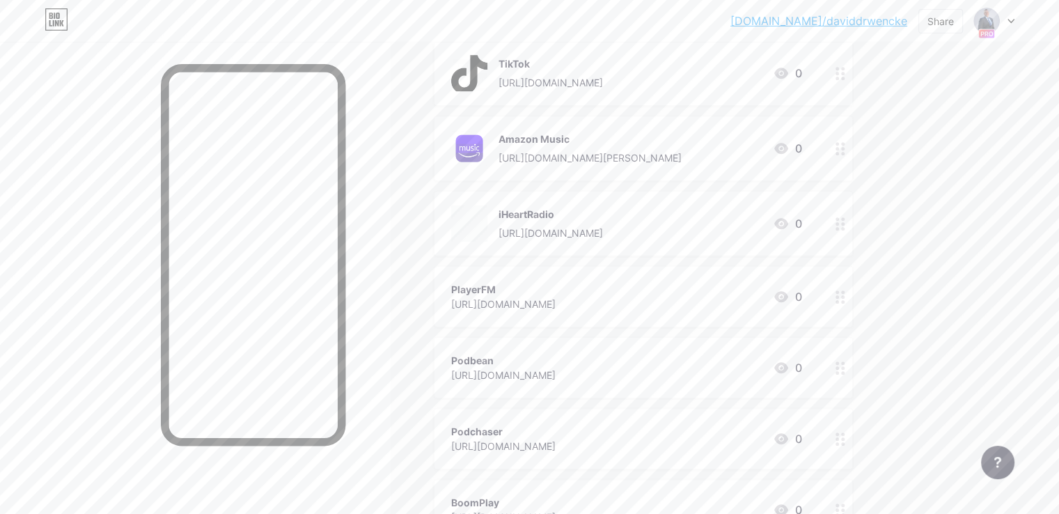
scroll to position [836, 0]
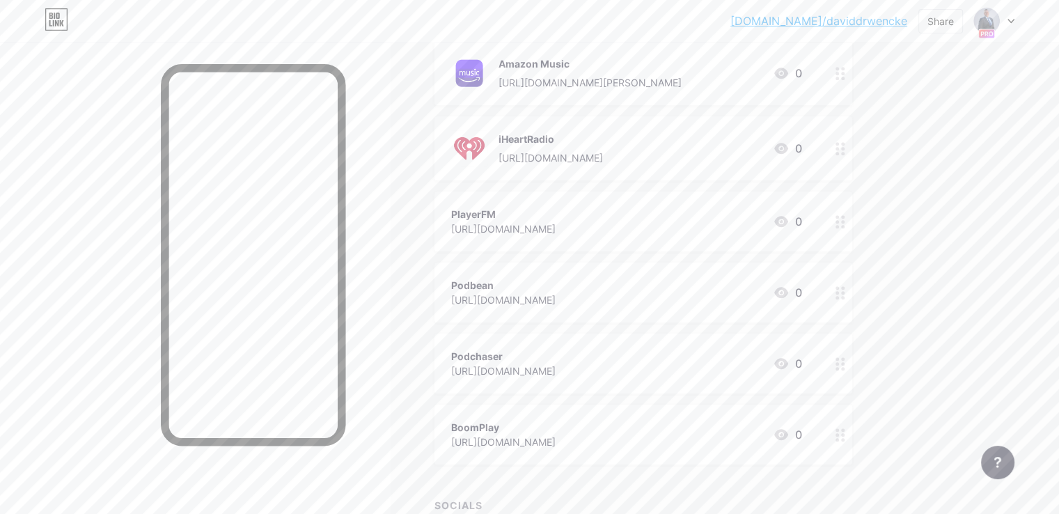
click at [788, 217] on icon at bounding box center [781, 221] width 14 height 11
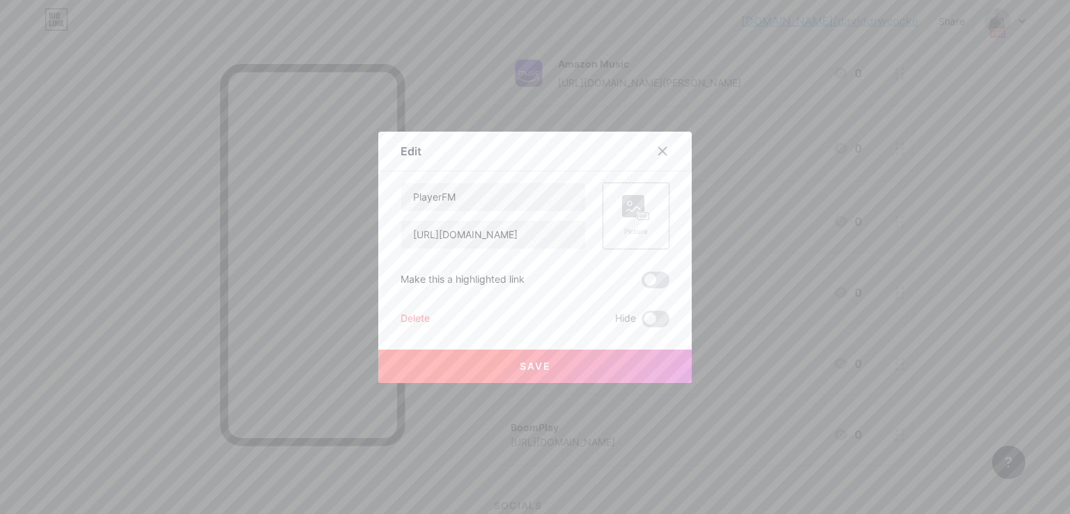
click at [640, 190] on div "Picture" at bounding box center [635, 215] width 67 height 67
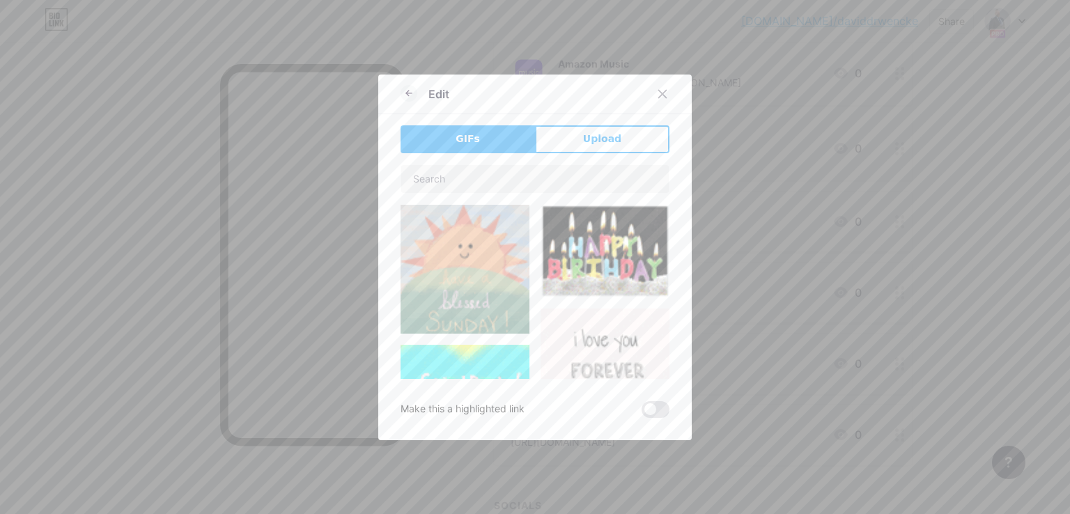
click at [658, 141] on button "Upload" at bounding box center [602, 139] width 134 height 28
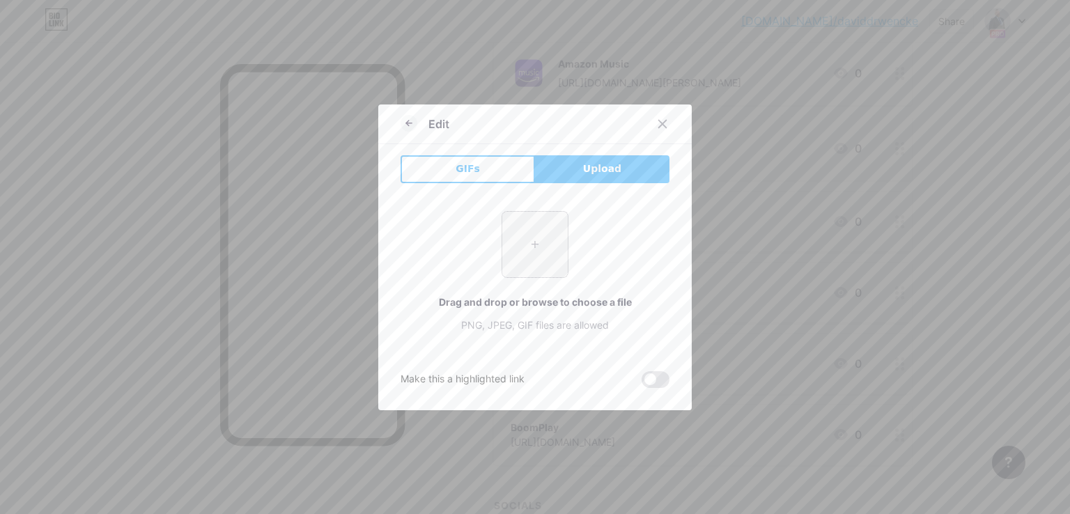
click at [524, 259] on input "file" at bounding box center [534, 244] width 65 height 65
type input "C:\fakepath\playerfm-logo-d9141aaecee4e24692039ae3ffab1404a91b496e507a5cebbbb4d…"
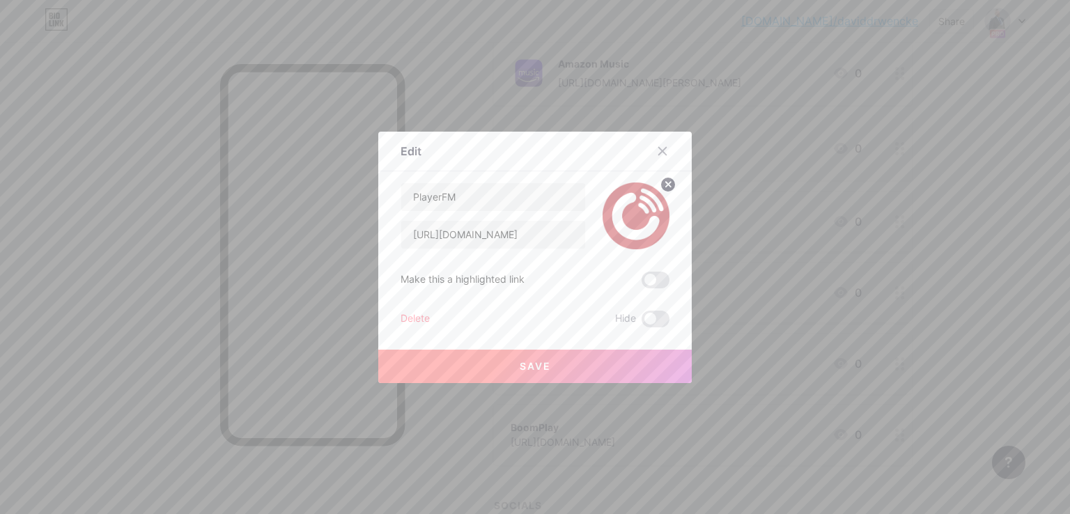
click at [600, 364] on button "Save" at bounding box center [534, 366] width 313 height 33
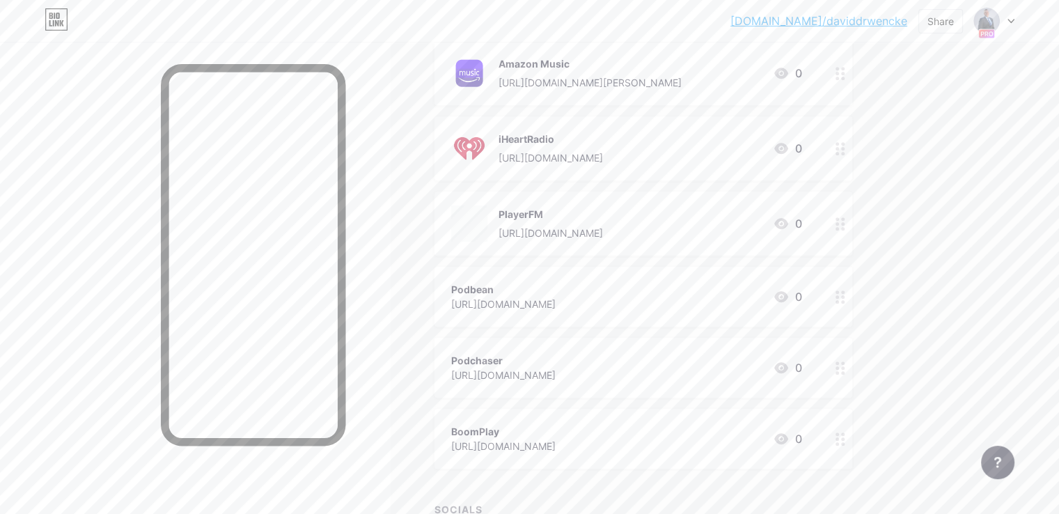
scroll to position [905, 0]
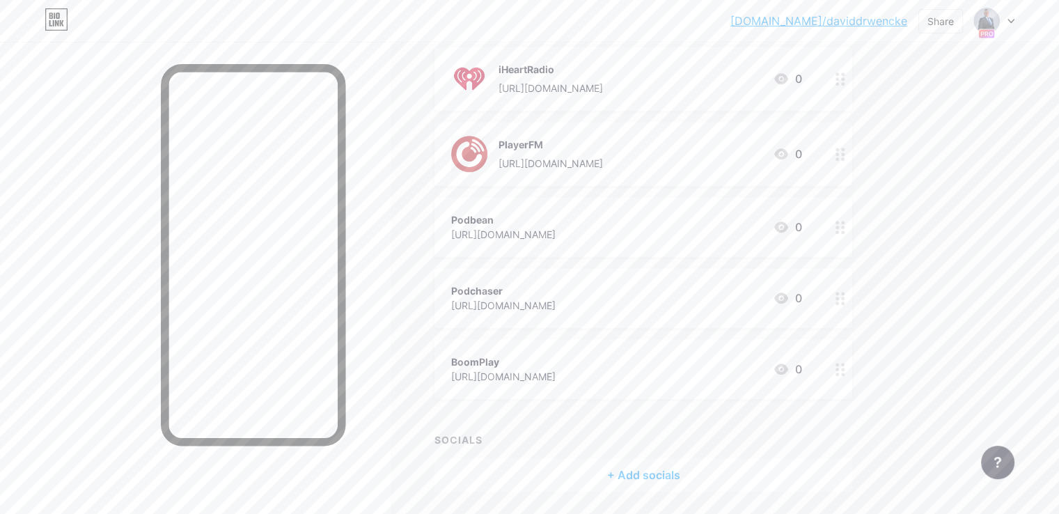
click at [788, 225] on icon at bounding box center [781, 226] width 14 height 11
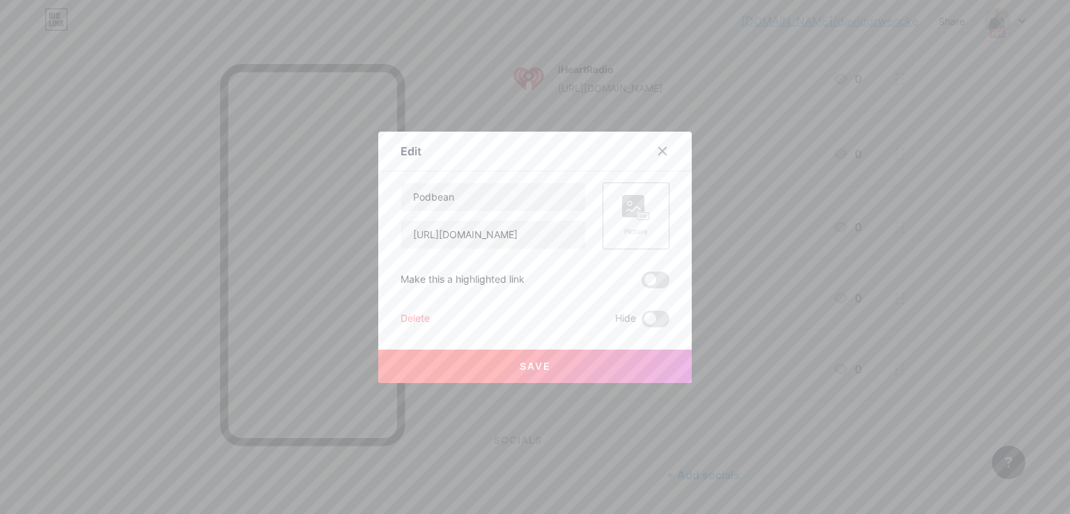
click at [630, 231] on div "Picture" at bounding box center [636, 231] width 28 height 10
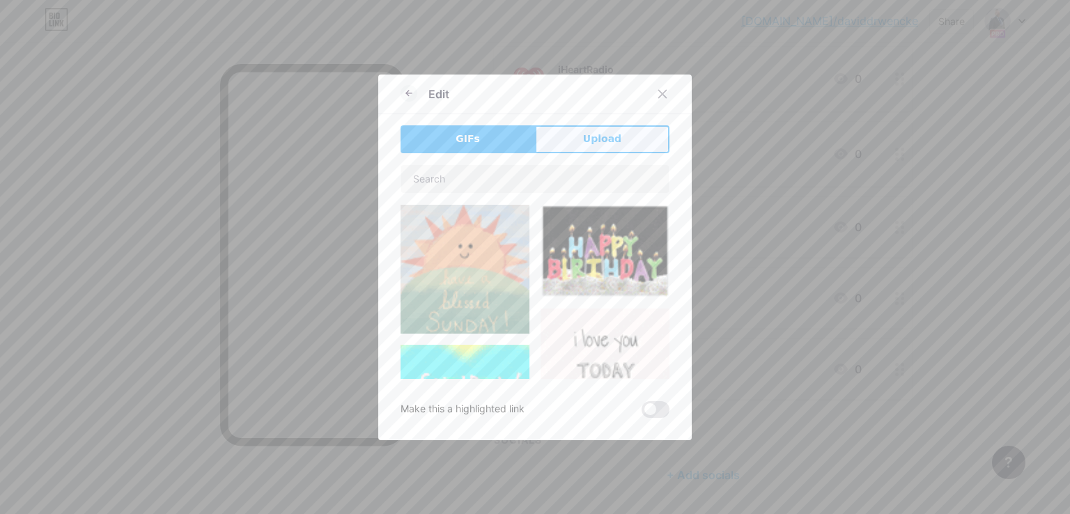
click at [598, 132] on span "Upload" at bounding box center [602, 139] width 38 height 15
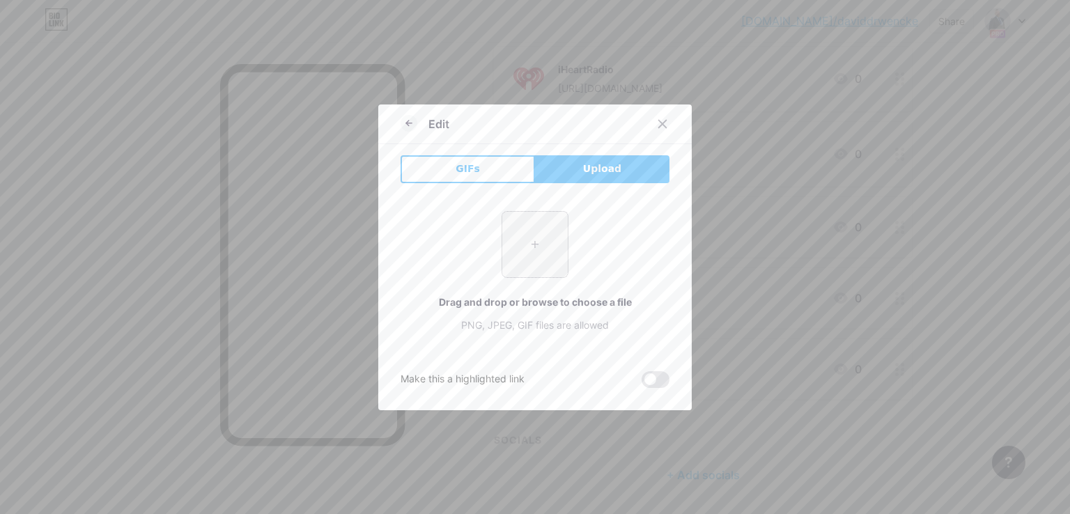
click at [518, 270] on input "file" at bounding box center [534, 244] width 65 height 65
type input "C:\fakepath\podbean.png"
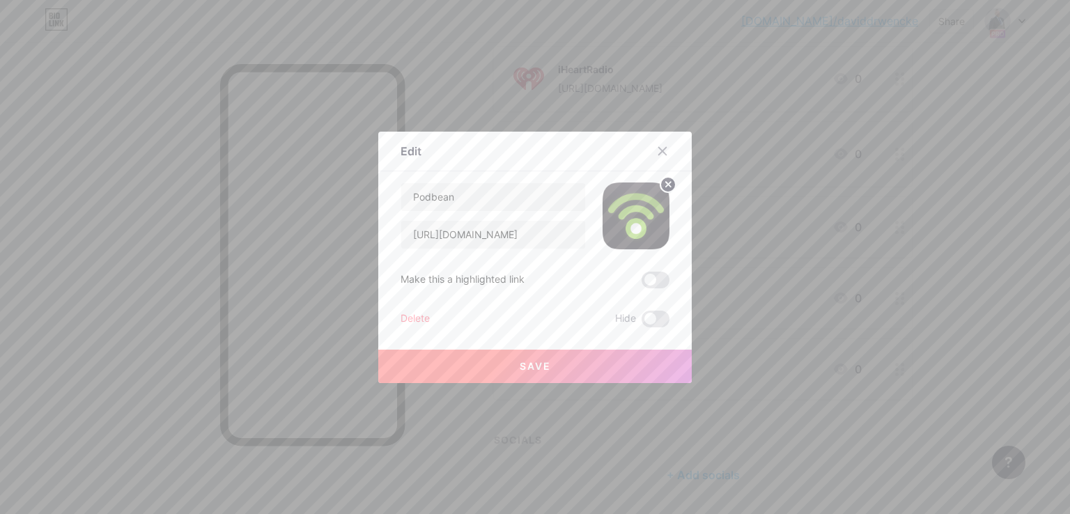
click at [566, 374] on button "Save" at bounding box center [534, 366] width 313 height 33
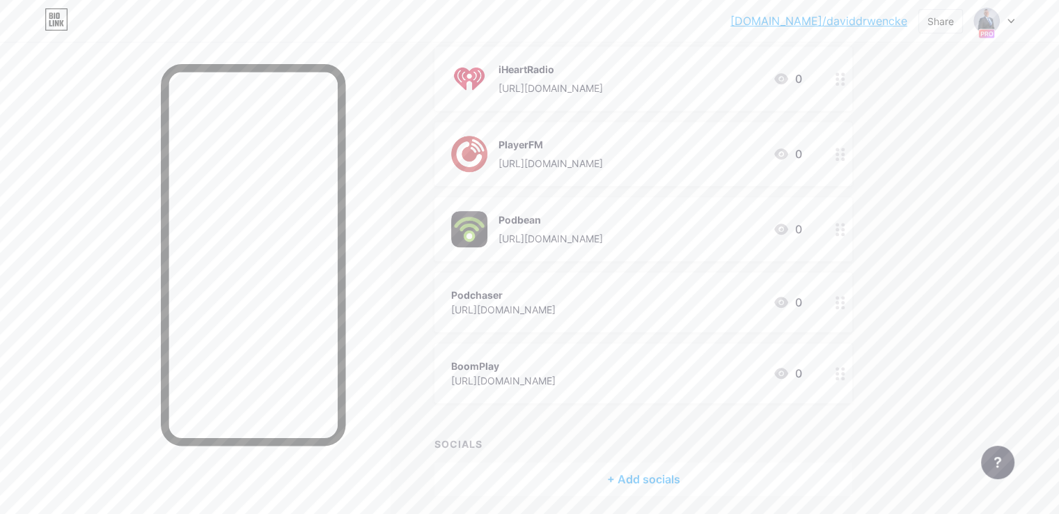
click at [790, 296] on icon at bounding box center [781, 302] width 17 height 17
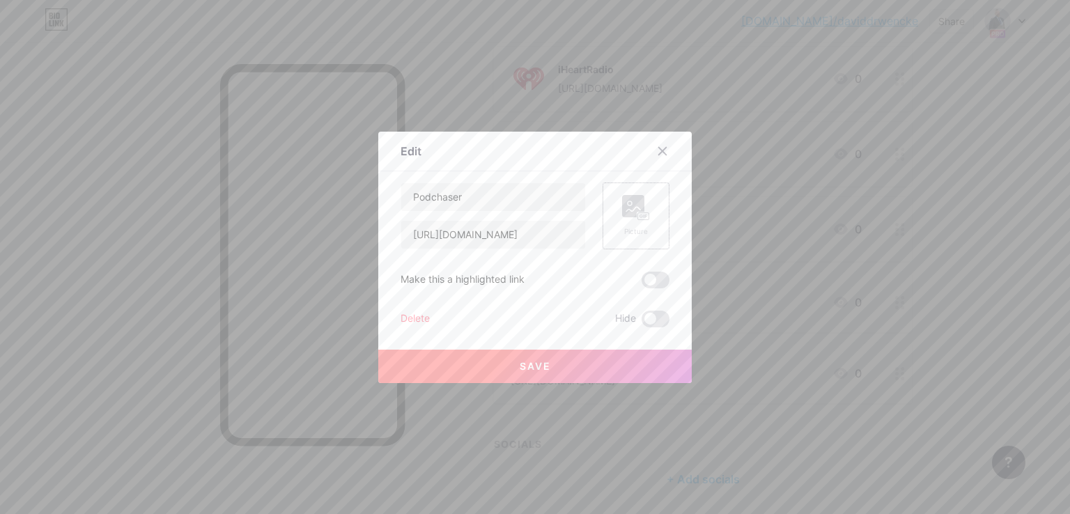
click at [627, 213] on rect at bounding box center [633, 206] width 22 height 22
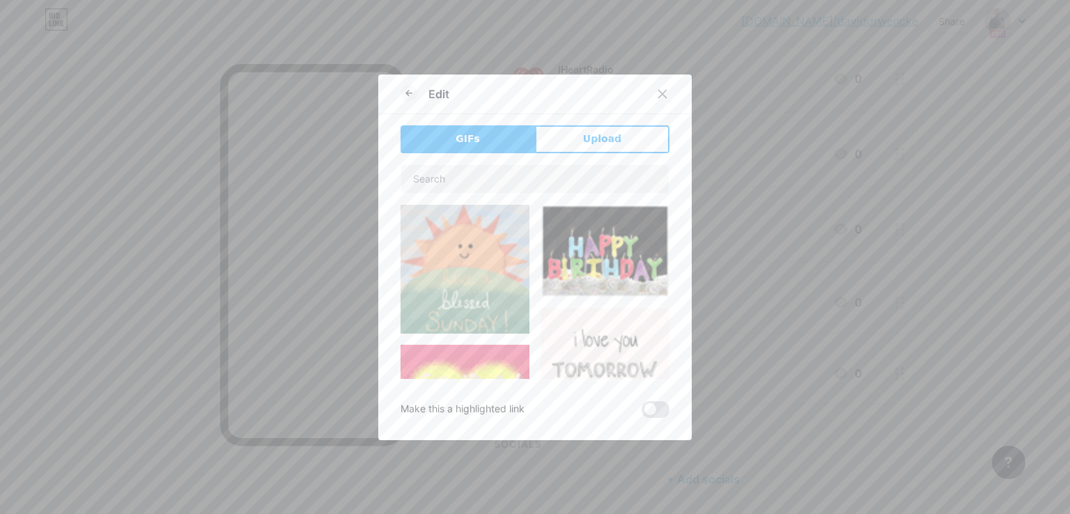
click at [629, 140] on button "Upload" at bounding box center [602, 139] width 134 height 28
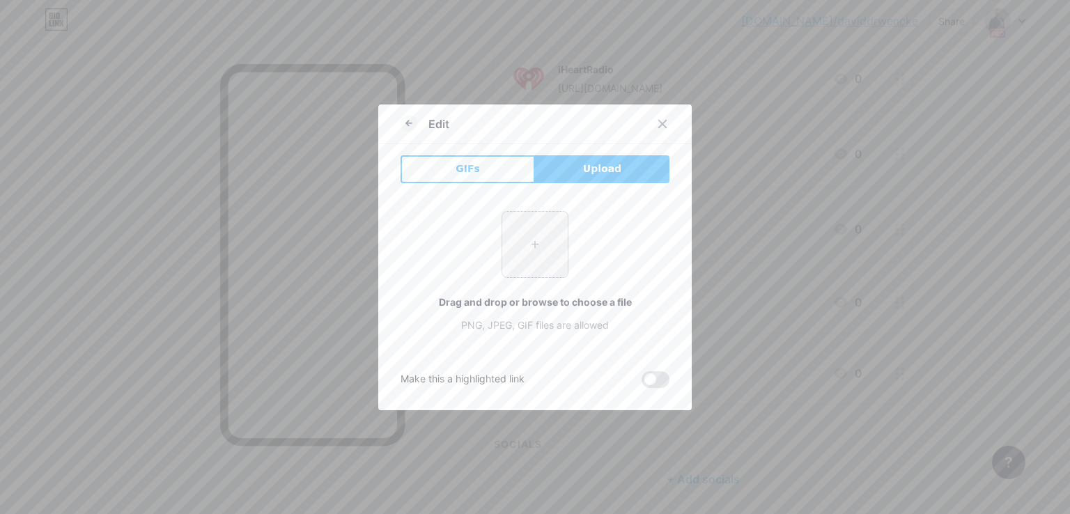
click at [553, 243] on input "file" at bounding box center [534, 244] width 65 height 65
type input "C:\fakepath\podchaser.png"
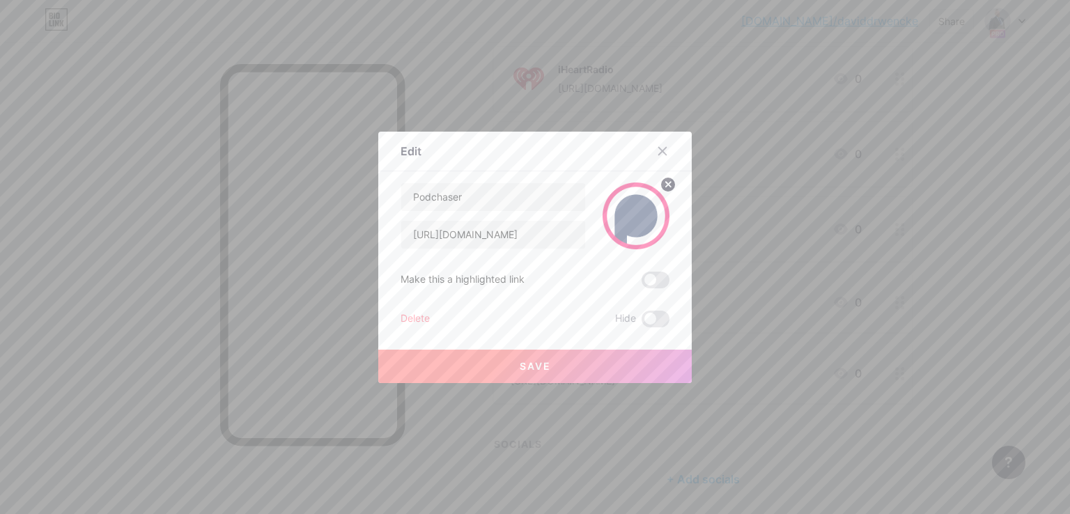
click at [562, 363] on button "Save" at bounding box center [534, 366] width 313 height 33
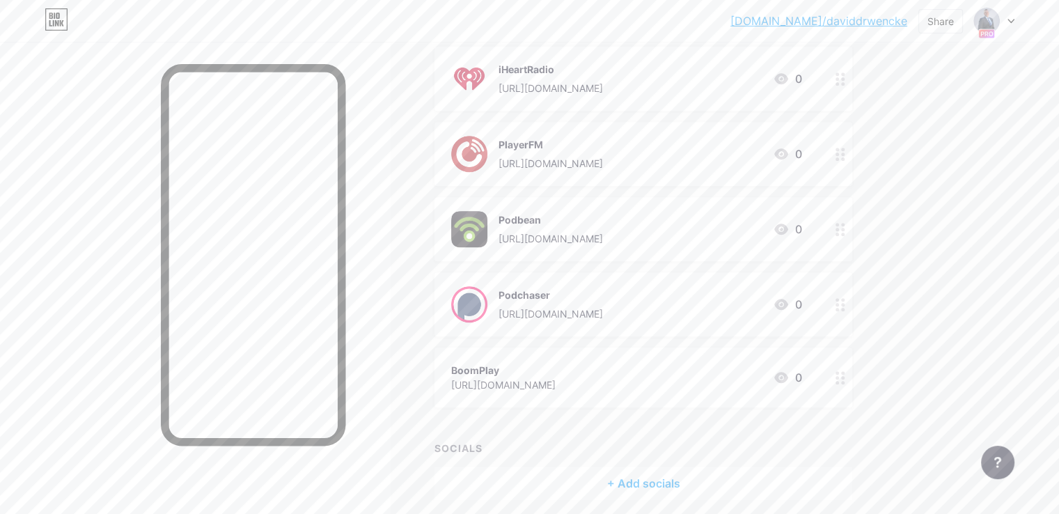
click at [790, 369] on icon at bounding box center [781, 377] width 17 height 17
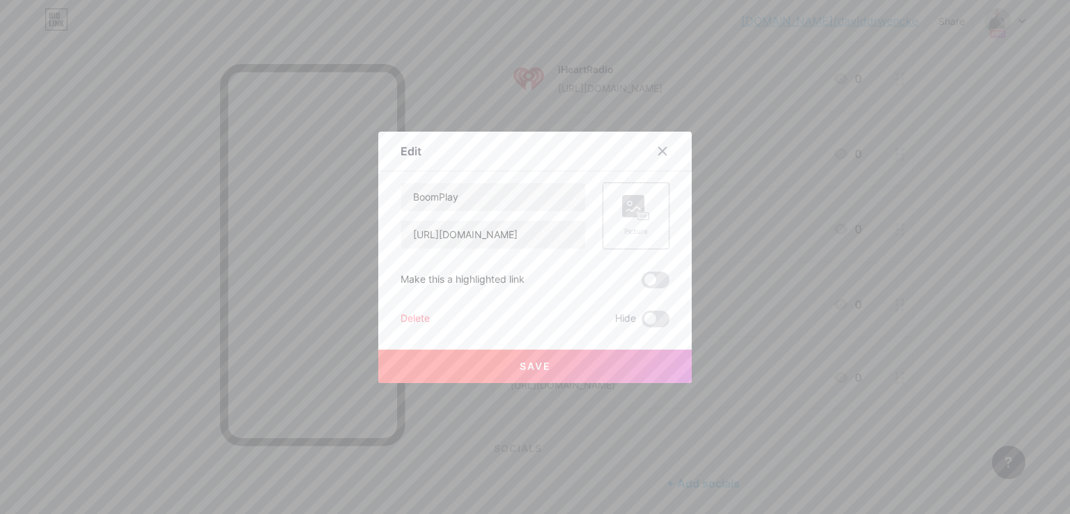
click at [631, 222] on div "Picture" at bounding box center [636, 216] width 28 height 42
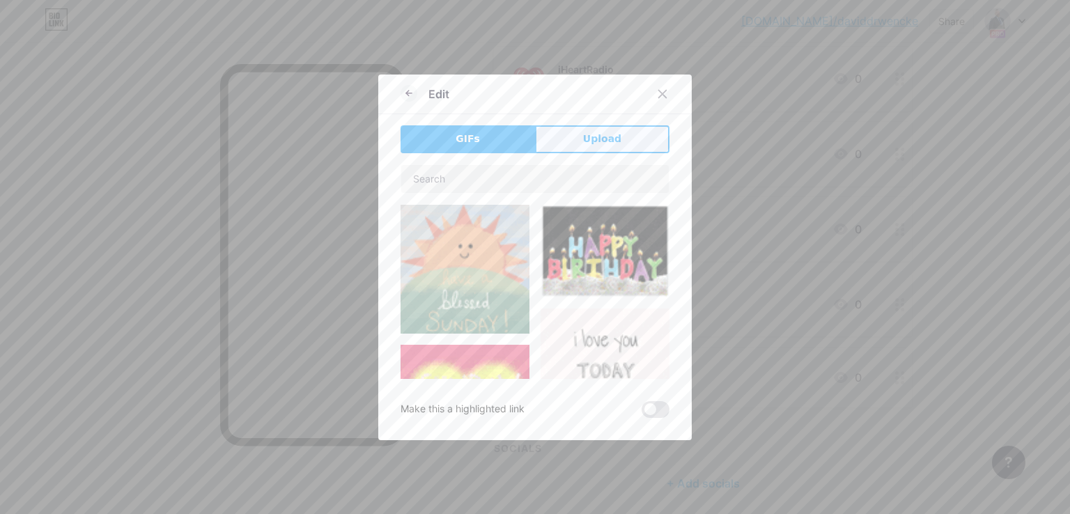
click at [621, 142] on button "Upload" at bounding box center [602, 139] width 134 height 28
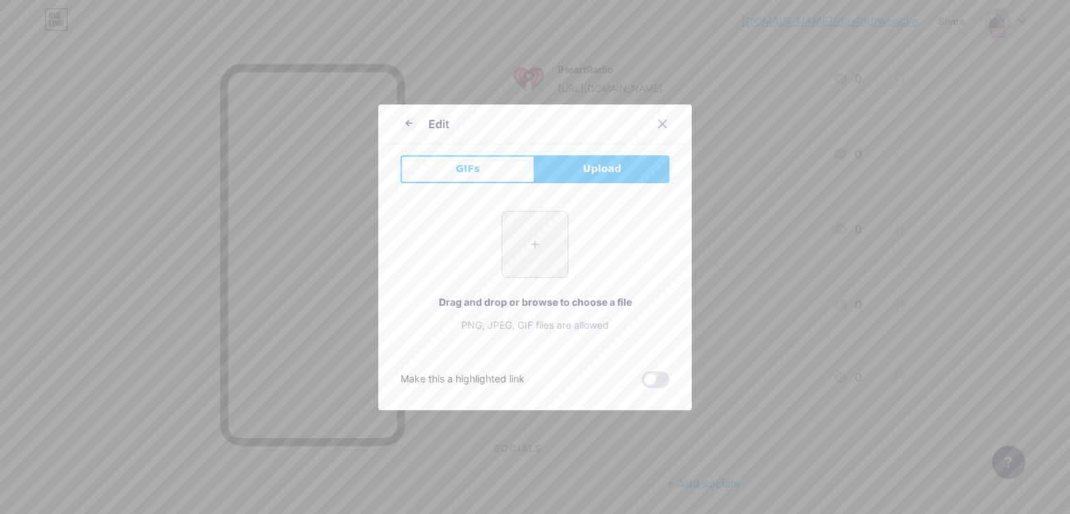
click at [540, 233] on input "file" at bounding box center [534, 244] width 65 height 65
type input "C:\fakepath\Boomplay.png"
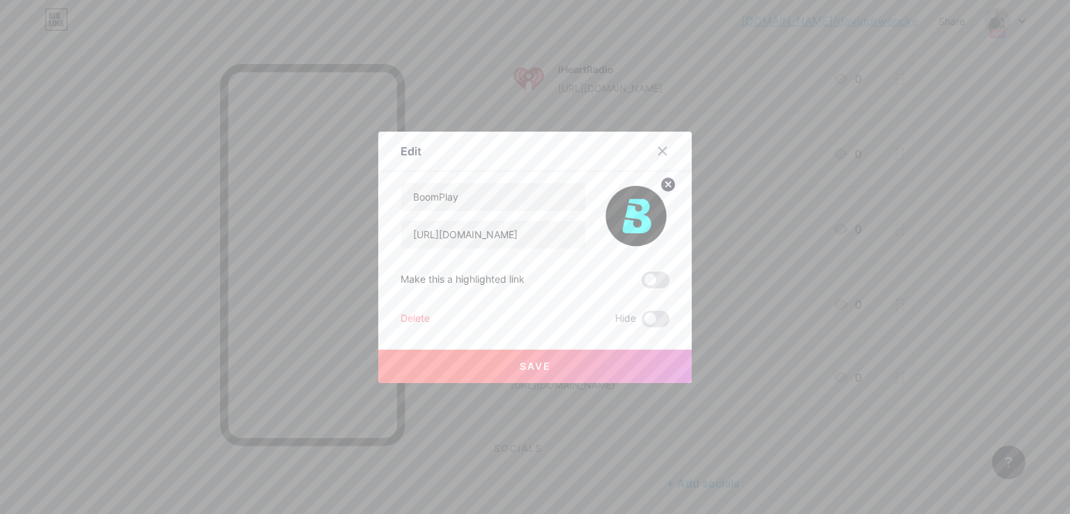
click at [527, 366] on span "Save" at bounding box center [535, 366] width 31 height 12
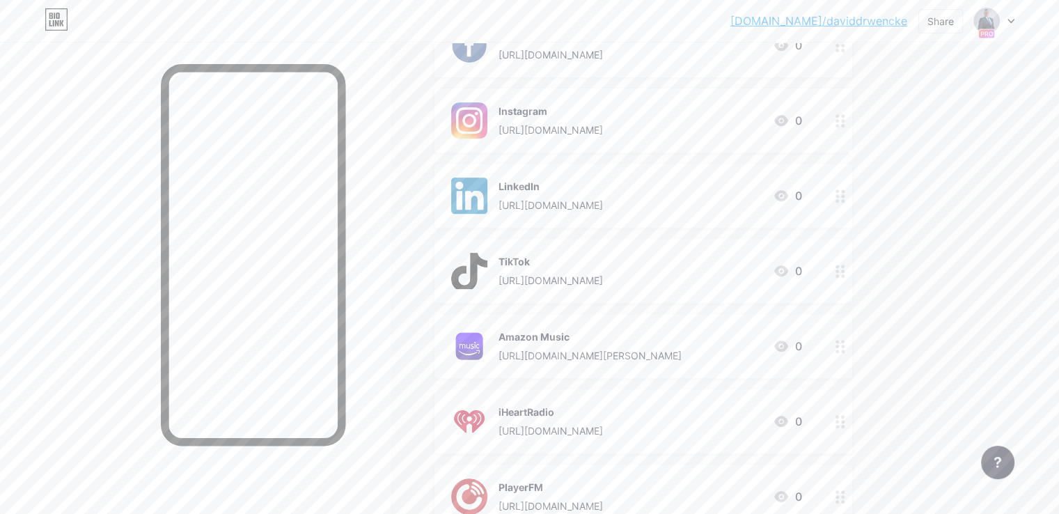
scroll to position [557, 0]
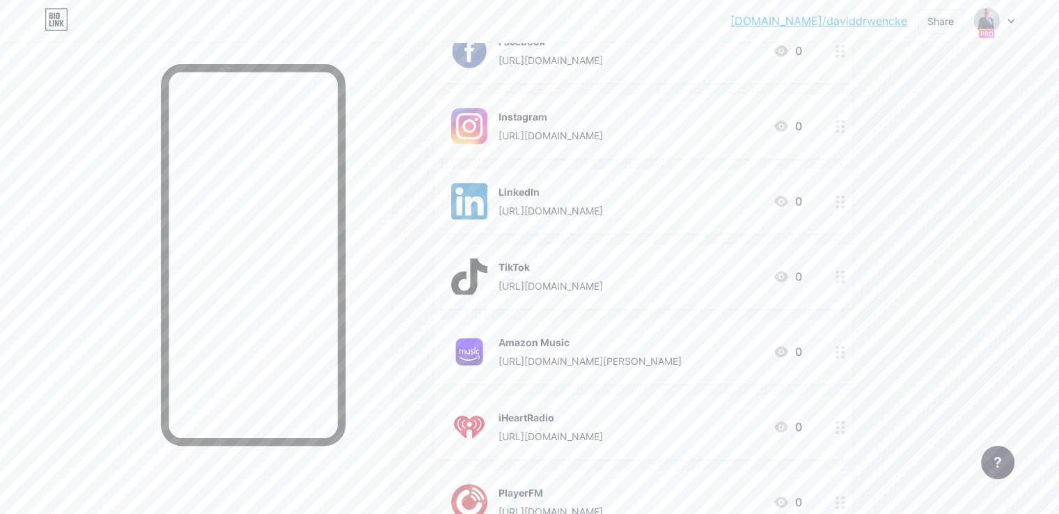
click at [843, 20] on link "[DOMAIN_NAME]/daviddrwencke" at bounding box center [819, 21] width 177 height 17
